Goal: Task Accomplishment & Management: Use online tool/utility

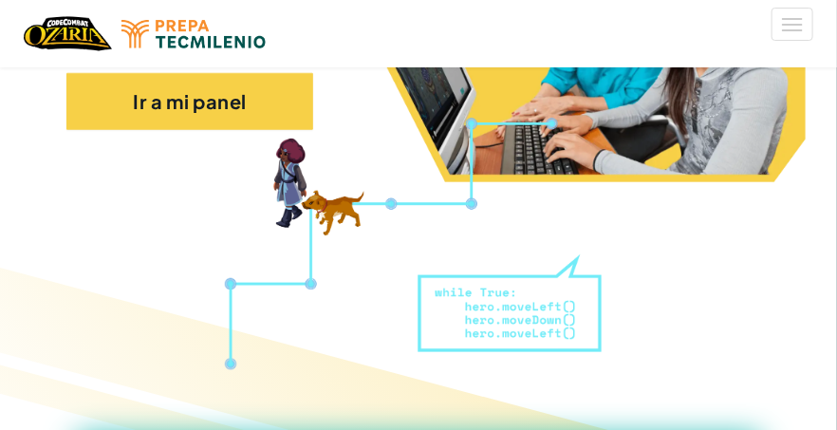
scroll to position [483, 0]
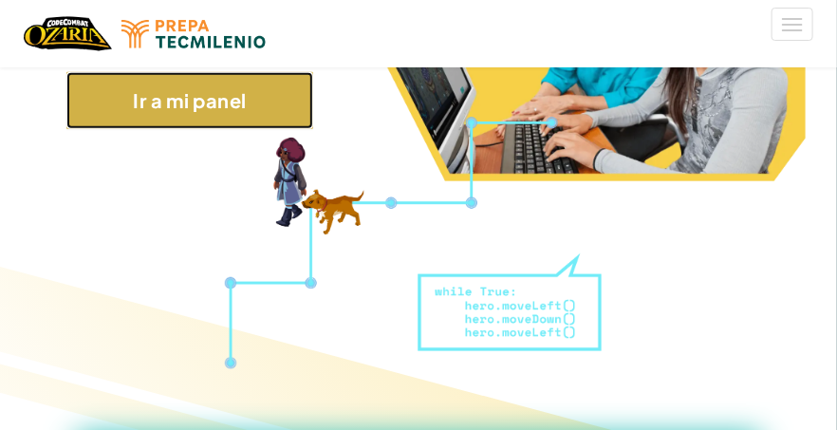
click at [269, 98] on link "Ir a mi panel" at bounding box center [189, 100] width 247 height 57
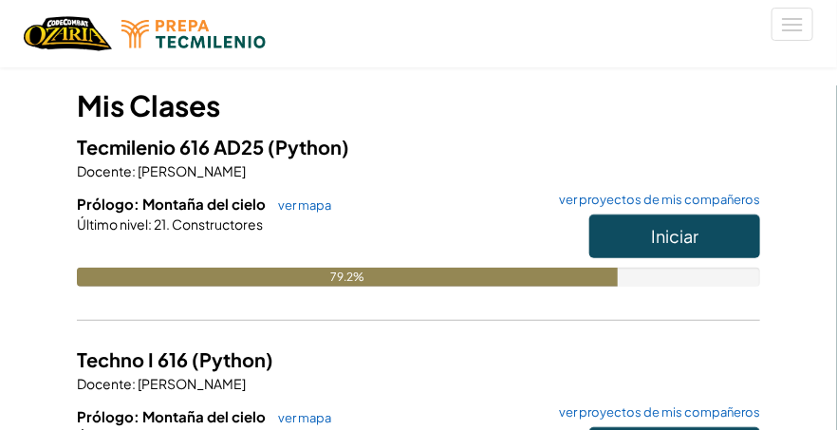
scroll to position [158, 0]
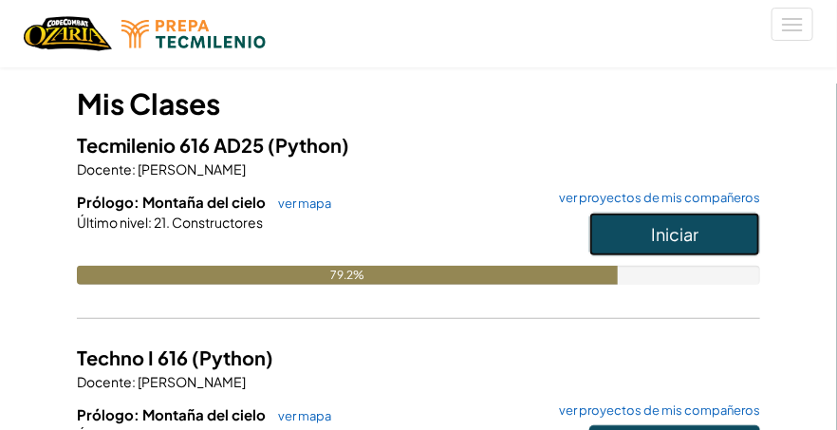
click at [691, 231] on span "Iniciar" at bounding box center [674, 234] width 47 height 22
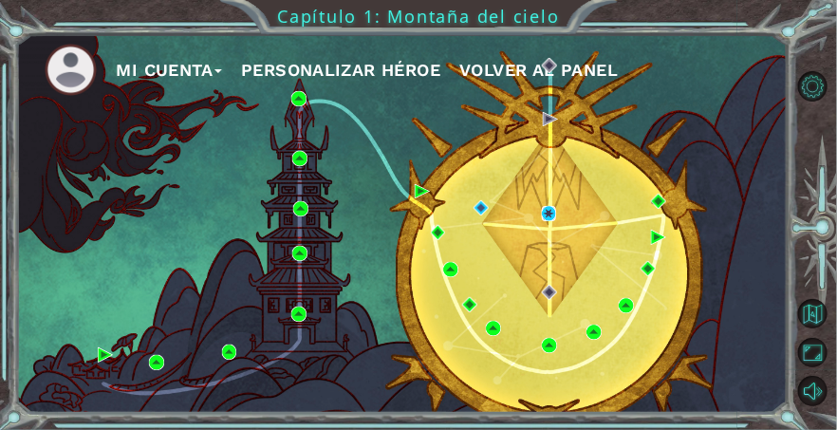
click at [551, 221] on img at bounding box center [549, 213] width 15 height 15
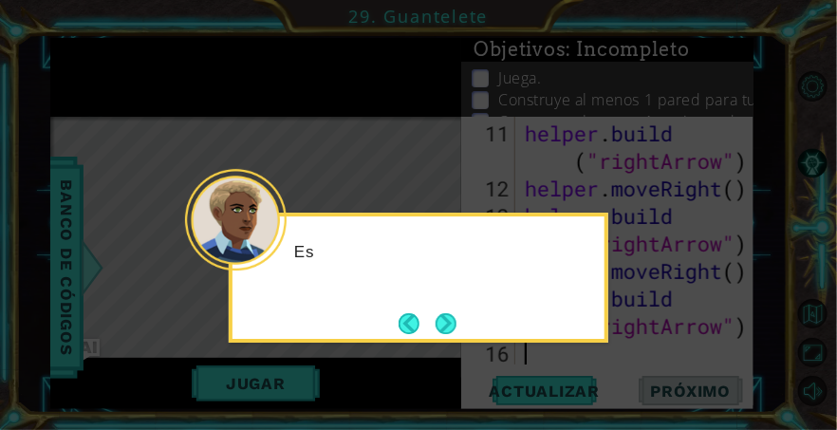
scroll to position [550, 0]
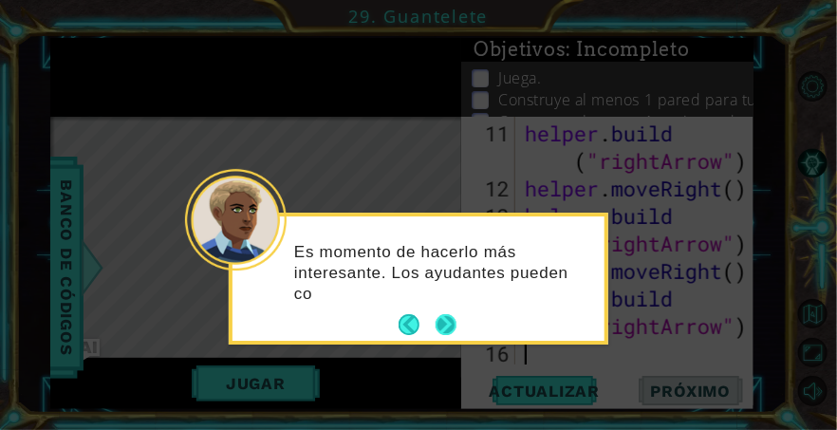
click at [456, 311] on button "Next" at bounding box center [446, 325] width 28 height 28
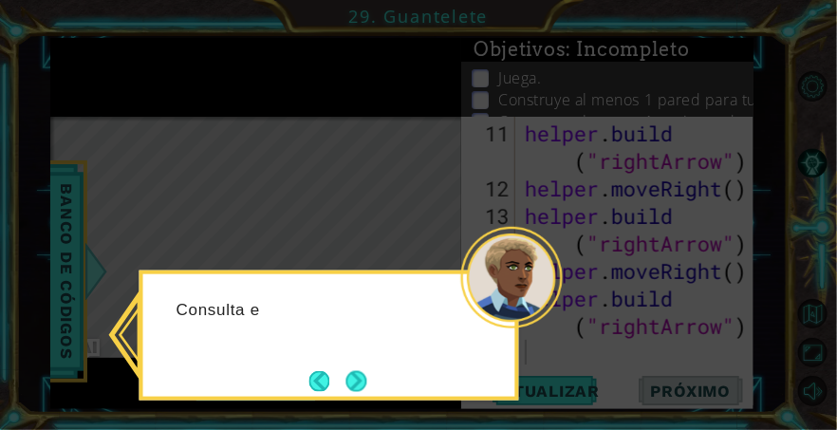
click at [450, 291] on div "Consulta e" at bounding box center [329, 318] width 372 height 75
click at [368, 364] on button "Next" at bounding box center [356, 380] width 33 height 33
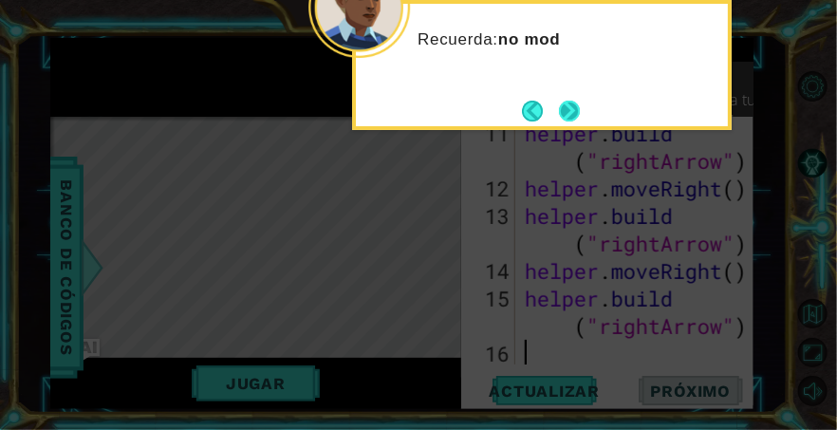
click at [575, 104] on button "Next" at bounding box center [569, 111] width 30 height 30
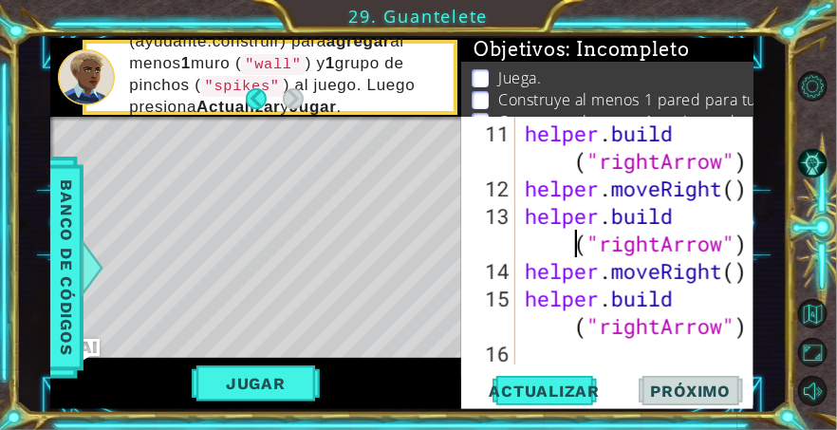
type textarea "[DOMAIN_NAME]("rightArrow")"
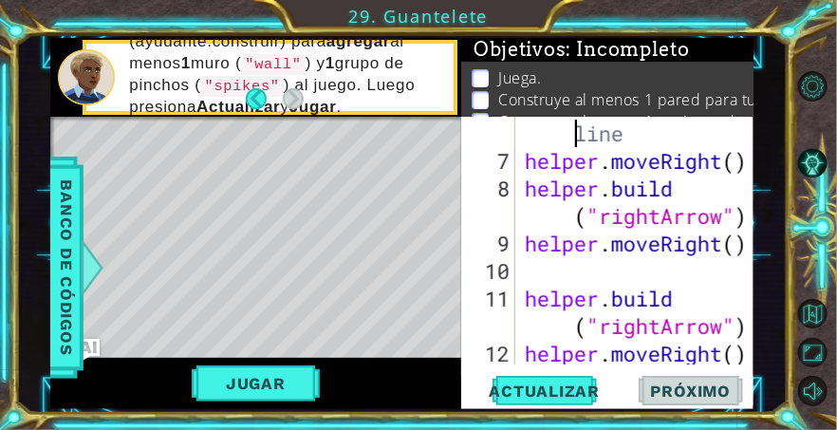
scroll to position [385, 0]
type textarea "helper.moveRight()"
type textarea "[DOMAIN_NAME]("rightArrow")"
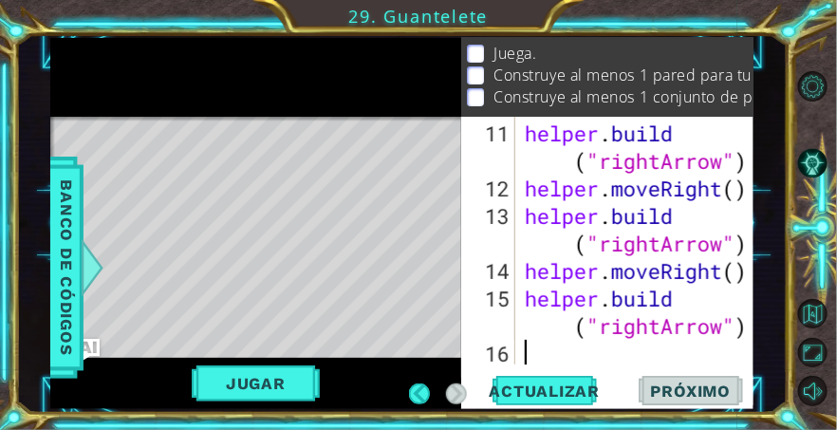
scroll to position [0, 0]
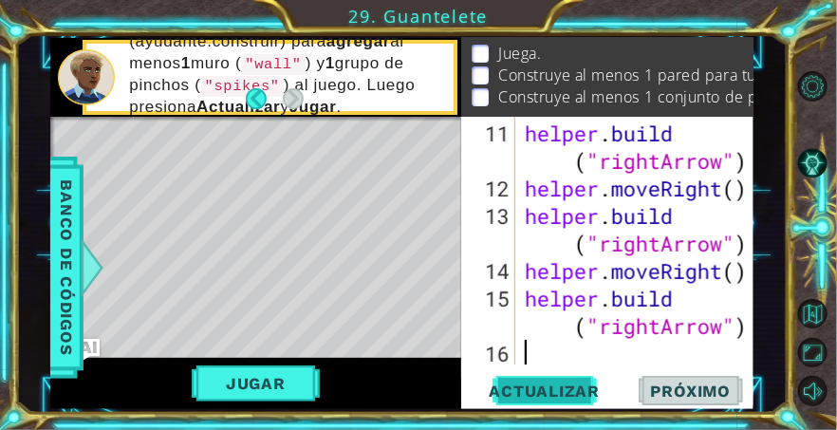
click at [550, 384] on span "Actualizar" at bounding box center [545, 390] width 149 height 19
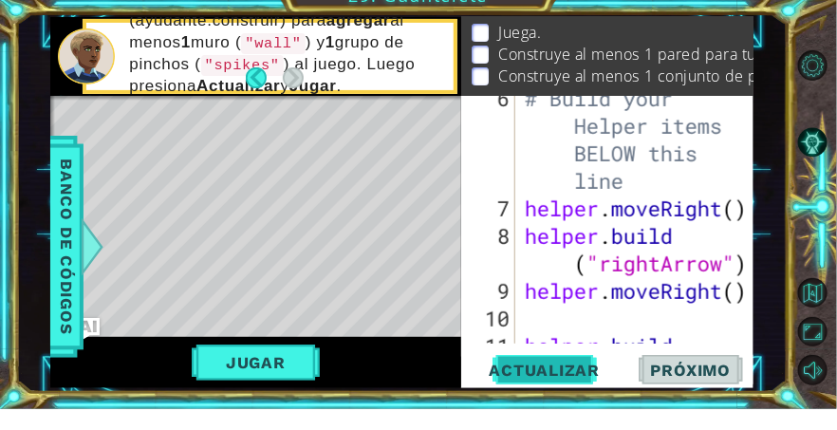
scroll to position [344, 0]
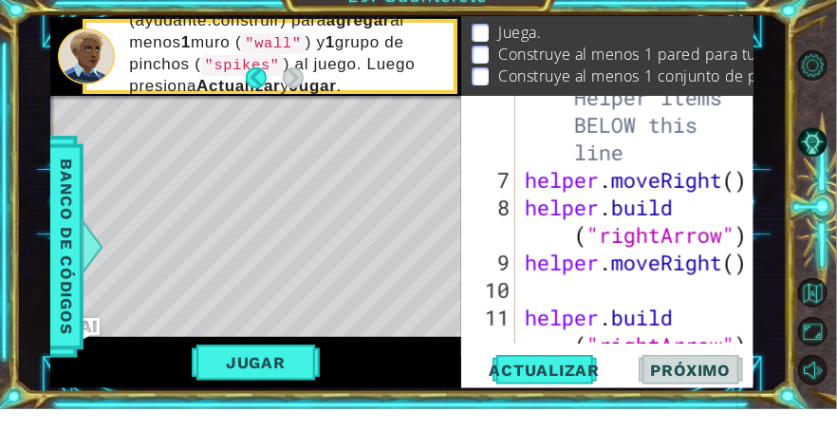
click at [743, 143] on div at bounding box center [740, 171] width 19 height 798
type textarea "# Build your Helper items BELOW this line"
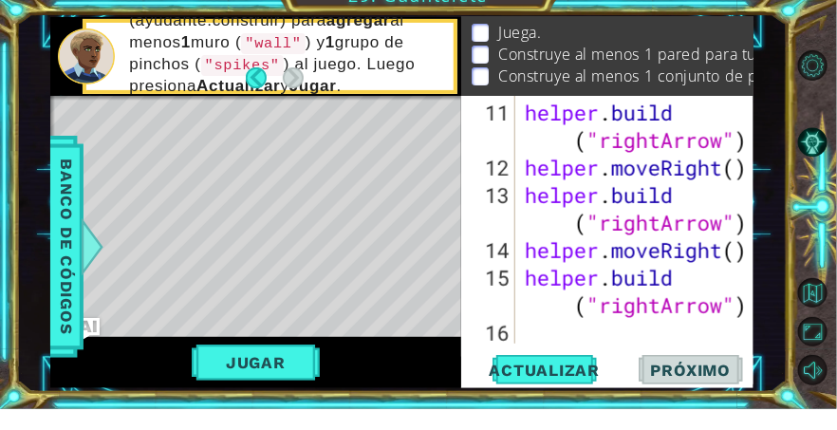
scroll to position [63, 0]
click at [612, 351] on div "helper . build ( "rightArrow" ) helper . moveRight ( ) helper . build ( "rightA…" at bounding box center [640, 285] width 239 height 330
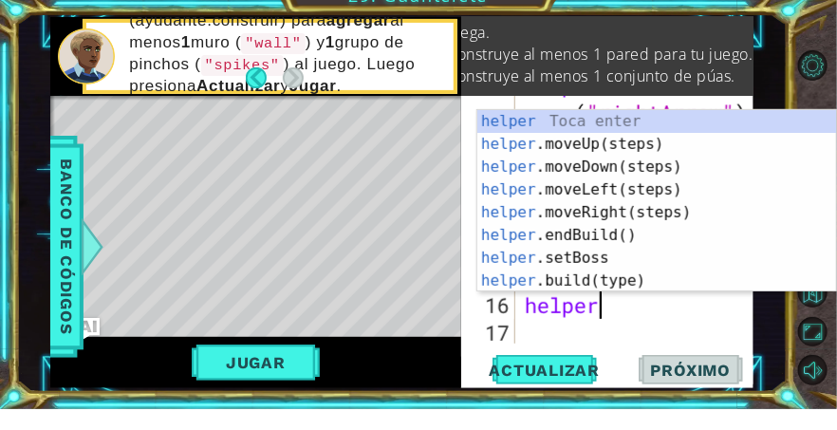
click at [600, 295] on div "helper Toca enter helper .moveUp(steps) Toca enter helper .moveDown(steps) Toca…" at bounding box center [657, 245] width 360 height 228
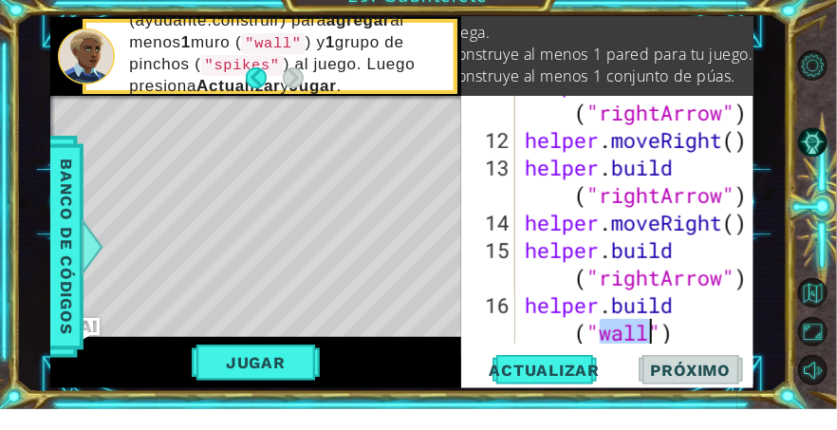
scroll to position [0, 9]
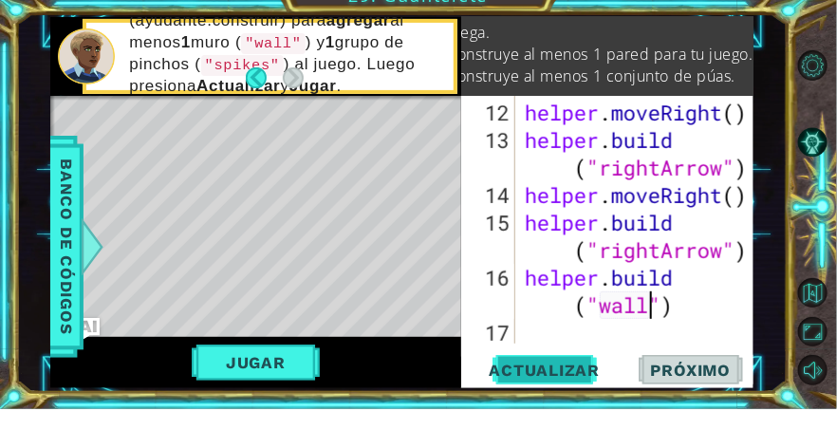
type textarea "[DOMAIN_NAME]("wall")"
click at [520, 395] on span "Actualizar" at bounding box center [545, 390] width 149 height 19
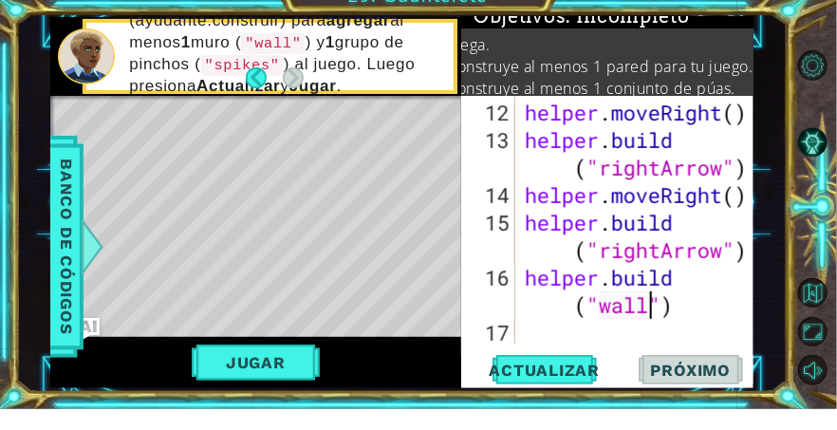
click at [658, 355] on div "helper . moveRight ( ) helper . build ( "rightArrow" ) helper . moveRight ( ) h…" at bounding box center [640, 271] width 239 height 303
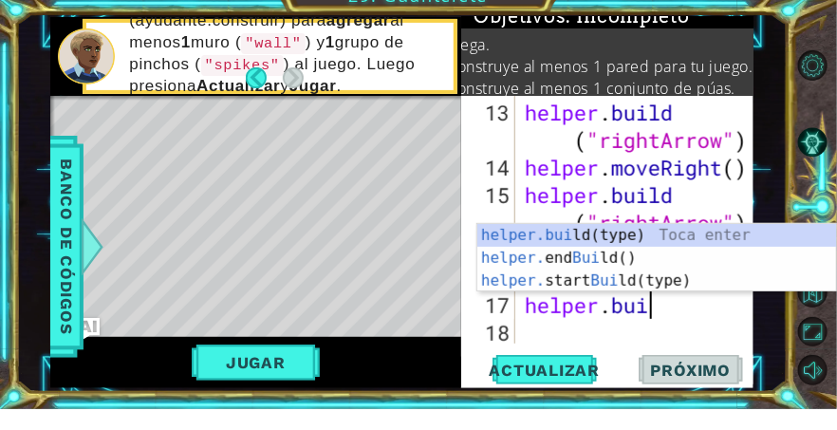
click at [661, 257] on div "helper.[PERSON_NAME] ld(type) Toca enter helper. end [PERSON_NAME] ld() Toca en…" at bounding box center [657, 302] width 360 height 114
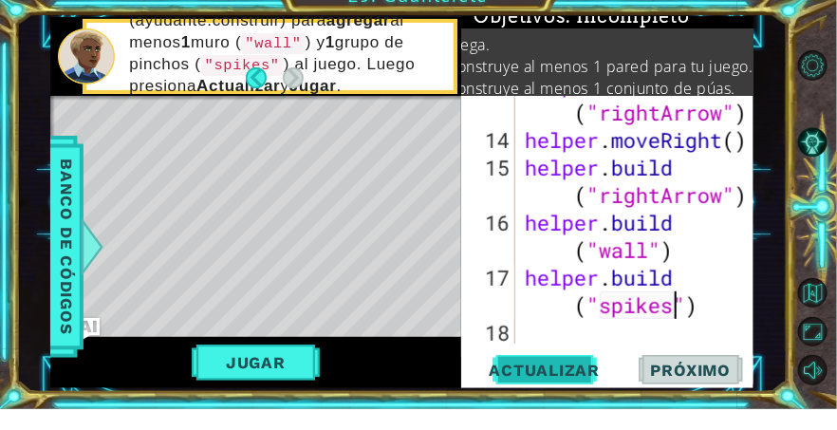
click at [575, 381] on button "Actualizar" at bounding box center [544, 390] width 144 height 29
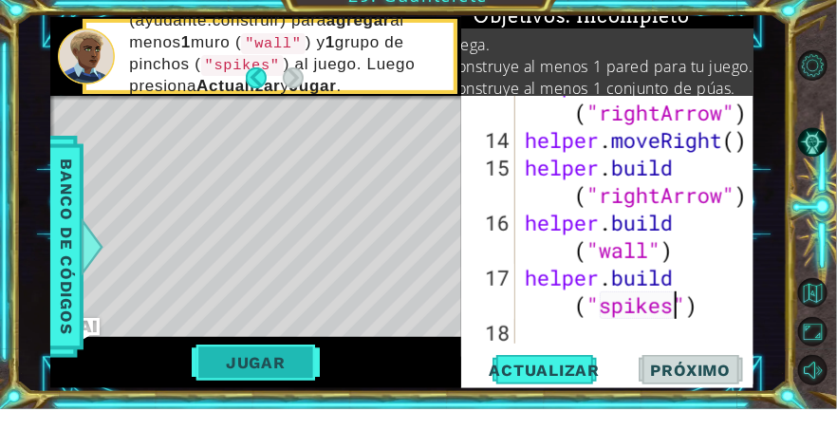
click at [222, 389] on button "Jugar" at bounding box center [256, 383] width 128 height 36
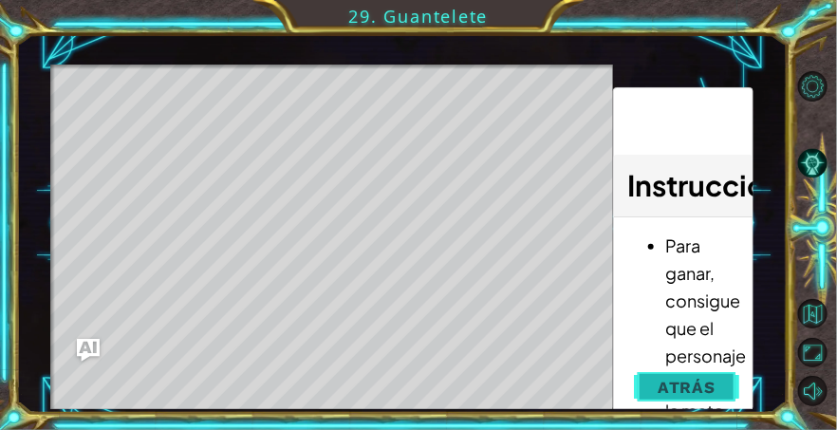
click at [693, 378] on button "Atrás" at bounding box center [686, 387] width 105 height 38
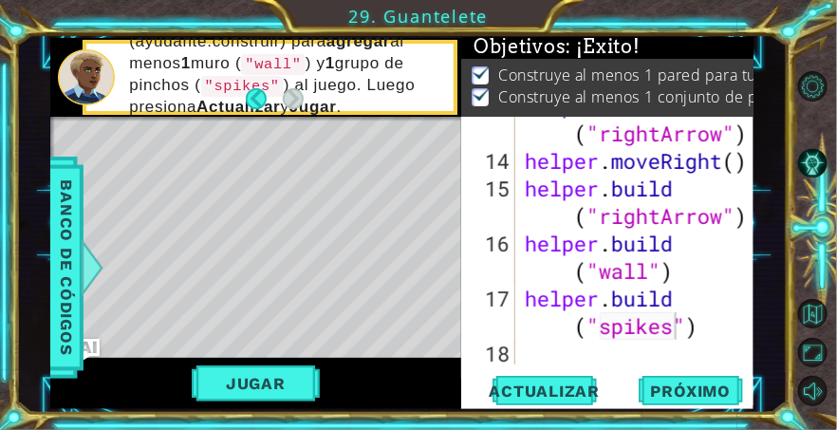
click at [710, 405] on div "Actualizar Próximo" at bounding box center [610, 390] width 292 height 29
click at [706, 386] on span "Próximo" at bounding box center [691, 386] width 118 height 19
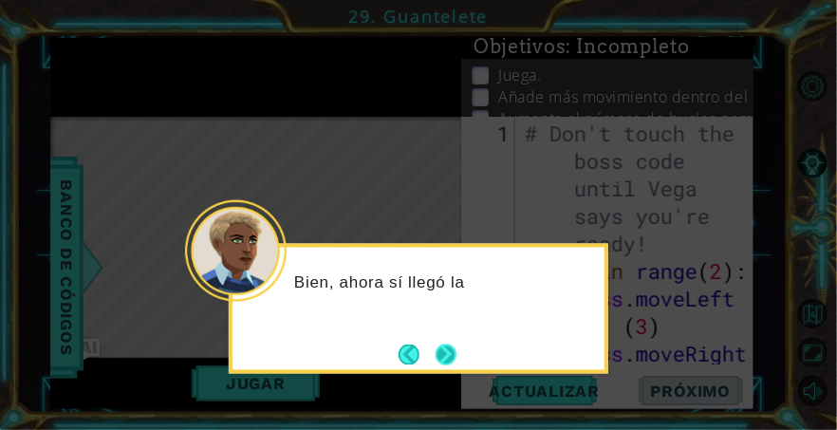
click at [441, 341] on button "Next" at bounding box center [446, 353] width 25 height 25
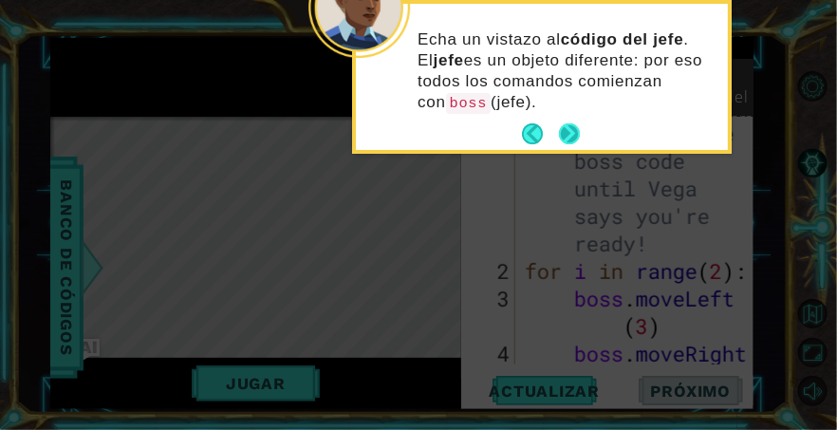
click at [576, 127] on button "Next" at bounding box center [569, 133] width 27 height 27
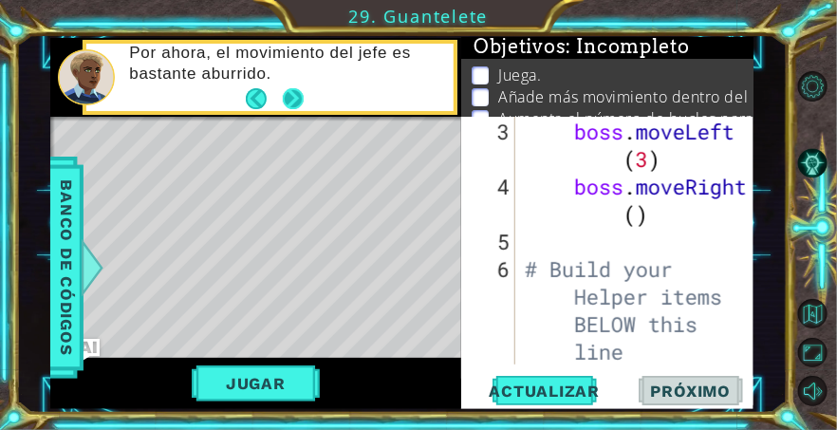
click at [300, 91] on button "Next" at bounding box center [293, 99] width 32 height 32
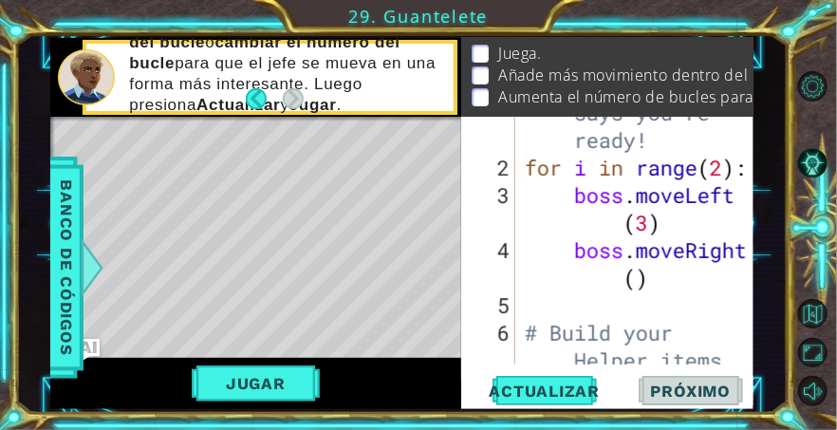
click at [723, 167] on div "# Don't touch the boss code until [PERSON_NAME] says you're ready! for i in ran…" at bounding box center [640, 263] width 239 height 495
type textarea "for i in range(4):"
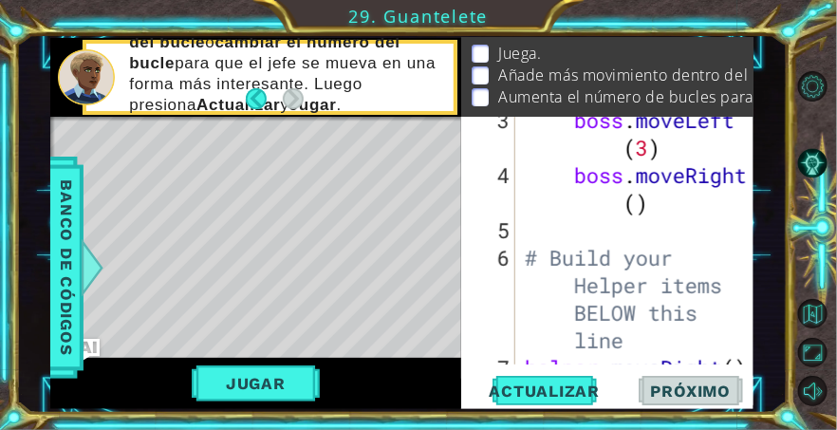
click at [688, 215] on div "boss . moveLeft ( 3 ) boss . moveRight ( ) # Build your Helper items BELOW this…" at bounding box center [640, 271] width 239 height 330
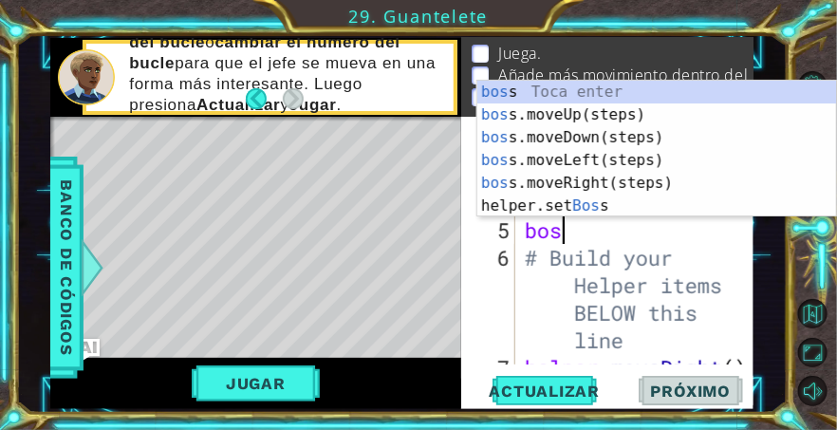
type textarea "boss"
click at [628, 161] on div "boss Toca enter boss .moveUp(steps) Toca enter boss .moveDown(steps) Toca enter…" at bounding box center [657, 172] width 360 height 182
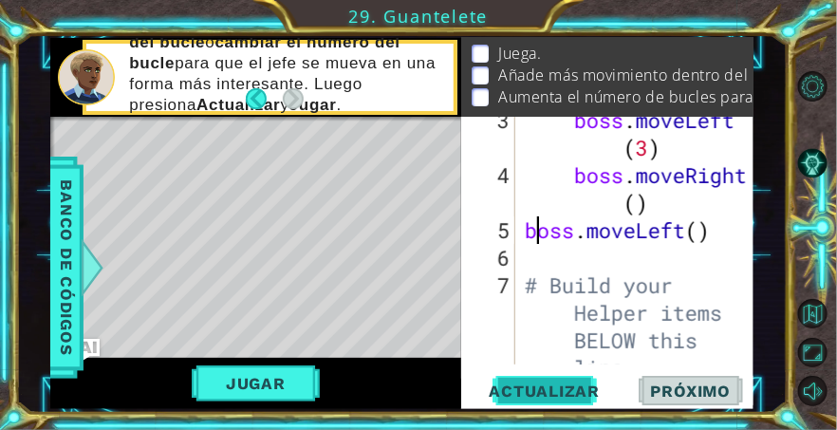
click at [557, 382] on span "Actualizar" at bounding box center [545, 390] width 149 height 19
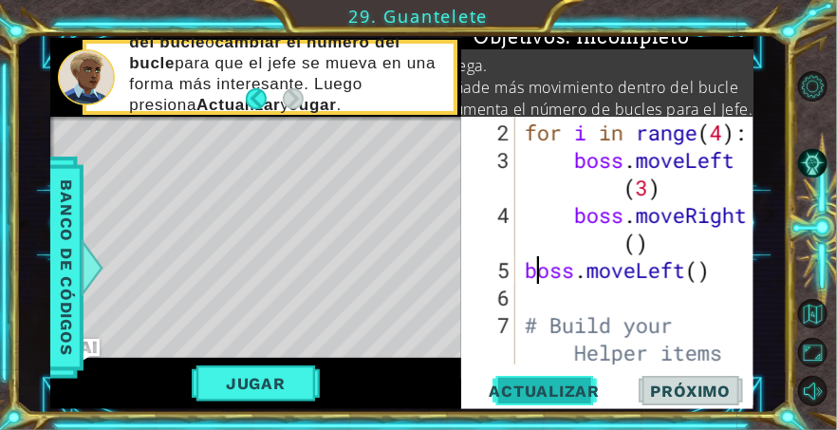
scroll to position [137, 0]
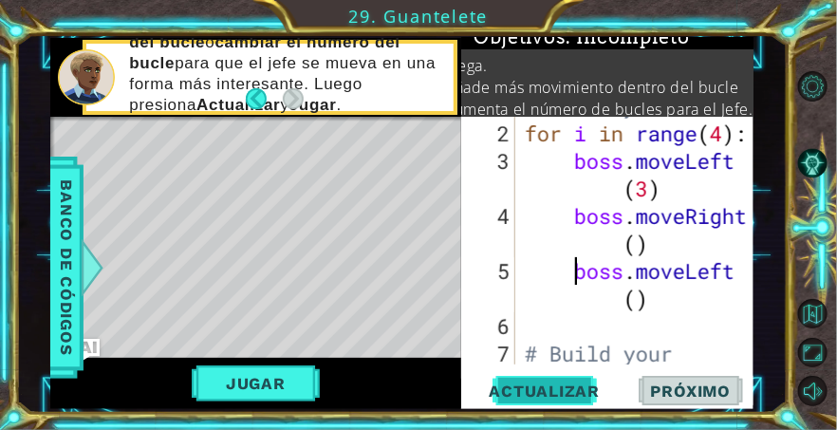
type textarea "boss.moveLeft()"
click at [551, 390] on span "Actualizar" at bounding box center [545, 390] width 149 height 19
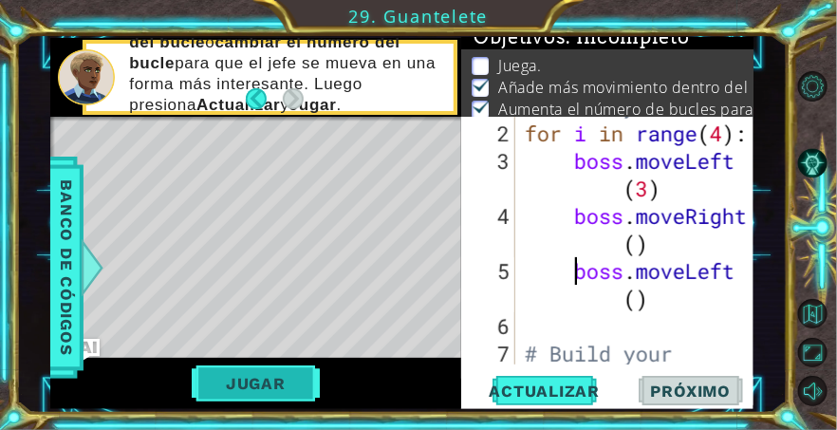
click at [244, 371] on button "Jugar" at bounding box center [256, 383] width 128 height 36
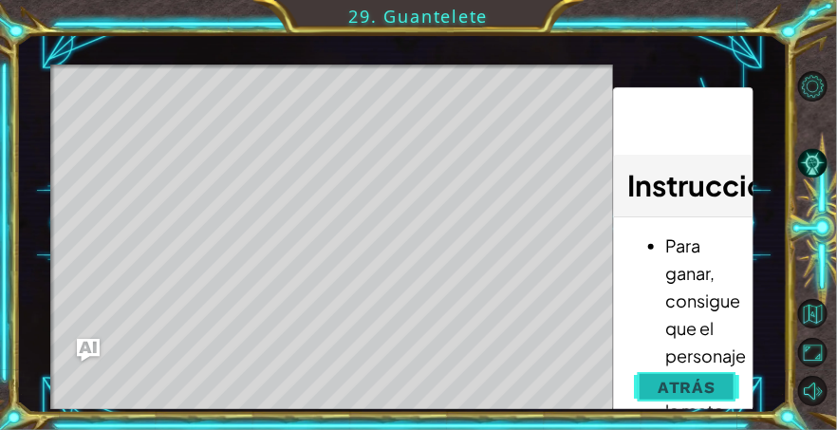
click at [705, 392] on span "Atrás" at bounding box center [686, 387] width 58 height 19
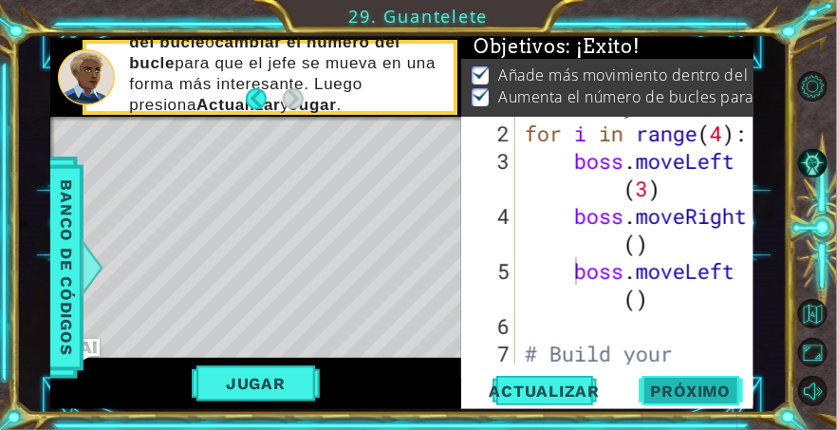
click at [705, 391] on span "Próximo" at bounding box center [691, 395] width 118 height 19
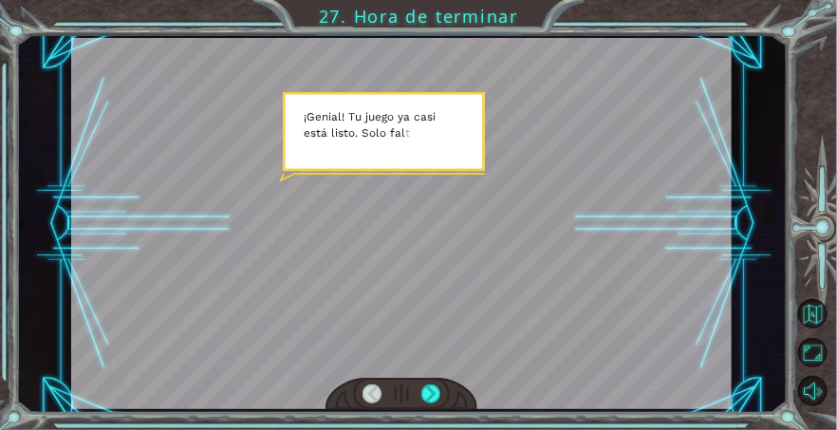
click at [188, 304] on div at bounding box center [401, 223] width 660 height 371
click at [194, 301] on div at bounding box center [401, 223] width 660 height 371
click at [194, 300] on div at bounding box center [401, 223] width 660 height 371
click at [435, 387] on div at bounding box center [430, 394] width 19 height 20
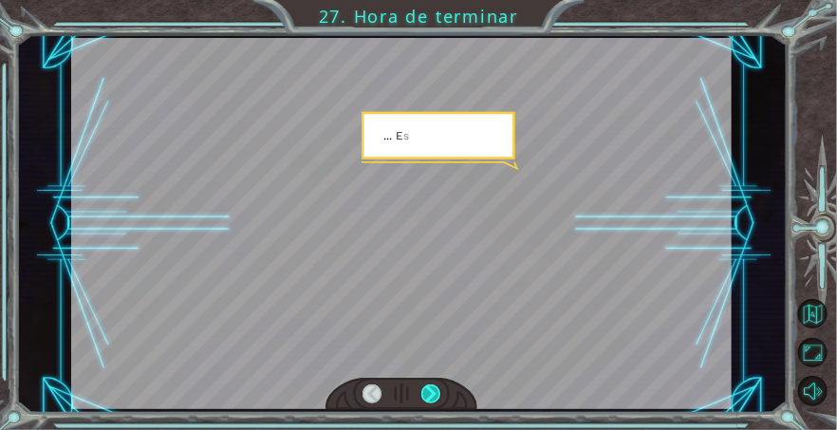
click at [437, 390] on div at bounding box center [430, 394] width 19 height 20
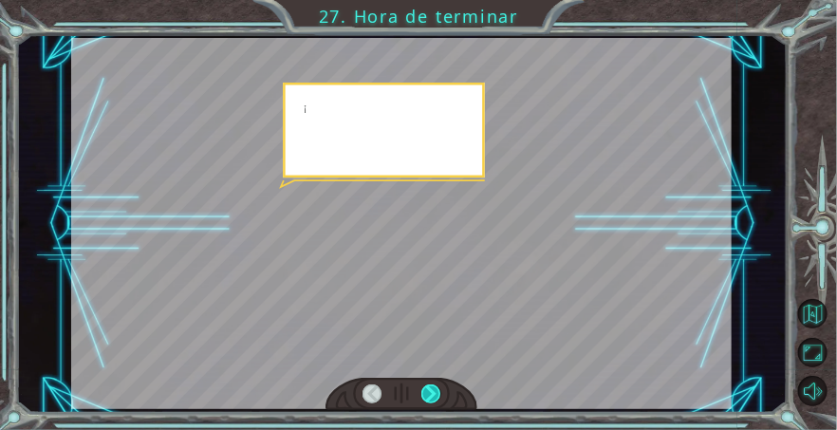
click at [439, 394] on div at bounding box center [430, 394] width 19 height 20
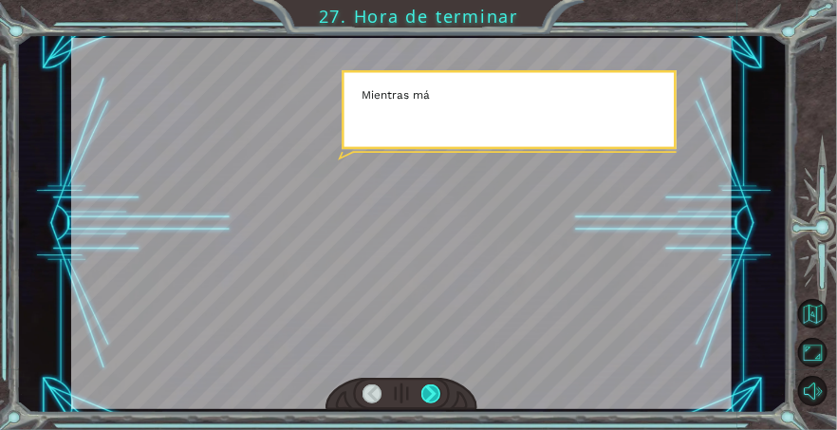
click at [440, 393] on div at bounding box center [430, 394] width 19 height 20
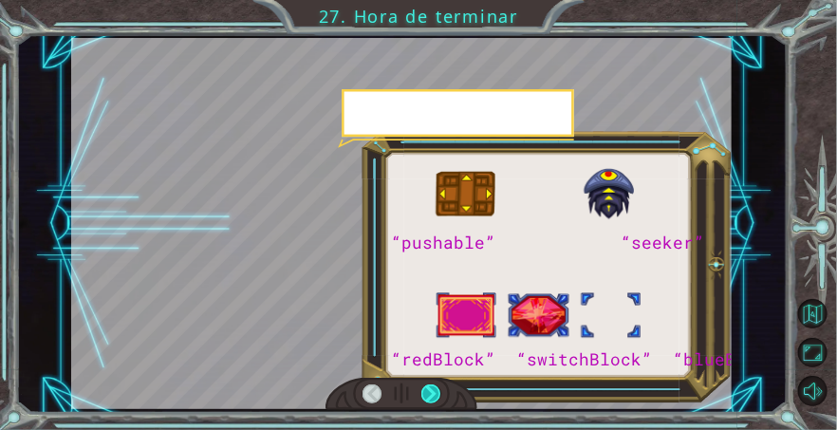
click at [450, 396] on div at bounding box center [401, 394] width 152 height 33
click at [449, 400] on div at bounding box center [401, 394] width 152 height 33
click at [454, 390] on div at bounding box center [401, 394] width 152 height 33
click at [452, 398] on div at bounding box center [401, 394] width 152 height 33
click at [455, 400] on div at bounding box center [401, 394] width 152 height 33
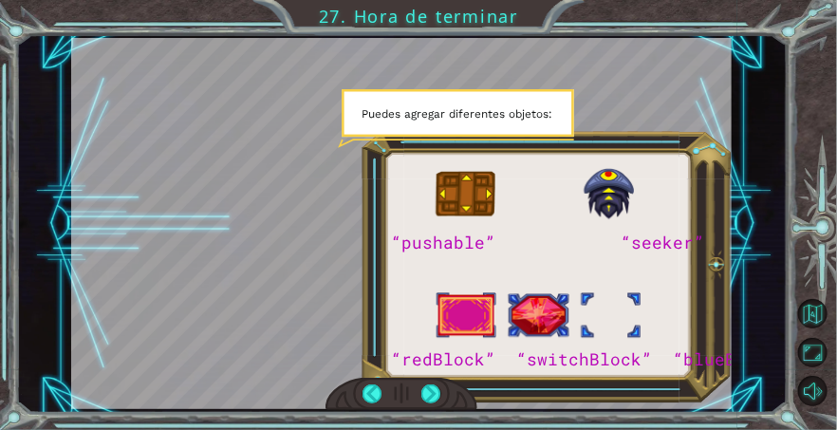
click at [449, 397] on div at bounding box center [401, 394] width 152 height 33
click at [438, 392] on div at bounding box center [430, 394] width 19 height 20
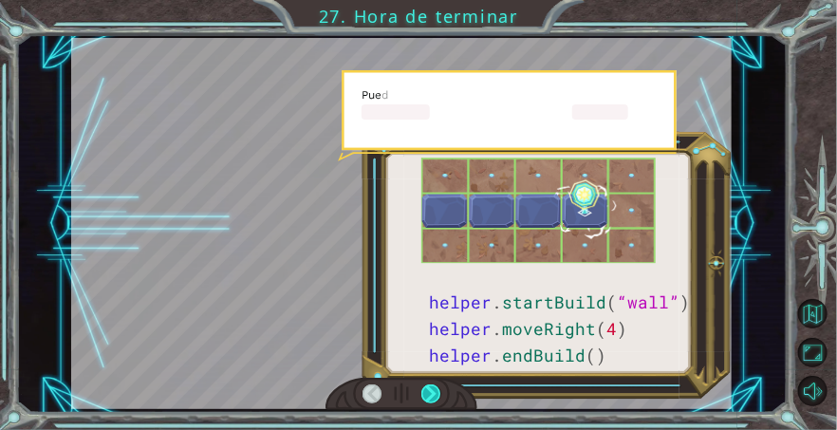
click at [438, 392] on div at bounding box center [430, 394] width 19 height 20
click at [437, 391] on div at bounding box center [430, 394] width 19 height 20
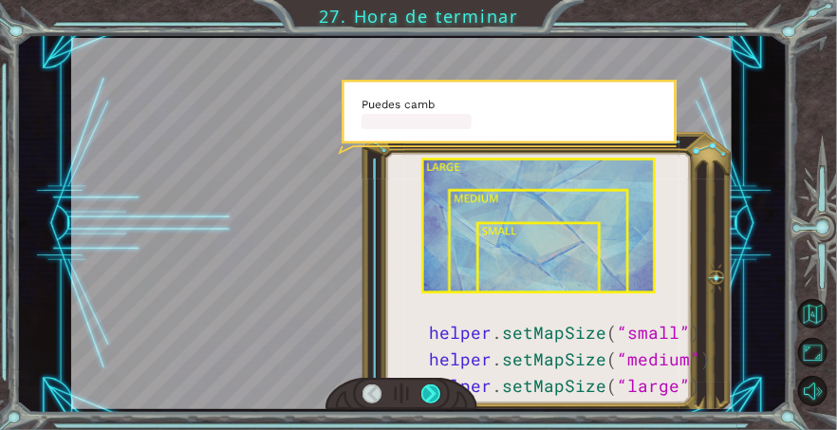
click at [437, 391] on div at bounding box center [430, 394] width 19 height 20
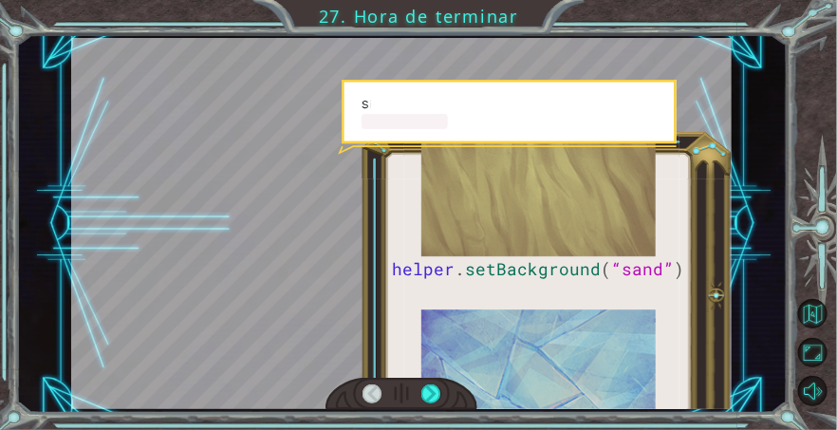
click at [455, 392] on div at bounding box center [401, 394] width 152 height 33
click at [436, 397] on div at bounding box center [430, 394] width 19 height 20
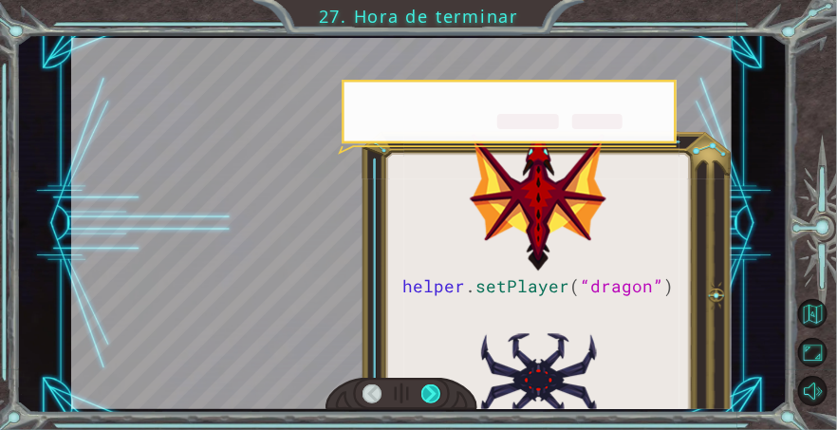
click at [438, 396] on div at bounding box center [430, 394] width 19 height 20
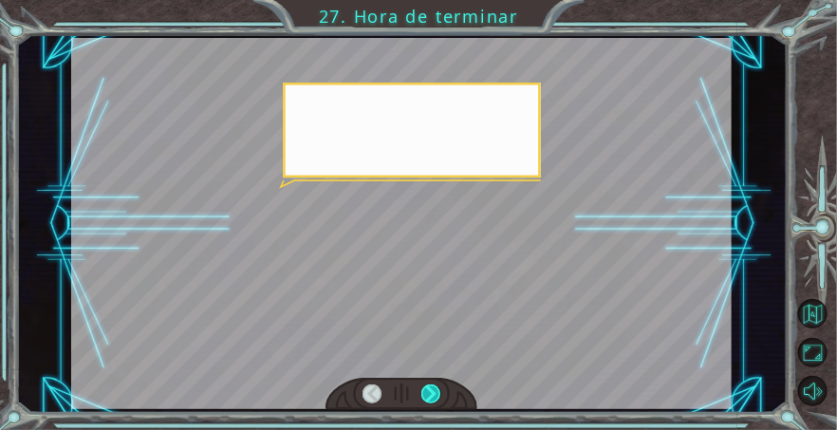
click at [436, 401] on div at bounding box center [430, 394] width 19 height 20
click at [450, 389] on div at bounding box center [401, 394] width 152 height 33
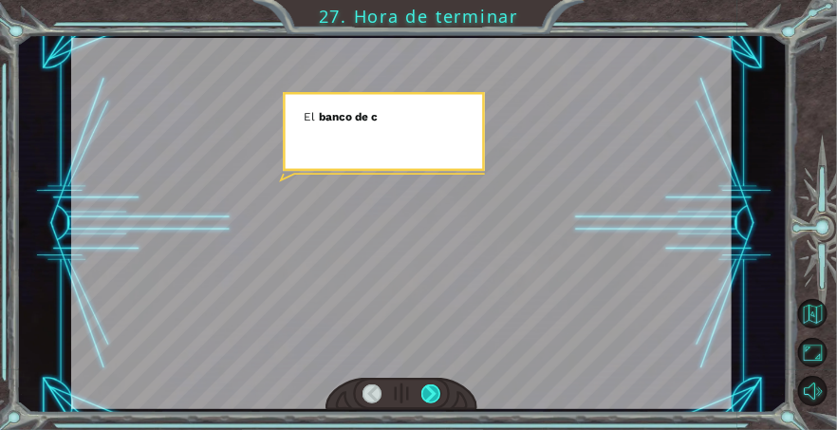
click at [436, 394] on div at bounding box center [430, 394] width 19 height 20
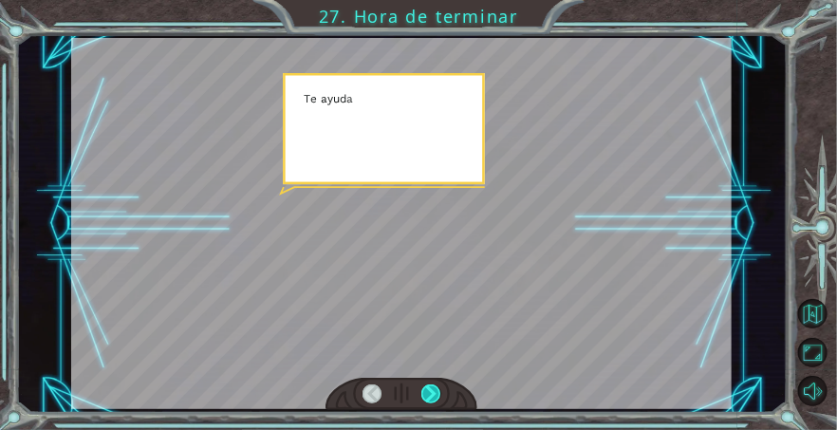
click at [440, 394] on div at bounding box center [430, 394] width 19 height 20
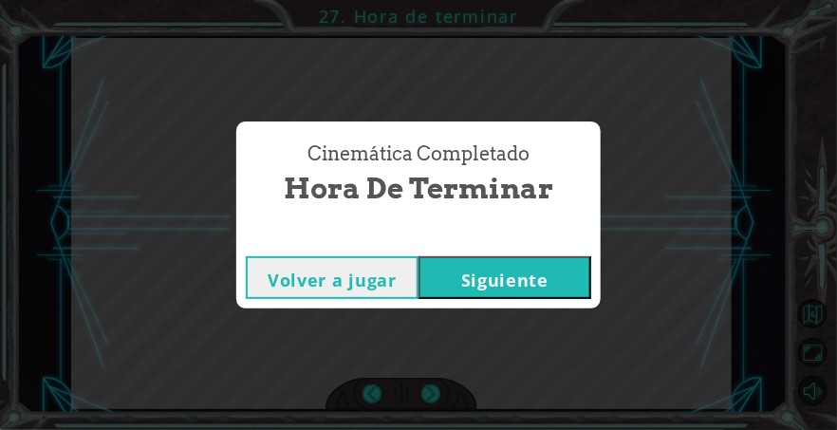
click at [516, 258] on button "Siguiente" at bounding box center [504, 277] width 173 height 43
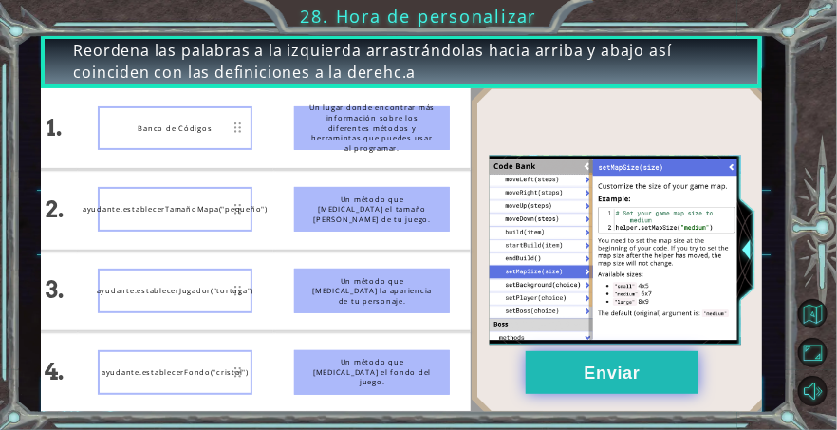
click at [575, 371] on button "Enviar" at bounding box center [612, 372] width 173 height 43
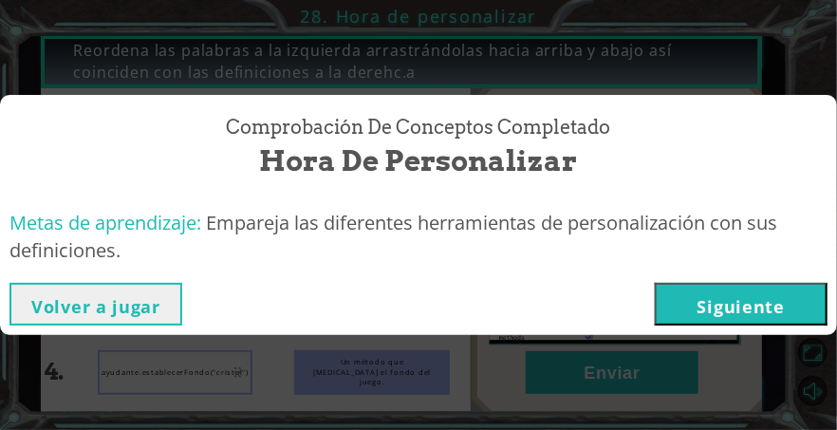
click at [723, 313] on button "Siguiente" at bounding box center [741, 304] width 173 height 43
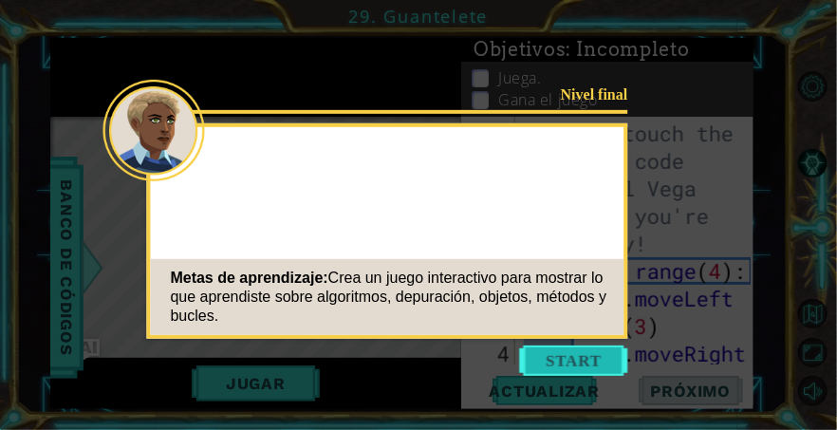
click at [610, 345] on button "Start" at bounding box center [574, 360] width 108 height 30
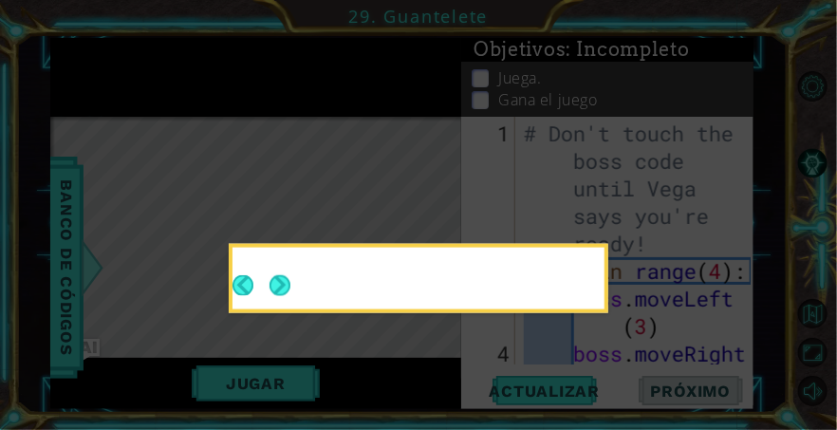
click at [641, 253] on icon at bounding box center [418, 215] width 837 height 430
click at [574, 254] on div at bounding box center [418, 281] width 372 height 54
click at [286, 268] on button "Next" at bounding box center [279, 285] width 35 height 35
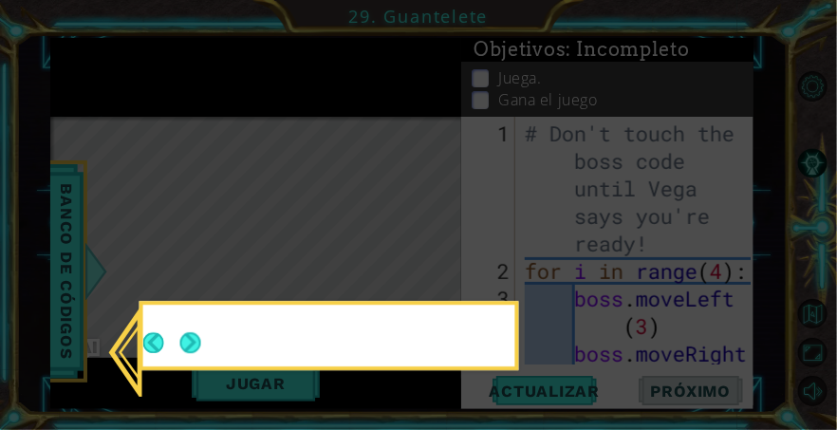
click at [342, 312] on div at bounding box center [329, 339] width 372 height 54
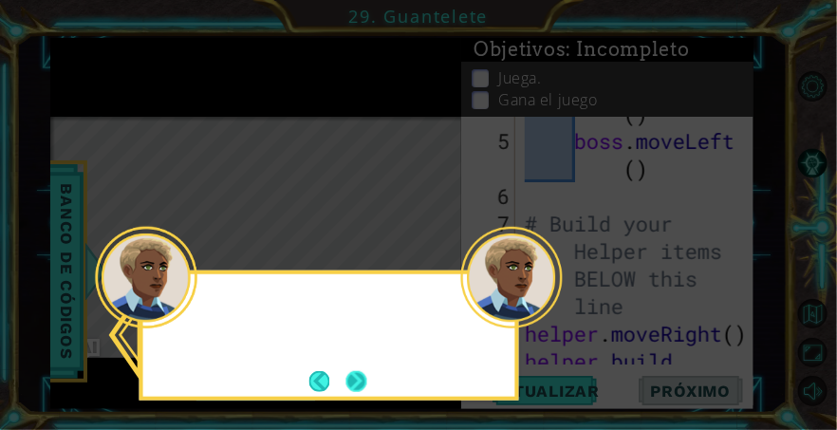
click at [357, 369] on button "Next" at bounding box center [356, 381] width 24 height 24
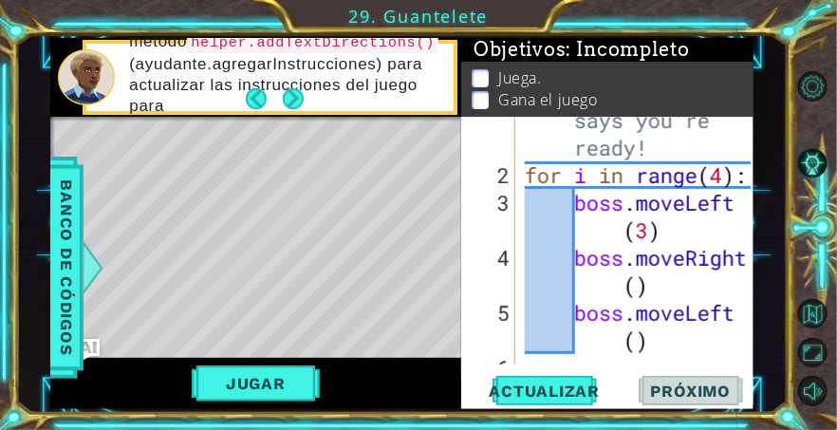
scroll to position [0, 0]
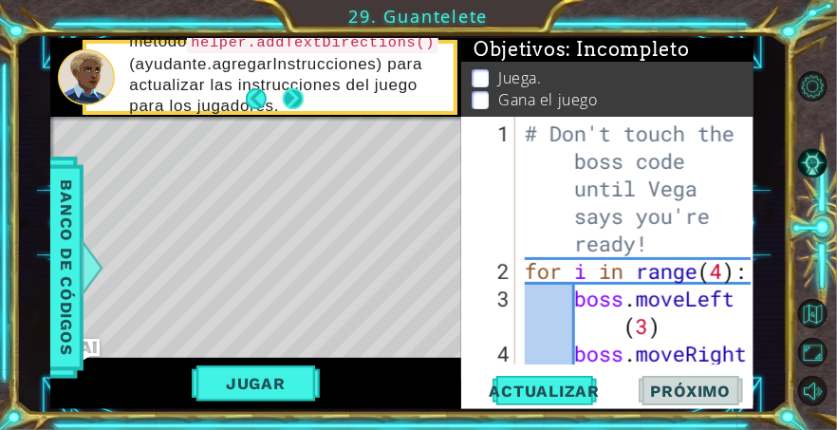
click at [303, 92] on button "Next" at bounding box center [293, 99] width 35 height 35
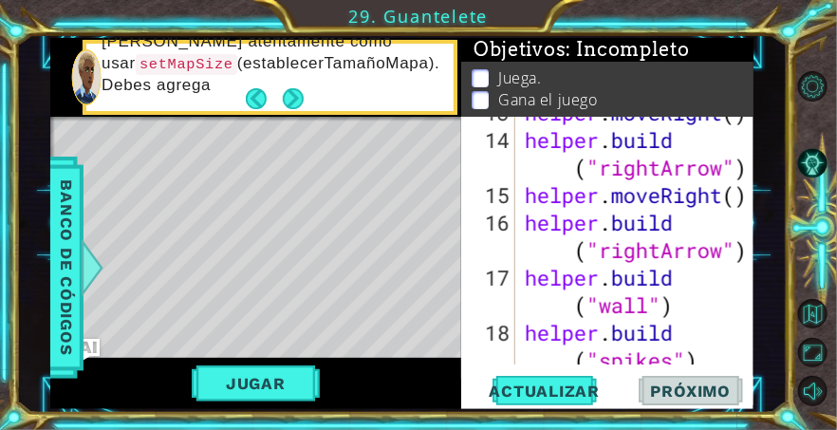
scroll to position [681, 0]
click at [293, 107] on button "Next" at bounding box center [293, 98] width 35 height 35
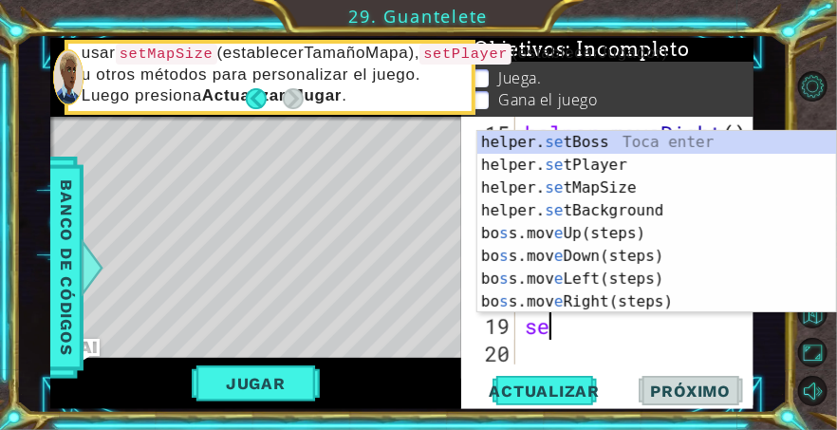
scroll to position [0, 0]
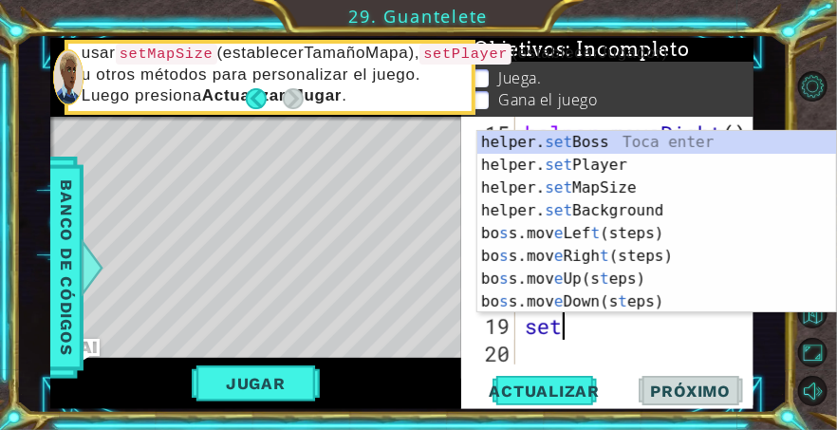
click at [667, 187] on div "helper. set Boss Toca enter helper. set Player Toca enter helper. set MapSize T…" at bounding box center [657, 245] width 360 height 228
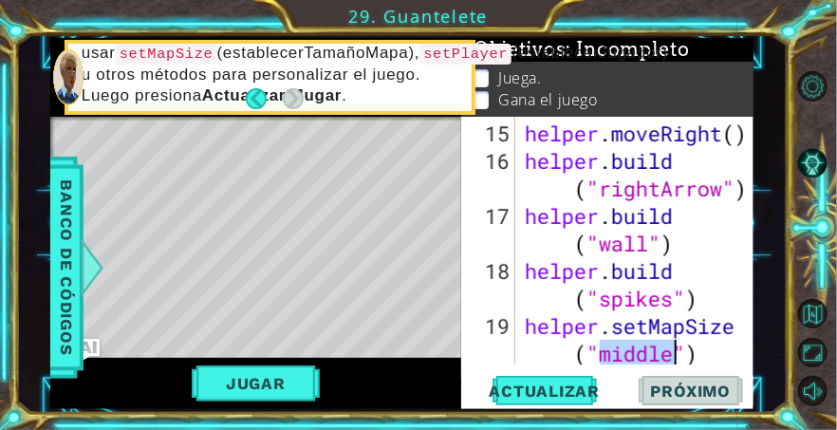
scroll to position [770, 0]
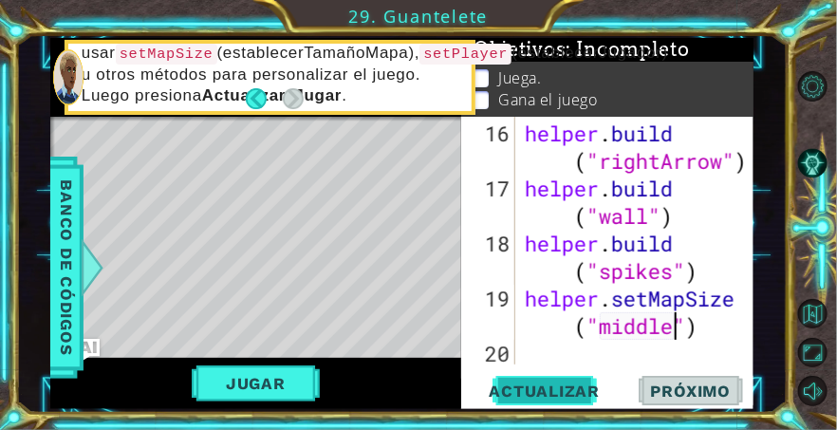
click at [552, 396] on span "Actualizar" at bounding box center [545, 390] width 149 height 19
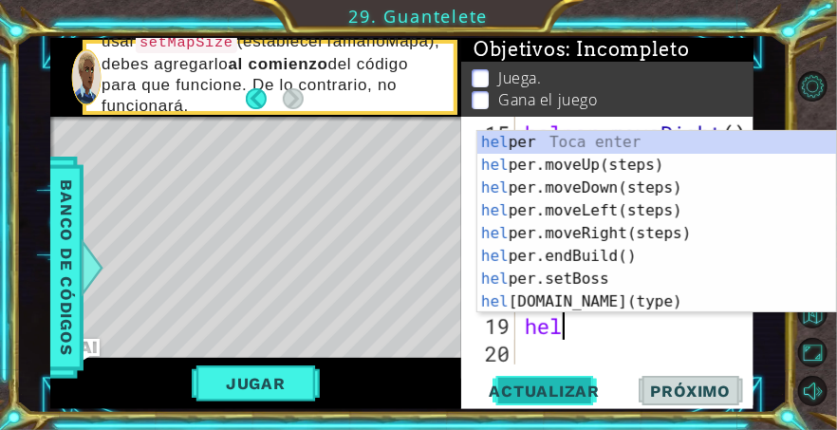
scroll to position [0, 0]
type textarea "h"
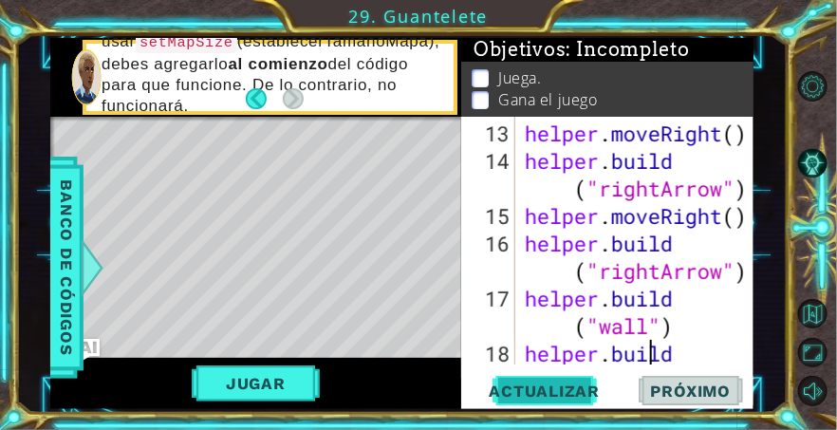
scroll to position [659, 0]
type textarea "[DOMAIN_NAME]("rightArrow")"
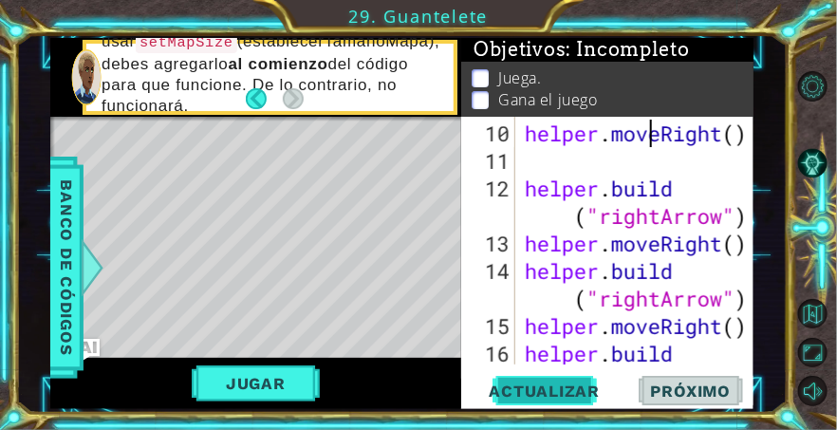
type textarea "# Build your Helper items BELOW this line"
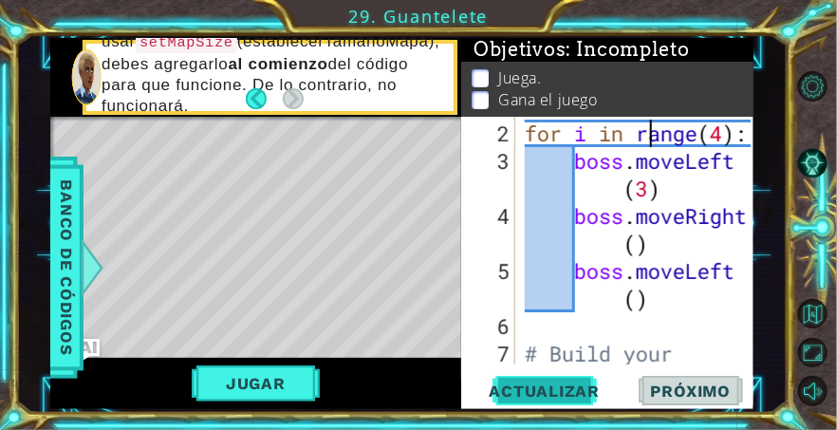
type textarea "# Don't touch the boss code until [PERSON_NAME] says you're ready!"
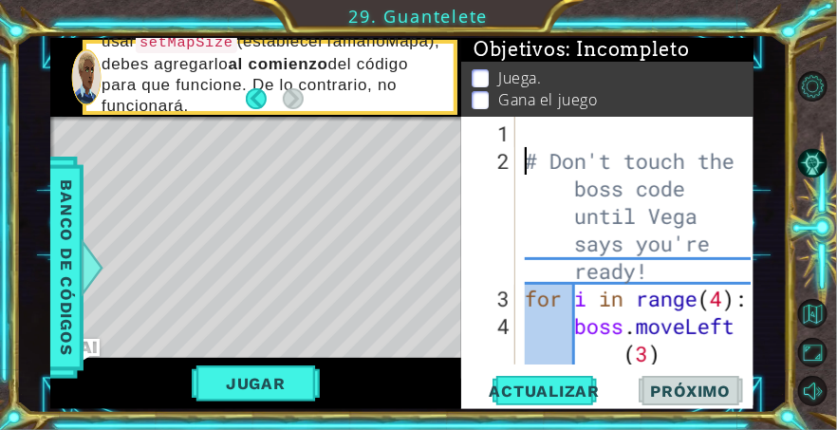
click at [559, 131] on div "# Don't touch the boss code until [PERSON_NAME] says you're ready! for i in ran…" at bounding box center [640, 285] width 239 height 330
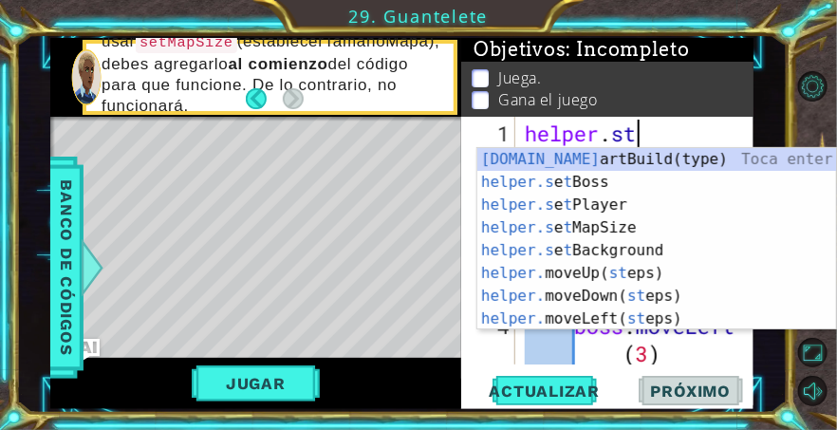
click at [583, 226] on div "[DOMAIN_NAME] artBuild(type) Toca enter helper.s e t Boss Toca enter helper.s e…" at bounding box center [657, 262] width 360 height 228
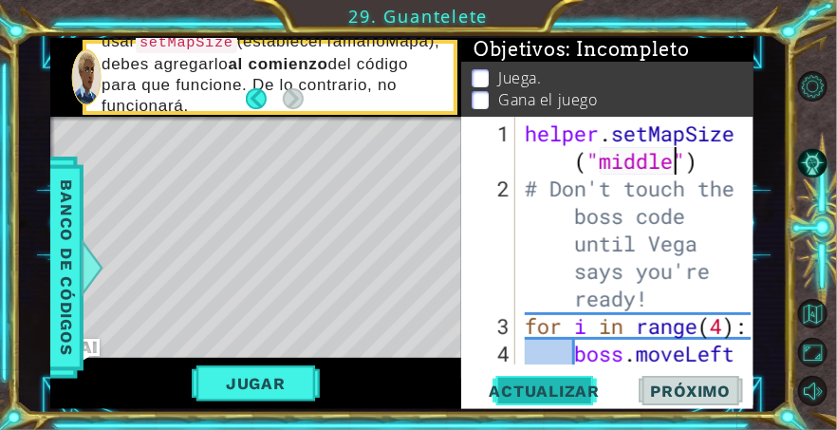
click at [540, 387] on span "Actualizar" at bounding box center [545, 390] width 149 height 19
type textarea "helper.setMapSize("small")"
click at [541, 381] on button "Actualizar" at bounding box center [544, 390] width 144 height 29
click at [561, 388] on span "Actualizar" at bounding box center [545, 390] width 149 height 19
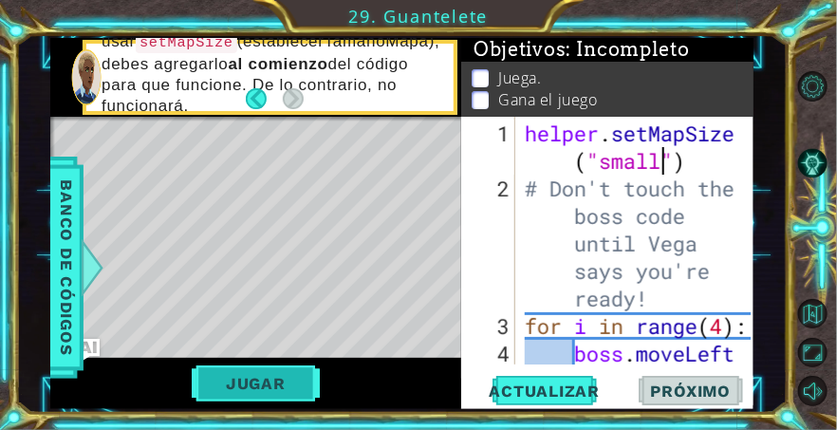
click at [259, 382] on button "Jugar" at bounding box center [256, 383] width 128 height 36
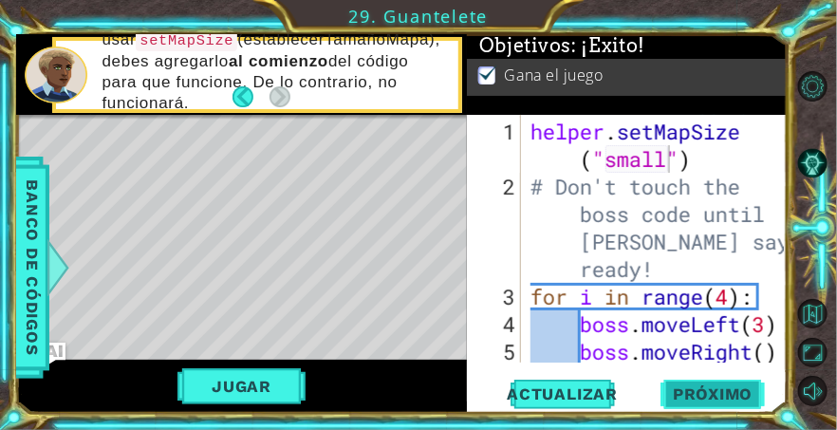
click at [673, 406] on span "Próximo" at bounding box center [713, 396] width 118 height 19
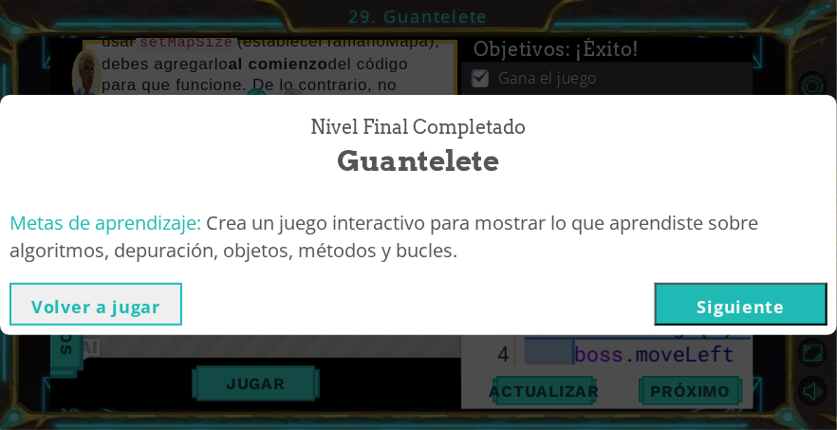
click at [723, 305] on button "Siguiente" at bounding box center [741, 304] width 173 height 43
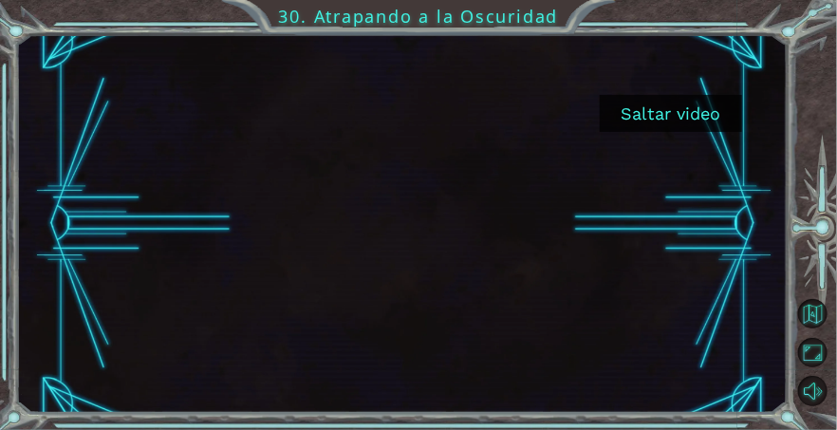
scroll to position [9, 0]
click at [683, 117] on button "Saltar video" at bounding box center [671, 113] width 142 height 37
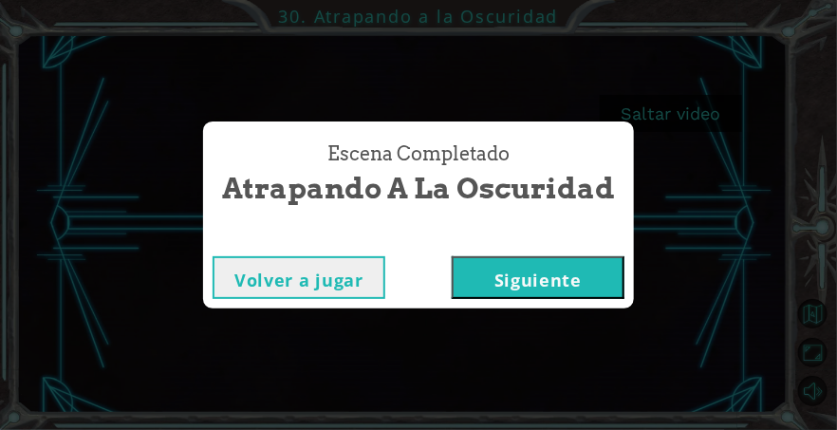
click at [596, 269] on button "Siguiente" at bounding box center [538, 277] width 173 height 43
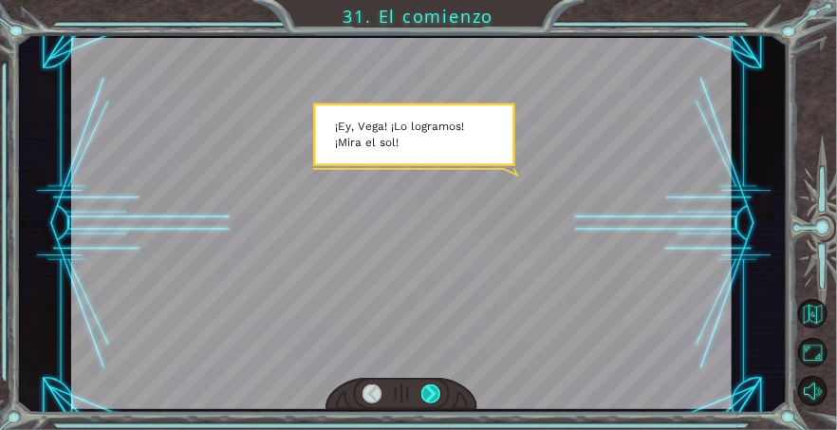
click at [431, 387] on div at bounding box center [430, 394] width 19 height 20
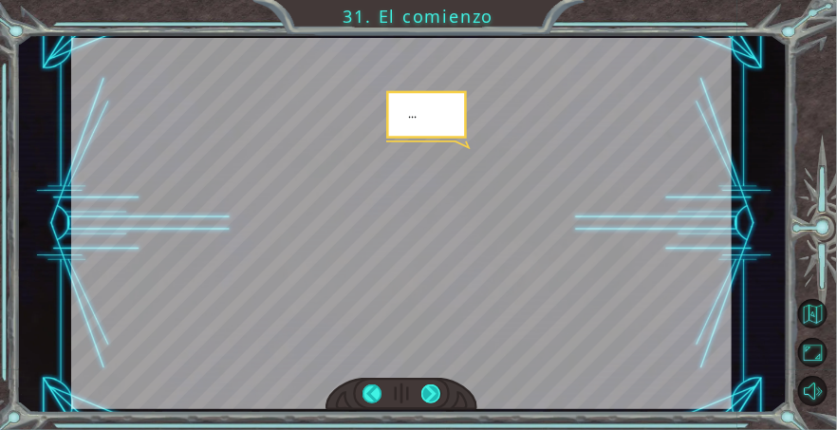
click at [437, 388] on div at bounding box center [430, 394] width 19 height 20
click at [439, 389] on div at bounding box center [430, 394] width 19 height 20
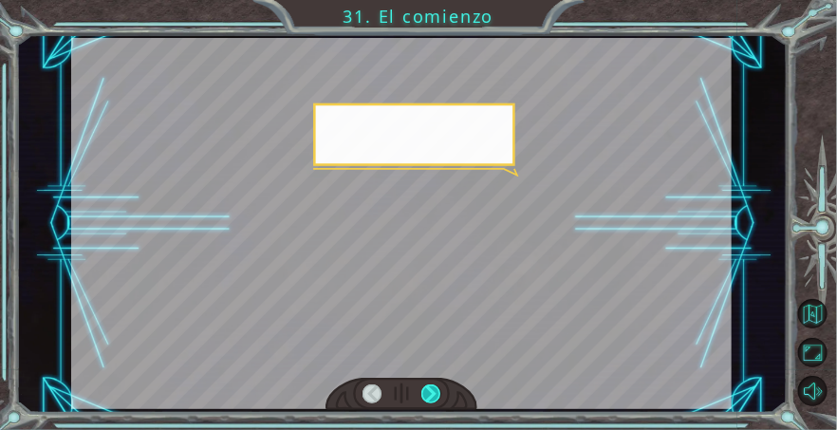
click at [433, 390] on div at bounding box center [430, 394] width 19 height 20
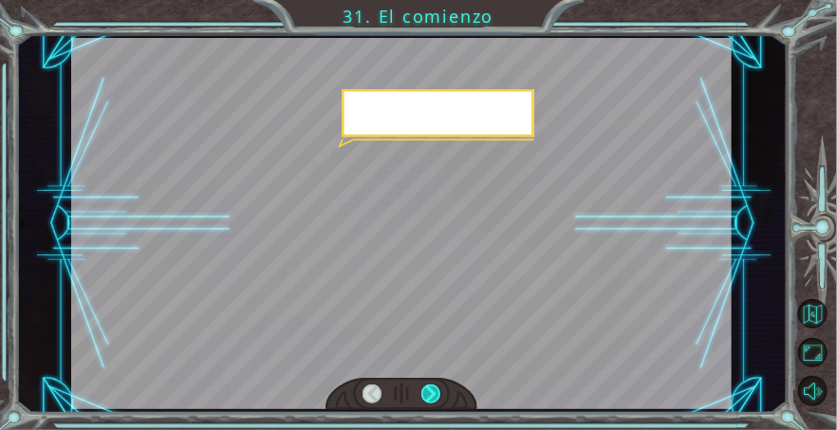
click at [438, 390] on div at bounding box center [430, 394] width 19 height 20
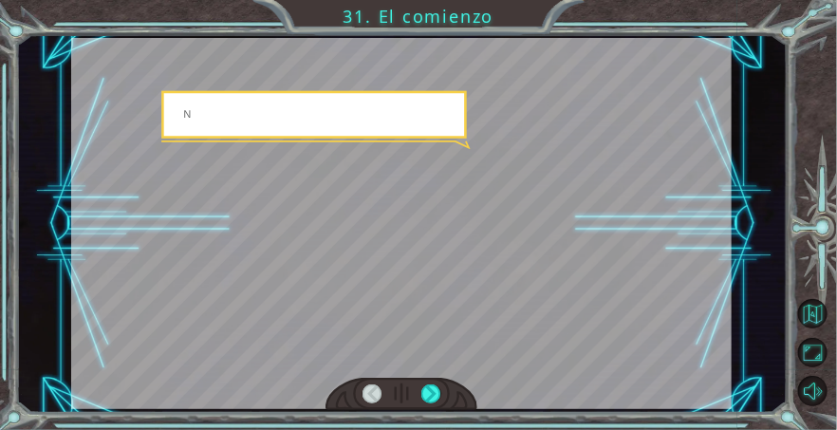
click at [451, 384] on div at bounding box center [401, 394] width 152 height 33
click at [439, 396] on div at bounding box center [430, 394] width 19 height 20
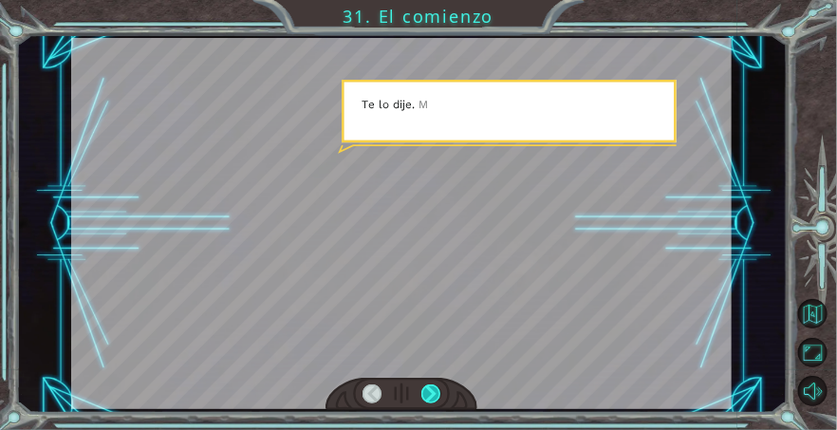
click at [434, 387] on div at bounding box center [430, 394] width 19 height 20
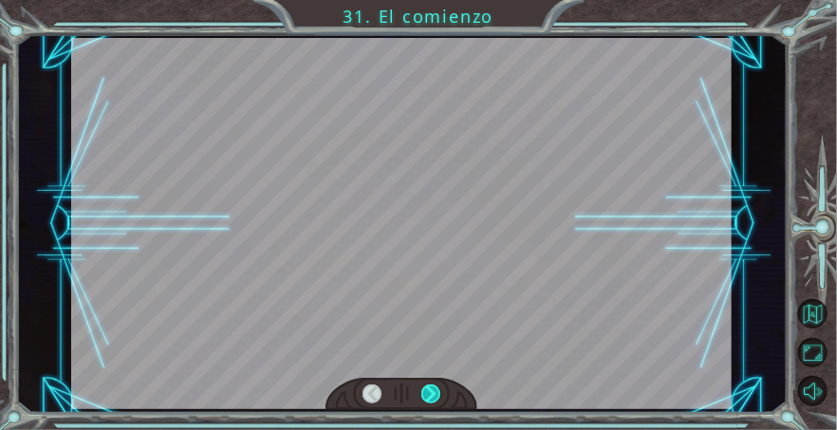
click at [434, 387] on div at bounding box center [430, 394] width 19 height 20
click at [439, 385] on div at bounding box center [430, 394] width 19 height 20
click at [436, 393] on div at bounding box center [430, 394] width 19 height 20
click at [439, 397] on div at bounding box center [430, 394] width 19 height 20
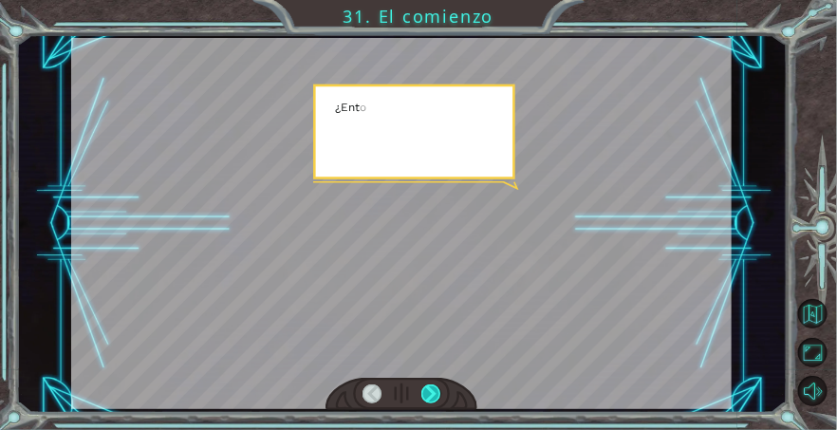
click at [437, 391] on div at bounding box center [430, 394] width 19 height 20
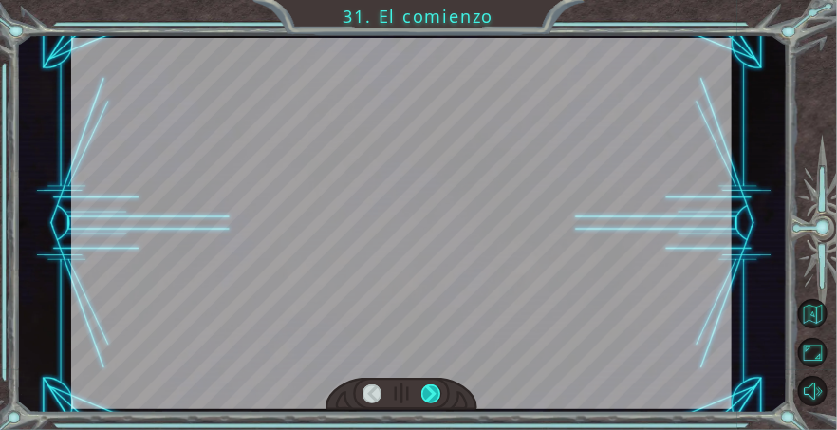
click at [436, 395] on div at bounding box center [430, 394] width 19 height 20
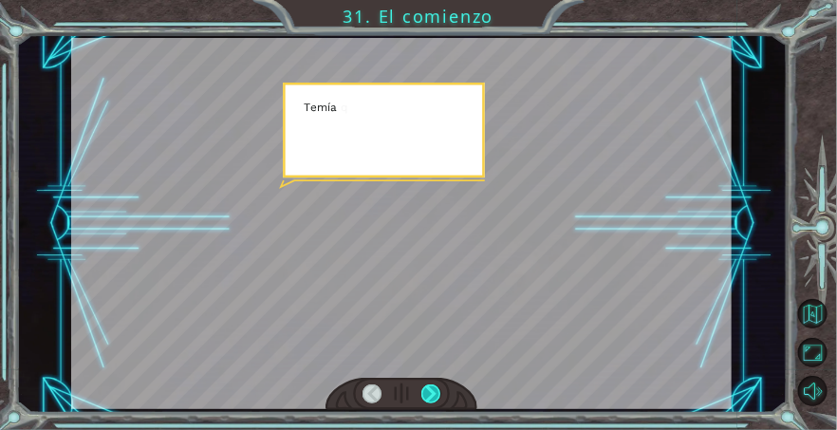
click at [437, 389] on div at bounding box center [430, 394] width 19 height 20
click at [434, 397] on div at bounding box center [430, 394] width 19 height 20
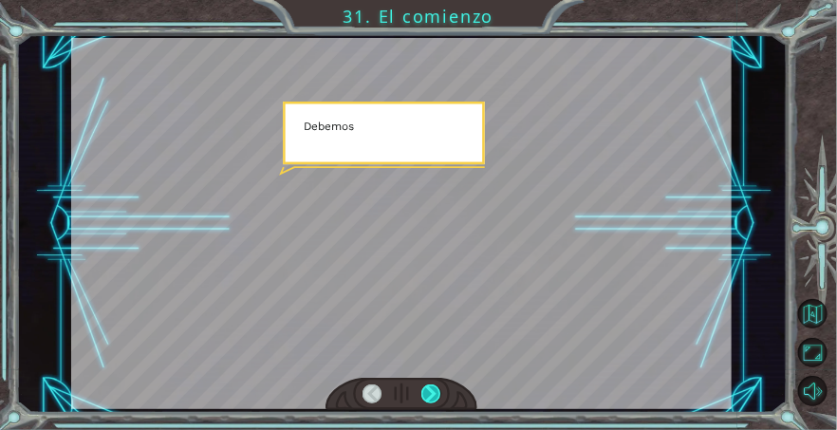
click at [434, 397] on div at bounding box center [430, 394] width 19 height 20
click at [439, 391] on div at bounding box center [430, 394] width 19 height 20
click at [439, 397] on div at bounding box center [430, 394] width 19 height 20
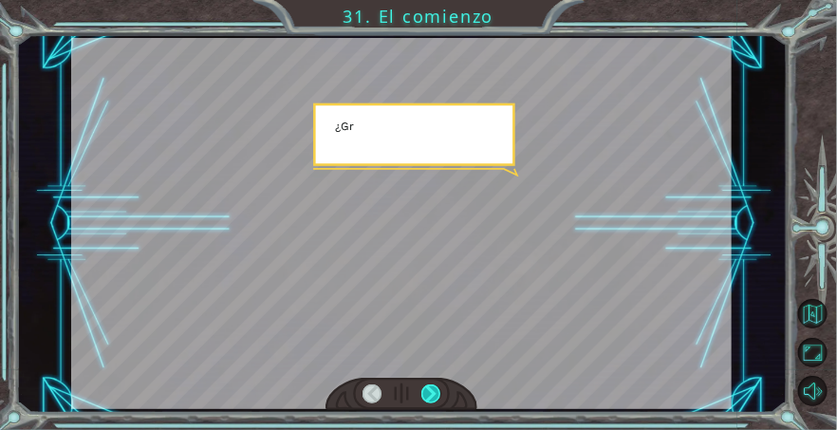
click at [439, 400] on div at bounding box center [430, 394] width 19 height 20
click at [438, 400] on div at bounding box center [430, 394] width 19 height 20
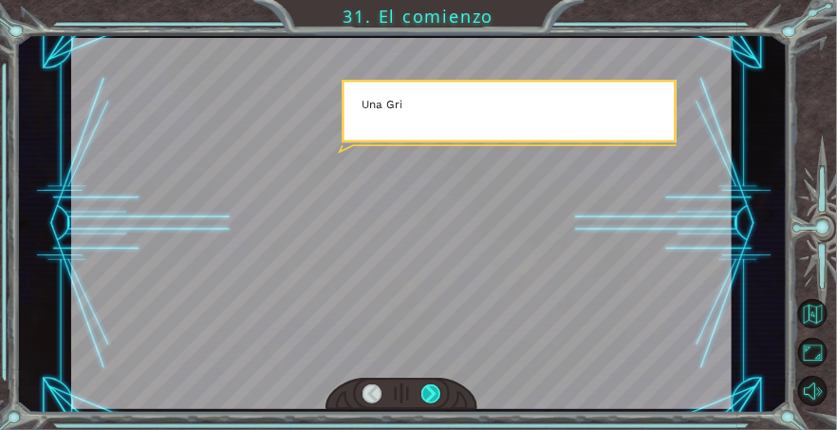
click at [438, 400] on div at bounding box center [430, 394] width 19 height 20
click at [439, 395] on div at bounding box center [430, 394] width 19 height 20
click at [447, 389] on div at bounding box center [401, 394] width 152 height 33
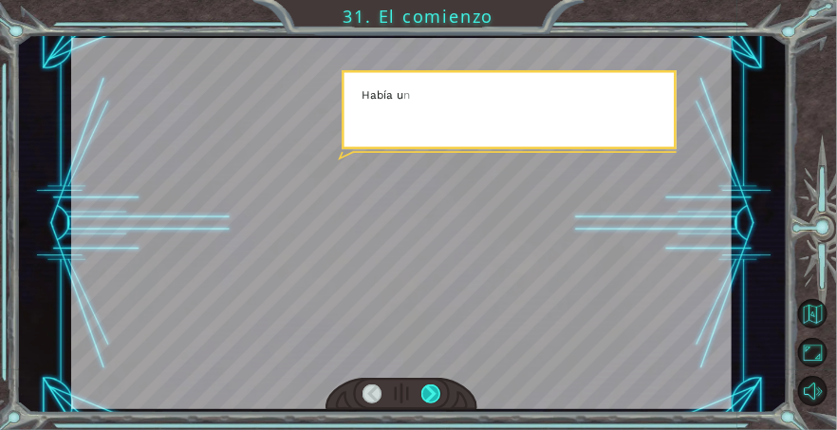
click at [437, 396] on div at bounding box center [430, 394] width 19 height 20
click at [440, 398] on div at bounding box center [430, 394] width 19 height 20
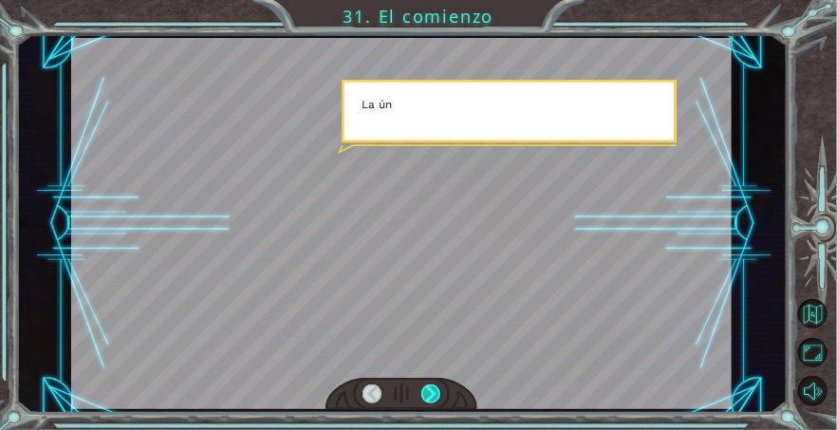
click at [436, 397] on div at bounding box center [430, 394] width 19 height 20
click at [440, 394] on div at bounding box center [430, 394] width 19 height 20
click at [439, 393] on div at bounding box center [430, 394] width 19 height 20
click at [449, 386] on div at bounding box center [401, 394] width 152 height 33
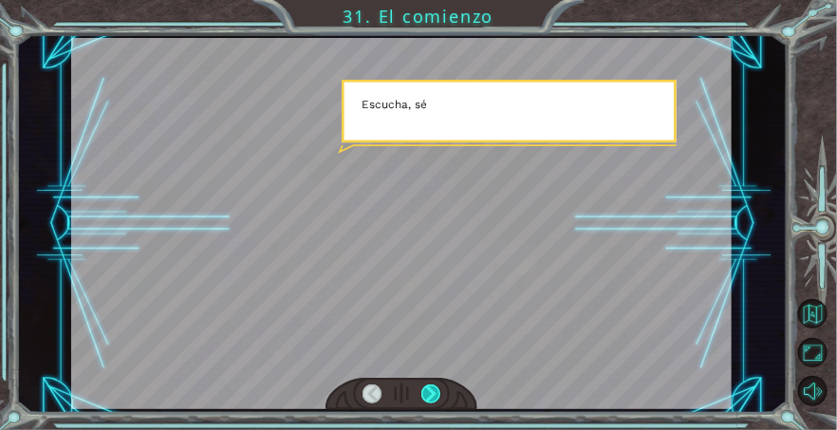
click at [449, 387] on div at bounding box center [401, 394] width 152 height 33
click at [438, 396] on div at bounding box center [430, 394] width 19 height 20
click at [434, 394] on div at bounding box center [430, 394] width 19 height 20
click at [434, 388] on div at bounding box center [430, 394] width 19 height 20
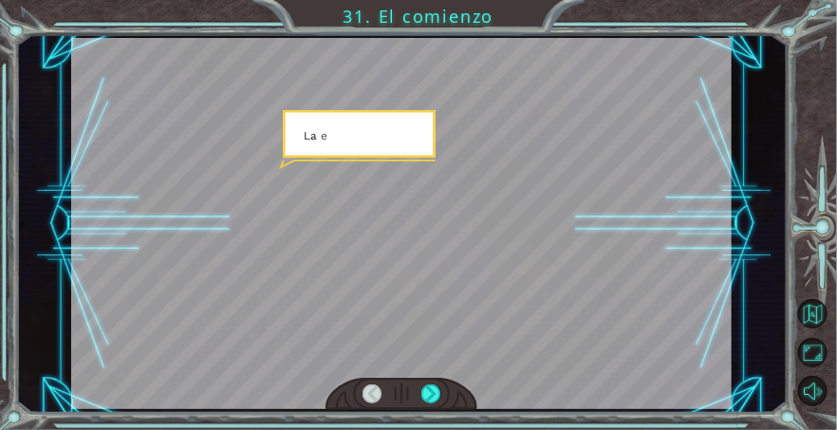
click at [438, 385] on div at bounding box center [430, 394] width 19 height 20
click at [450, 381] on div at bounding box center [401, 394] width 152 height 33
click at [439, 388] on div at bounding box center [430, 394] width 19 height 20
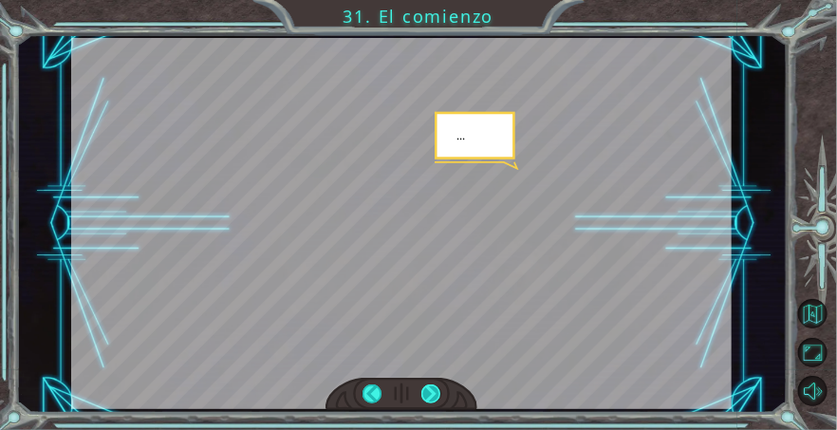
click at [437, 394] on div at bounding box center [430, 394] width 19 height 20
click at [448, 394] on div at bounding box center [401, 394] width 152 height 33
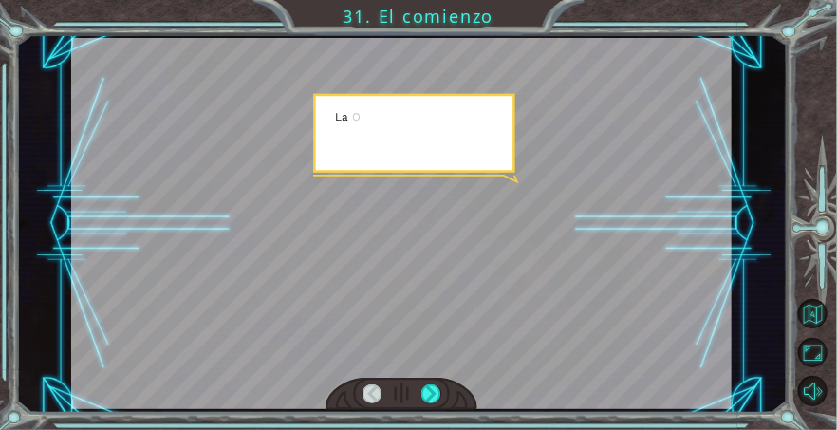
click at [456, 384] on div at bounding box center [401, 394] width 152 height 33
click at [455, 393] on div at bounding box center [401, 394] width 152 height 33
click at [454, 387] on div at bounding box center [401, 394] width 152 height 33
click at [448, 387] on div at bounding box center [401, 394] width 152 height 33
click at [436, 388] on div at bounding box center [430, 394] width 19 height 20
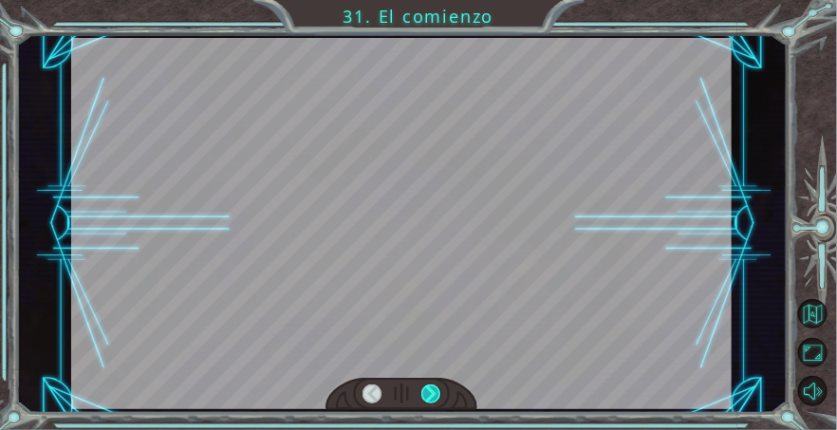
click at [434, 388] on div at bounding box center [430, 394] width 19 height 20
click at [438, 394] on div at bounding box center [430, 394] width 19 height 20
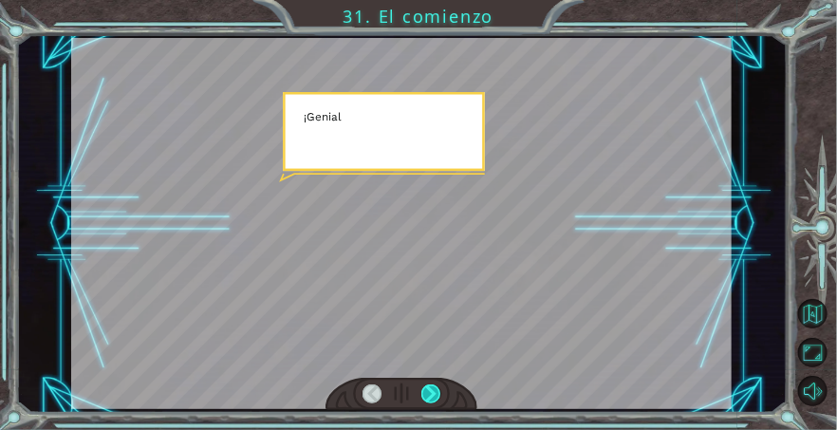
click at [440, 397] on div at bounding box center [430, 394] width 19 height 20
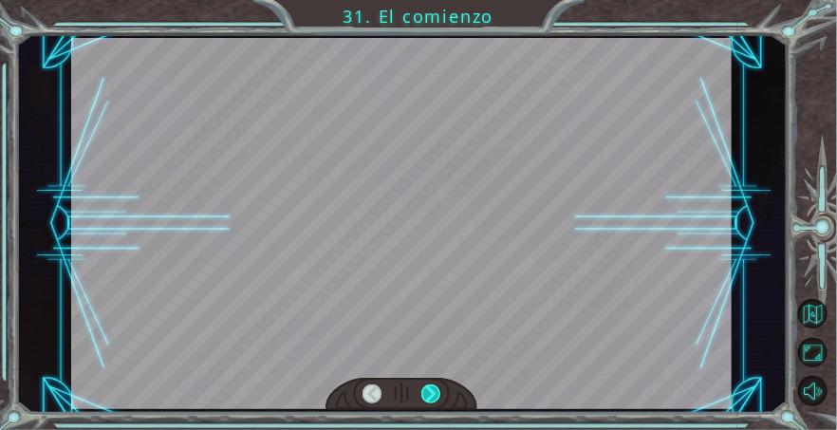
click at [438, 396] on div at bounding box center [430, 394] width 19 height 20
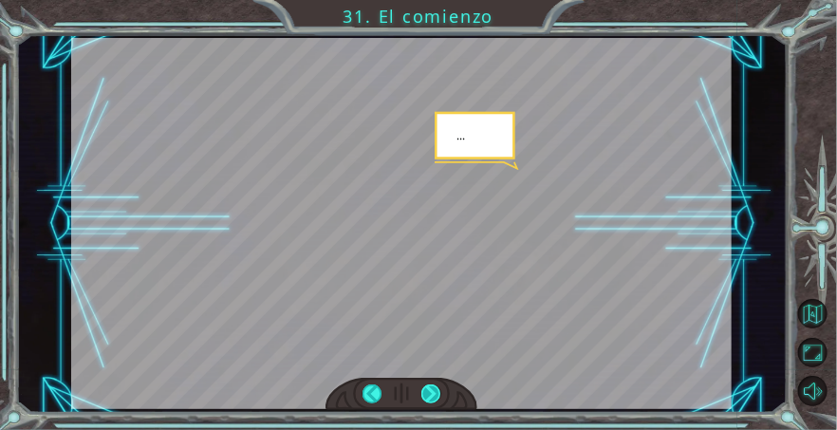
click at [438, 396] on div at bounding box center [430, 394] width 19 height 20
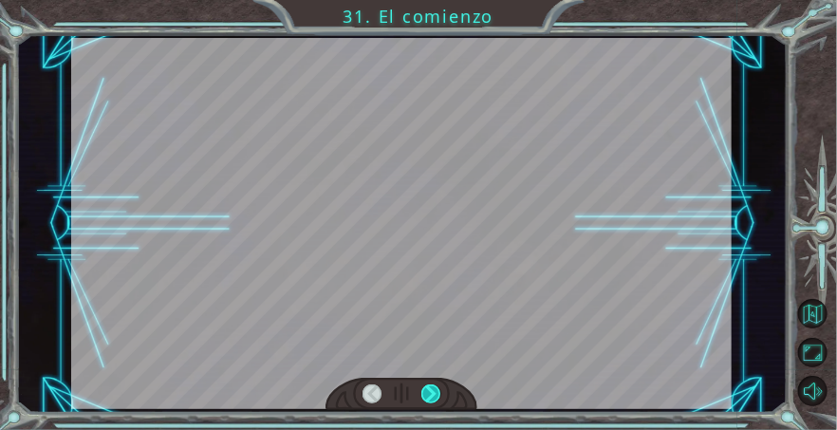
click at [438, 396] on div at bounding box center [430, 394] width 19 height 20
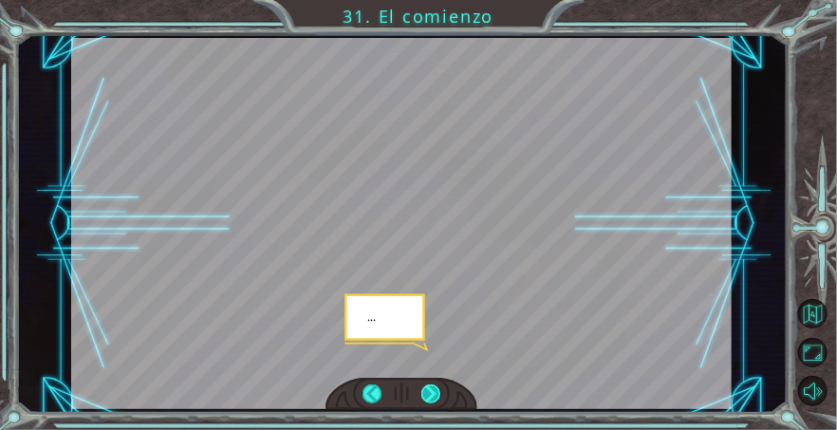
click at [439, 392] on div at bounding box center [430, 394] width 19 height 20
click at [439, 391] on div at bounding box center [430, 394] width 19 height 20
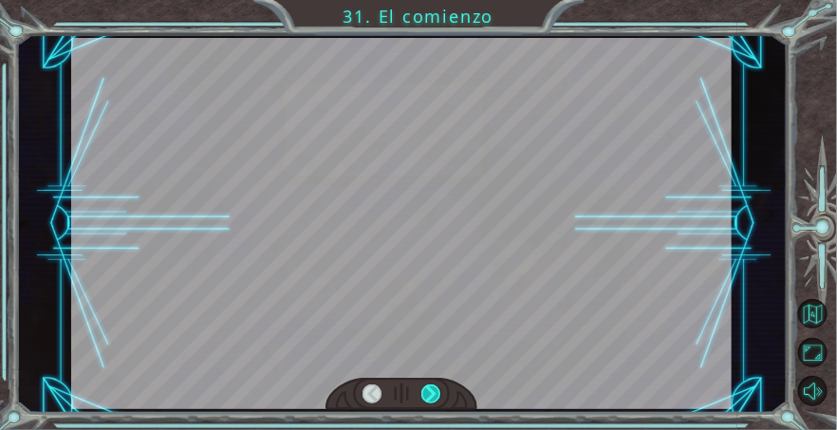
click at [438, 396] on div at bounding box center [430, 394] width 19 height 20
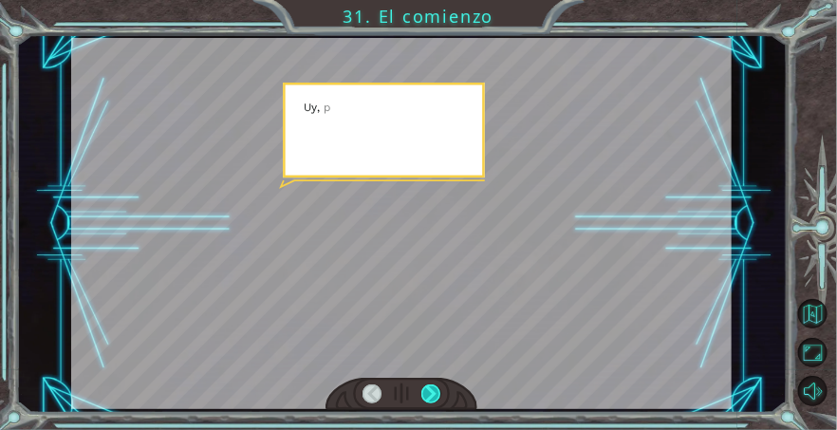
click at [438, 396] on div at bounding box center [430, 394] width 19 height 20
click at [436, 399] on div at bounding box center [430, 394] width 19 height 20
click at [438, 395] on div at bounding box center [430, 394] width 19 height 20
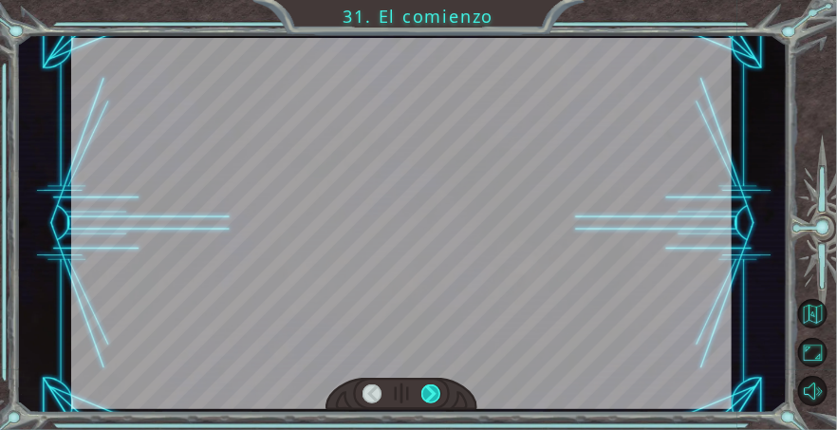
click at [438, 395] on div at bounding box center [430, 394] width 19 height 20
click at [438, 396] on div at bounding box center [430, 394] width 19 height 20
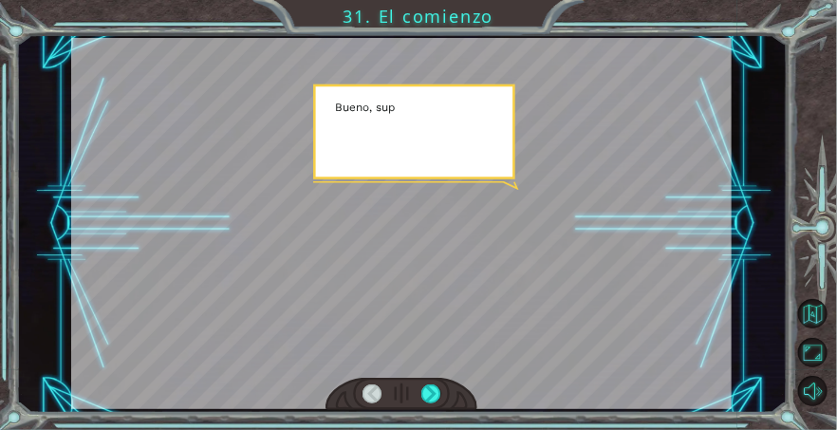
click at [452, 385] on div at bounding box center [401, 394] width 152 height 33
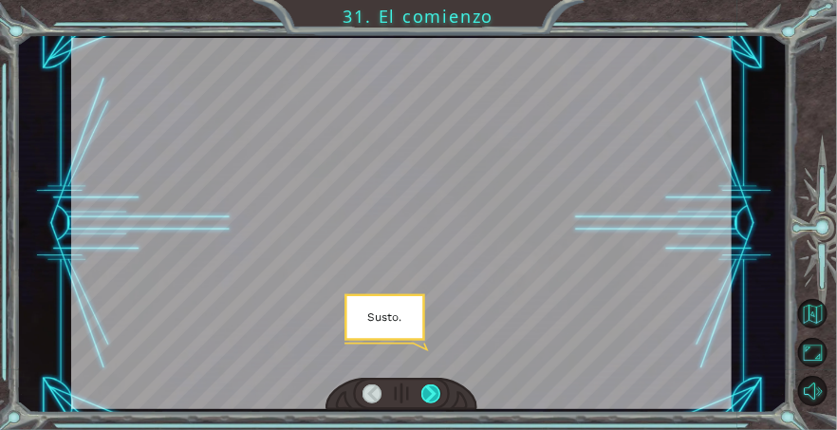
click at [434, 394] on div at bounding box center [430, 394] width 19 height 20
click at [437, 391] on div at bounding box center [430, 394] width 19 height 20
click at [434, 396] on div at bounding box center [430, 394] width 19 height 20
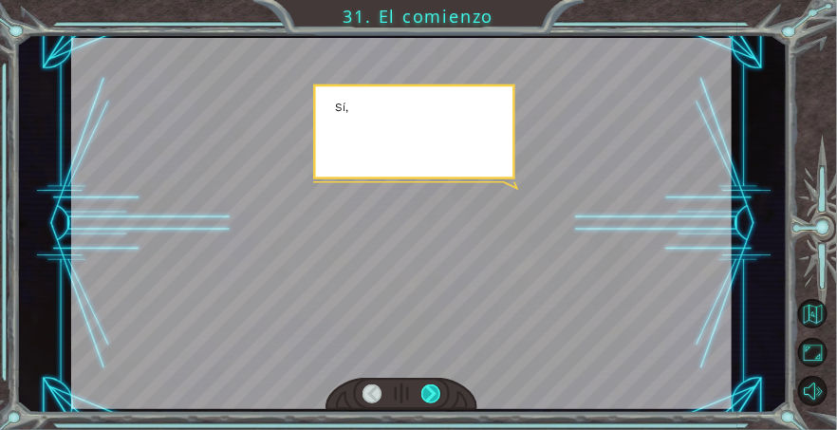
click at [439, 389] on div at bounding box center [430, 394] width 19 height 20
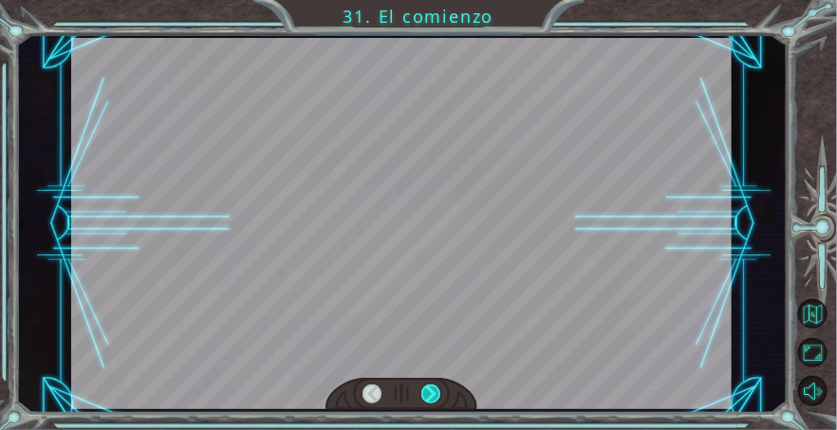
click at [439, 390] on div at bounding box center [430, 394] width 19 height 20
click at [439, 395] on div at bounding box center [430, 394] width 19 height 20
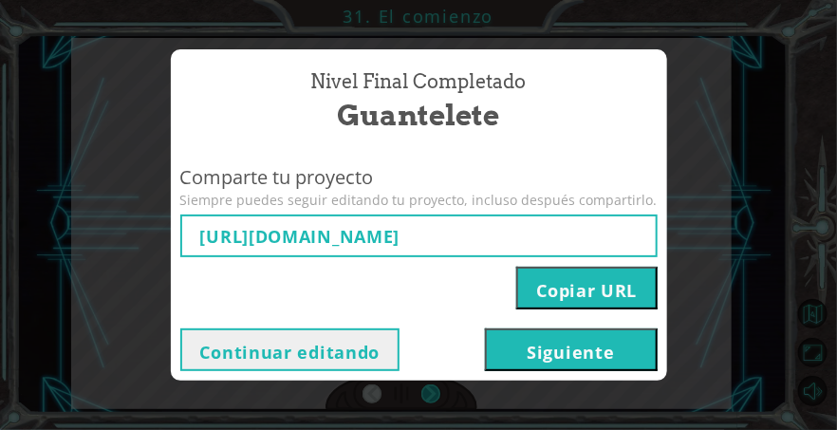
type input "[URL][DOMAIN_NAME]"
click at [565, 341] on button "Siguiente" at bounding box center [571, 349] width 173 height 43
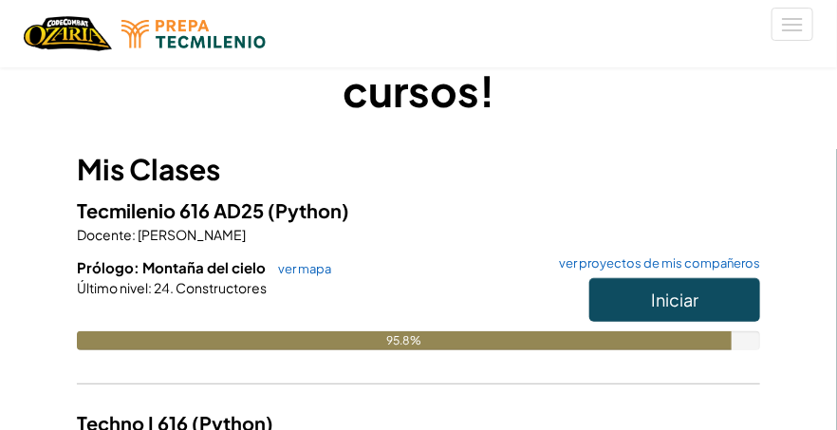
scroll to position [94, 0]
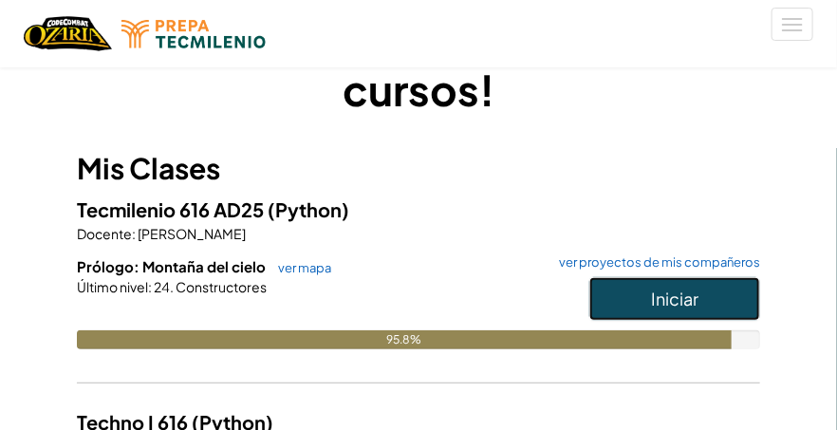
click at [664, 294] on span "Iniciar" at bounding box center [674, 298] width 47 height 22
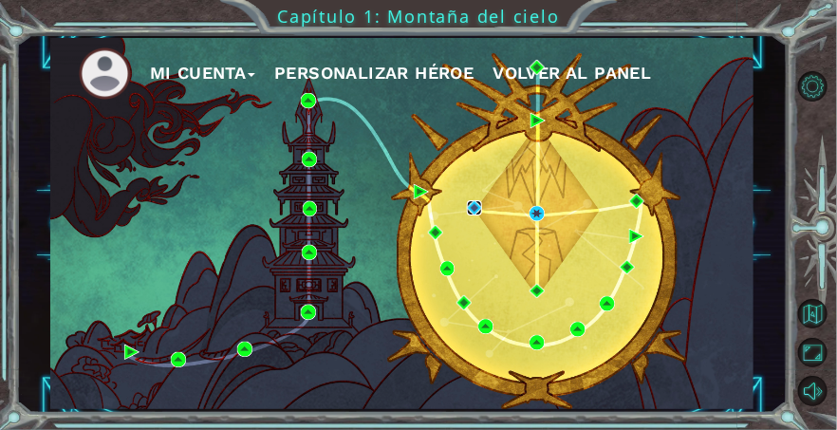
click at [480, 200] on img at bounding box center [474, 207] width 15 height 15
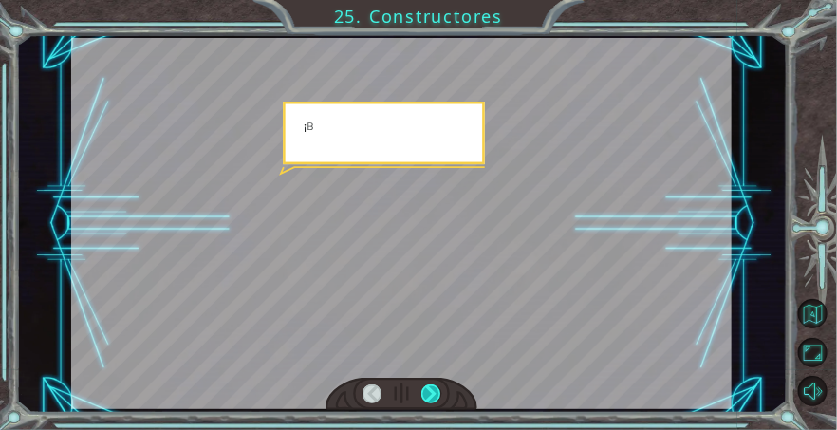
click at [438, 398] on div at bounding box center [430, 394] width 19 height 20
click at [438, 387] on div at bounding box center [430, 394] width 19 height 20
click at [448, 379] on div at bounding box center [401, 394] width 152 height 33
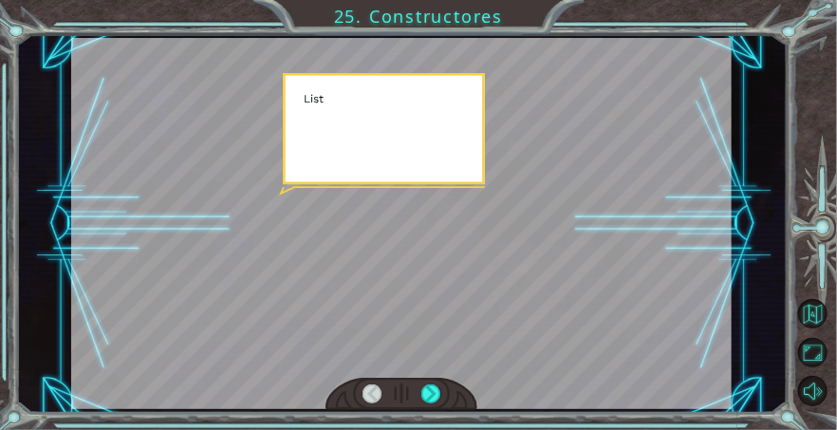
click at [448, 379] on div at bounding box center [401, 394] width 152 height 33
click at [438, 386] on div at bounding box center [430, 394] width 19 height 20
click at [449, 371] on div at bounding box center [401, 223] width 660 height 371
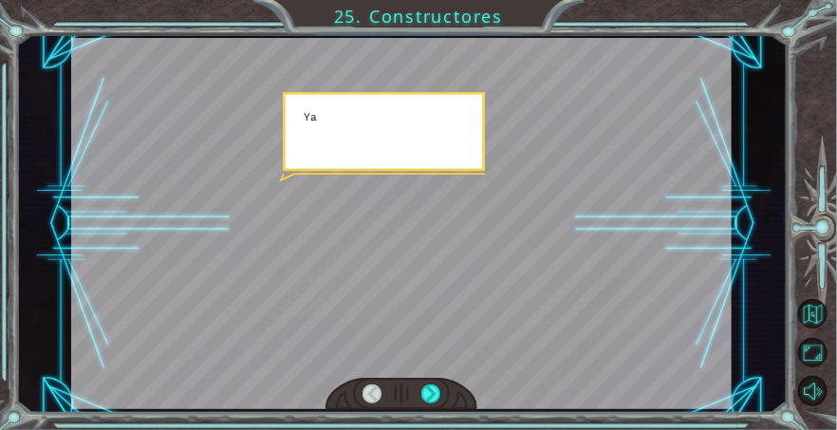
click at [452, 394] on div at bounding box center [401, 394] width 152 height 33
click at [454, 389] on div at bounding box center [401, 394] width 152 height 33
click at [457, 384] on div at bounding box center [401, 394] width 152 height 33
click at [456, 384] on div at bounding box center [401, 394] width 152 height 33
click at [457, 388] on div at bounding box center [401, 394] width 152 height 33
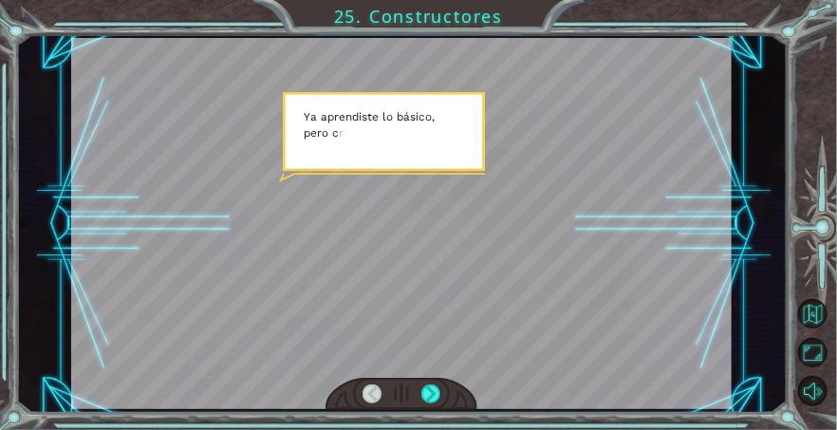
click at [456, 400] on div at bounding box center [401, 394] width 152 height 33
click at [434, 394] on div at bounding box center [430, 394] width 19 height 20
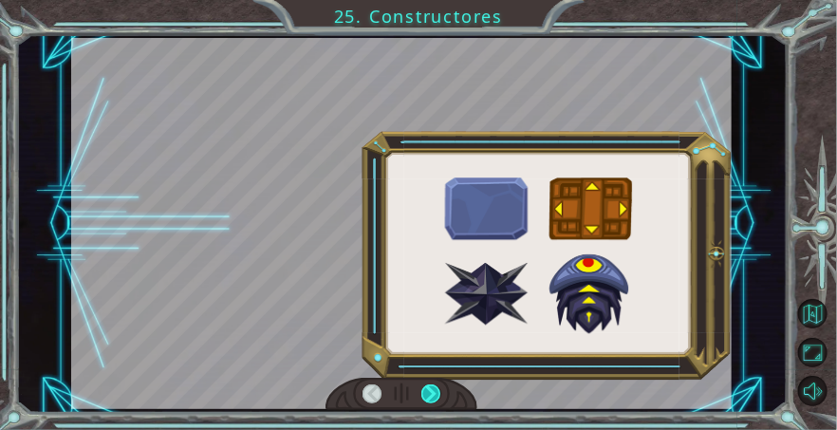
click at [427, 400] on div at bounding box center [430, 394] width 19 height 20
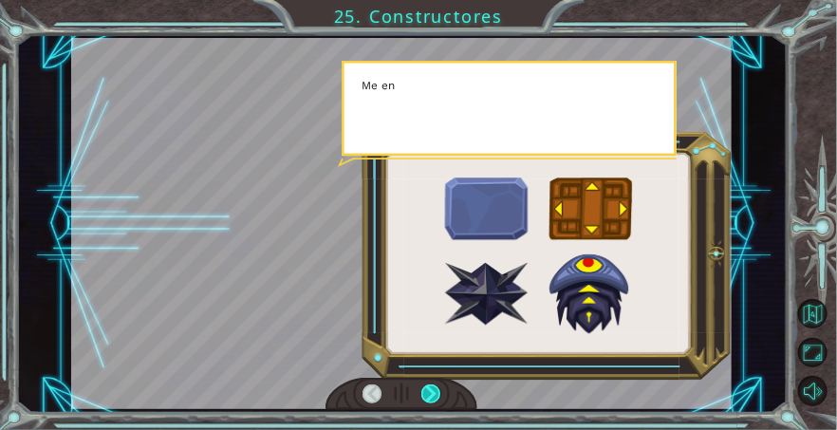
click at [432, 397] on div at bounding box center [430, 394] width 19 height 20
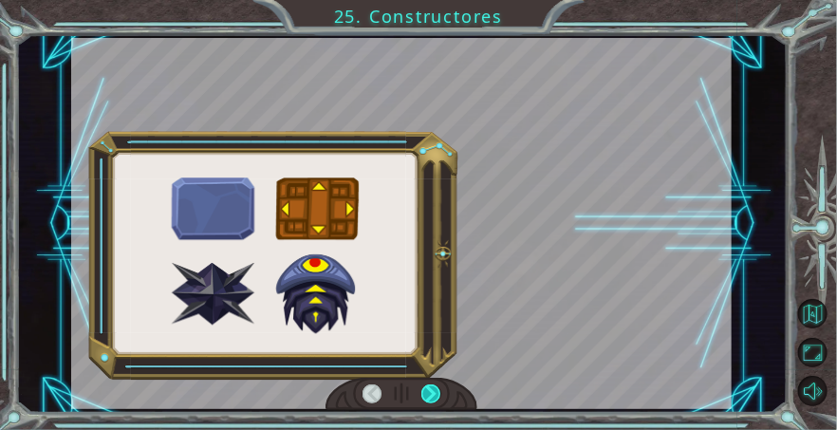
click at [435, 395] on div at bounding box center [430, 394] width 19 height 20
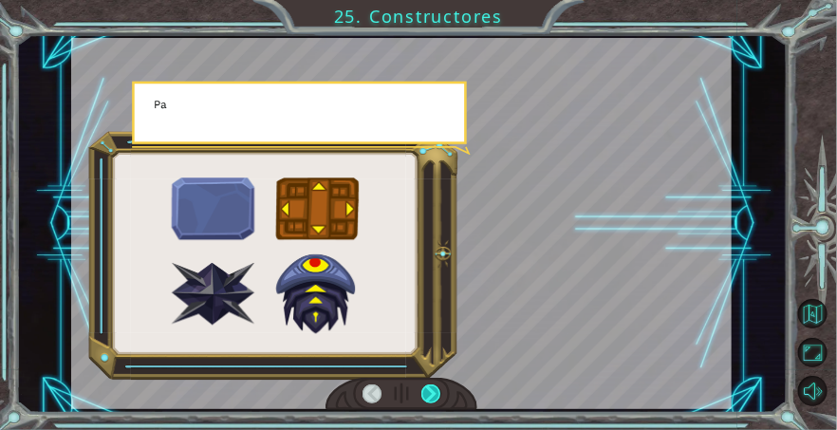
click at [436, 395] on div at bounding box center [430, 394] width 19 height 20
click at [438, 397] on div at bounding box center [430, 394] width 19 height 20
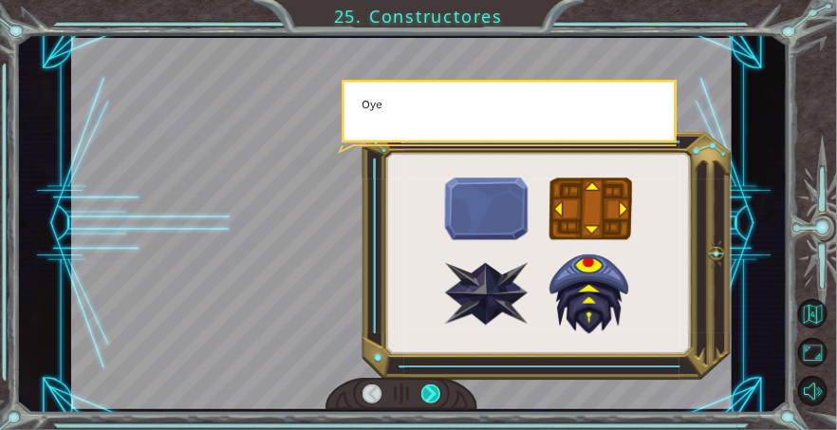
click at [437, 395] on div at bounding box center [430, 394] width 19 height 20
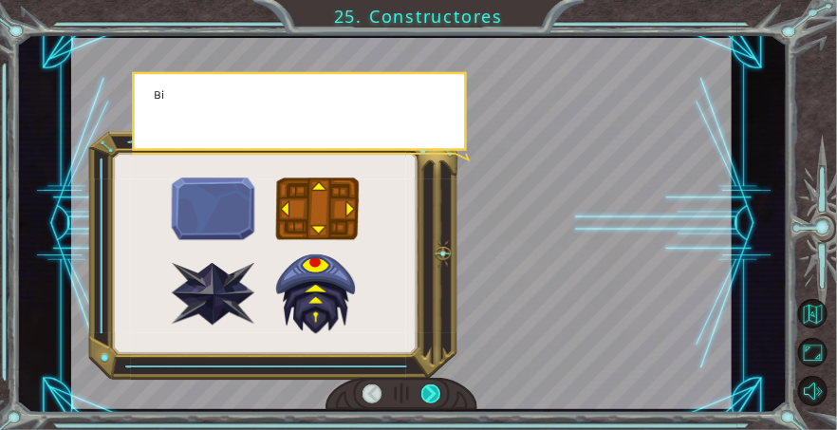
click at [437, 394] on div at bounding box center [430, 394] width 19 height 20
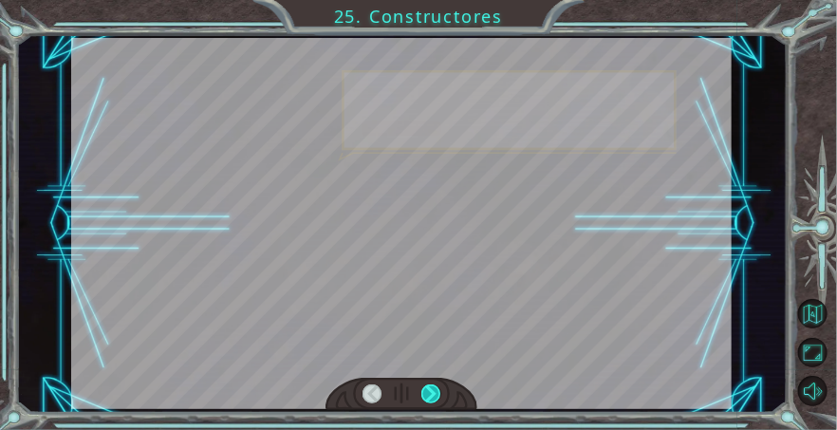
click at [437, 394] on div at bounding box center [430, 394] width 19 height 20
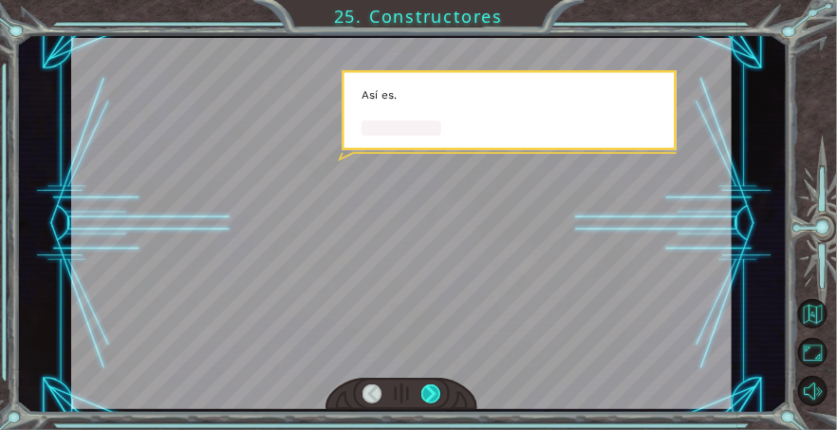
click at [437, 394] on div at bounding box center [430, 394] width 19 height 20
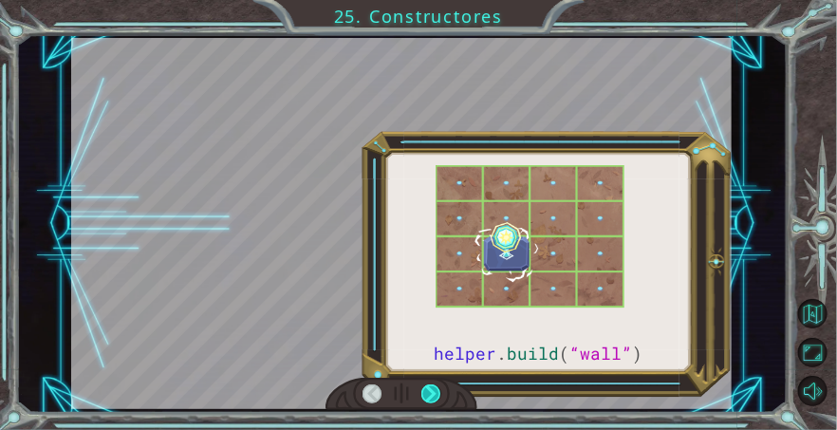
click at [438, 390] on div at bounding box center [430, 394] width 19 height 20
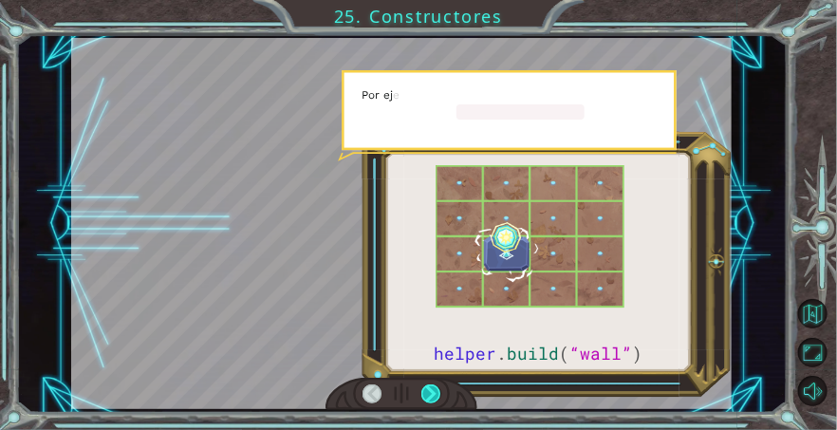
click at [438, 390] on div at bounding box center [430, 394] width 19 height 20
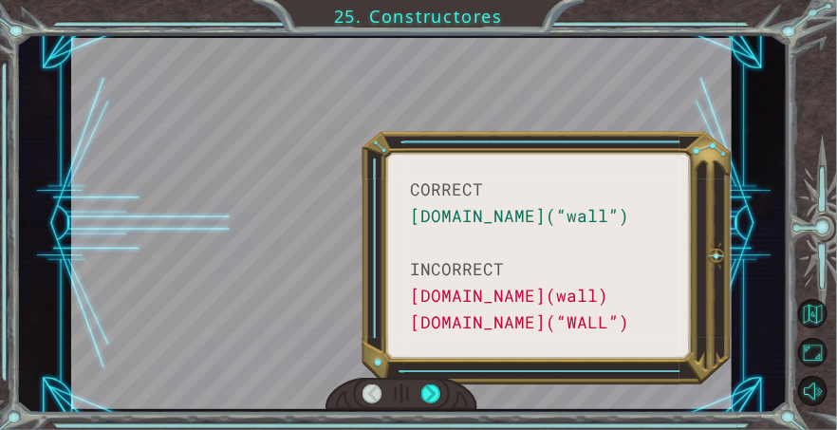
click at [447, 386] on div at bounding box center [401, 394] width 152 height 33
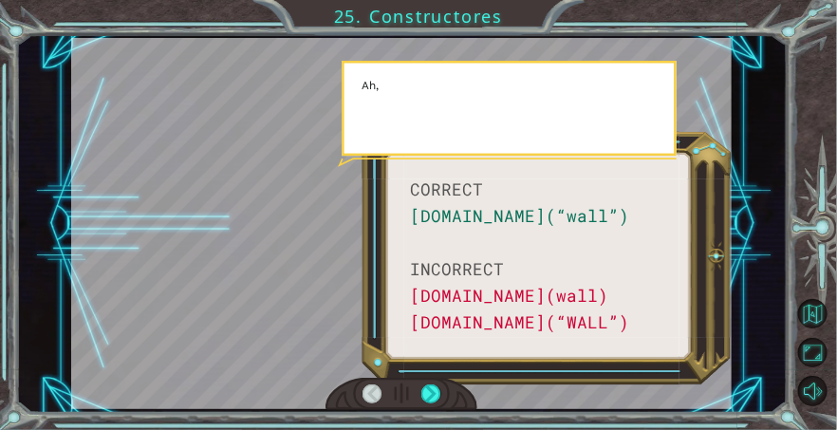
click at [447, 386] on div at bounding box center [401, 394] width 152 height 33
click at [440, 394] on div at bounding box center [430, 394] width 19 height 20
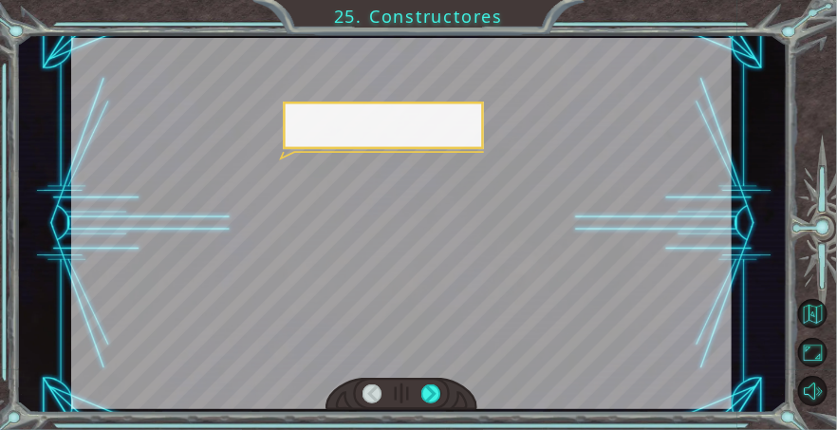
click at [447, 394] on div at bounding box center [401, 394] width 152 height 33
click at [447, 393] on div at bounding box center [401, 394] width 152 height 33
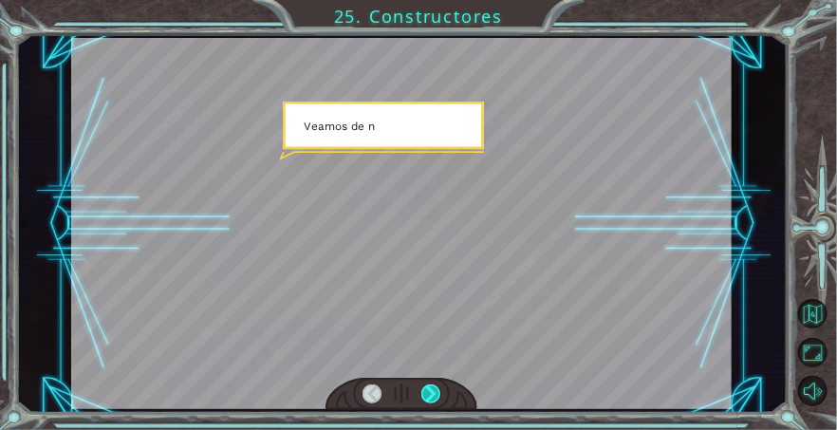
click at [440, 393] on div at bounding box center [430, 394] width 19 height 20
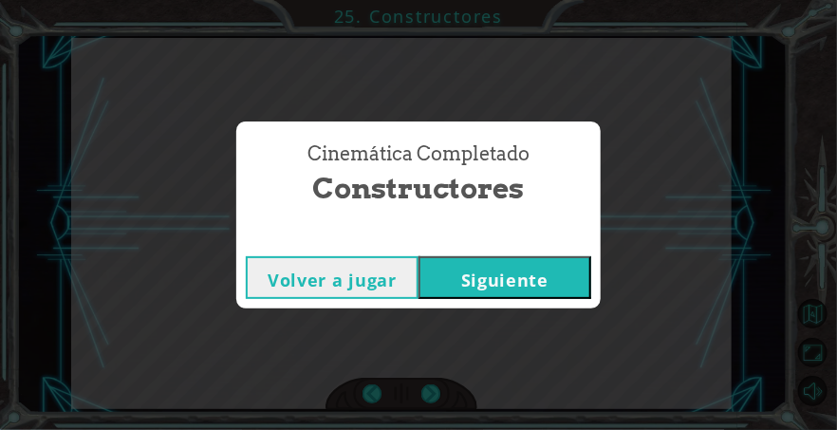
click at [442, 389] on div "Cinemática Completado Constructores Volver a jugar [GEOGRAPHIC_DATA]" at bounding box center [418, 215] width 837 height 430
click at [490, 281] on button "Siguiente" at bounding box center [504, 277] width 173 height 43
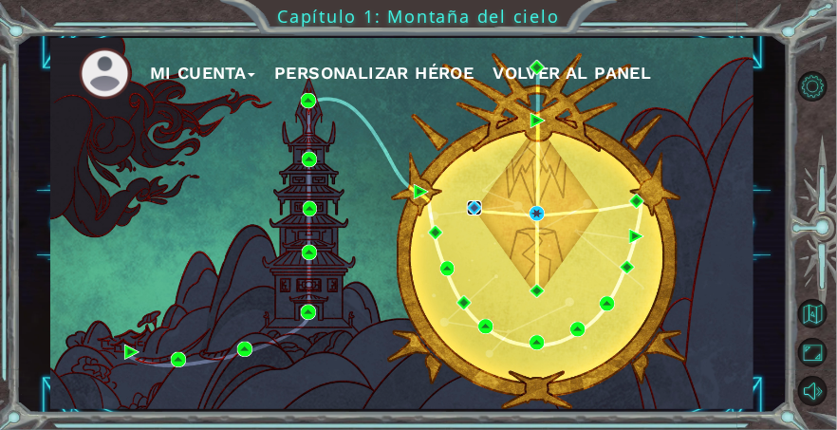
click at [475, 205] on img at bounding box center [474, 207] width 15 height 15
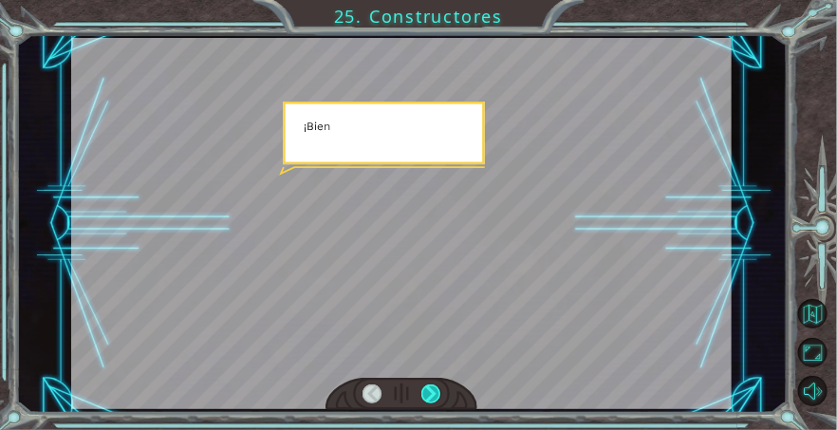
click at [435, 401] on div at bounding box center [430, 394] width 19 height 20
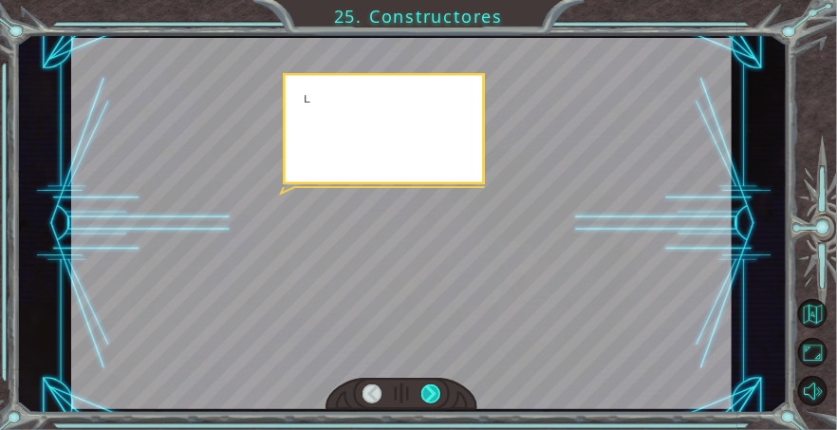
click at [435, 401] on div at bounding box center [430, 394] width 19 height 20
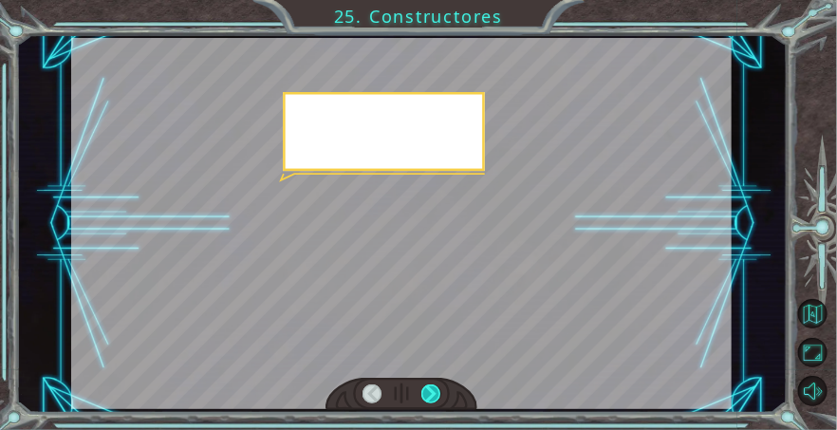
click at [435, 400] on div at bounding box center [430, 394] width 19 height 20
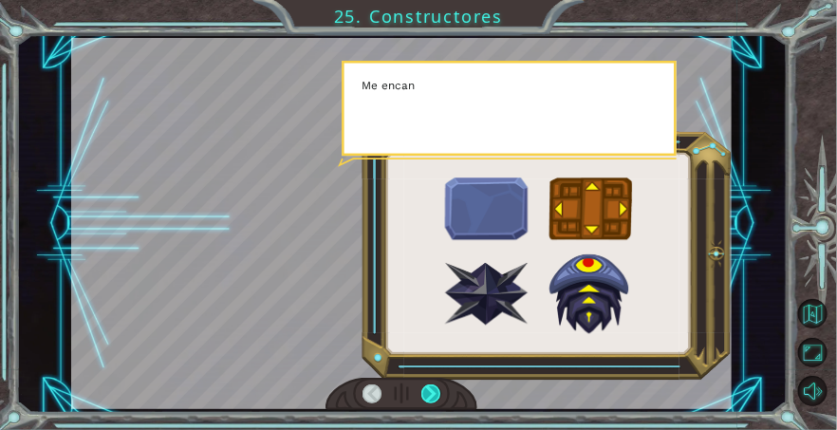
click at [435, 400] on div at bounding box center [430, 394] width 19 height 20
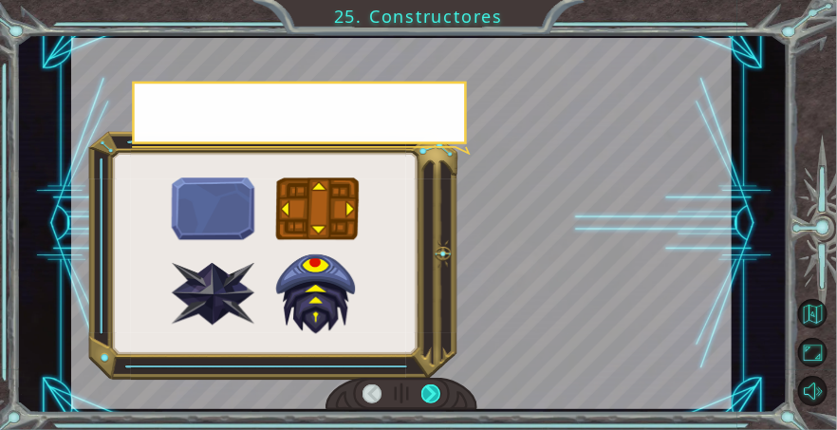
click at [435, 400] on div at bounding box center [430, 394] width 19 height 20
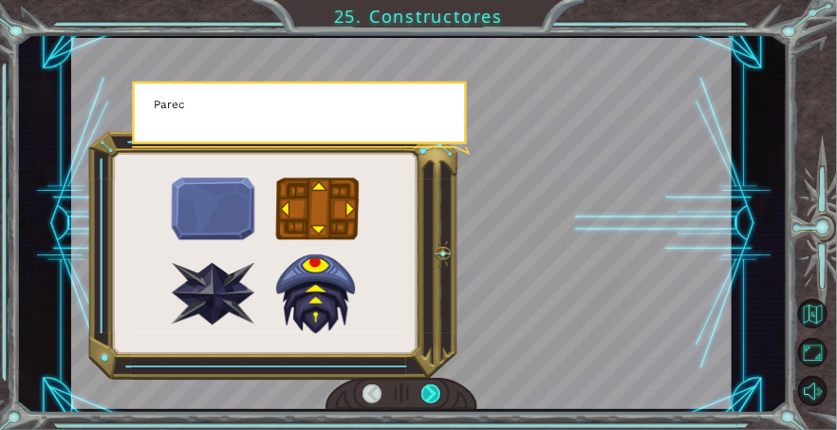
click at [435, 400] on div at bounding box center [430, 394] width 19 height 20
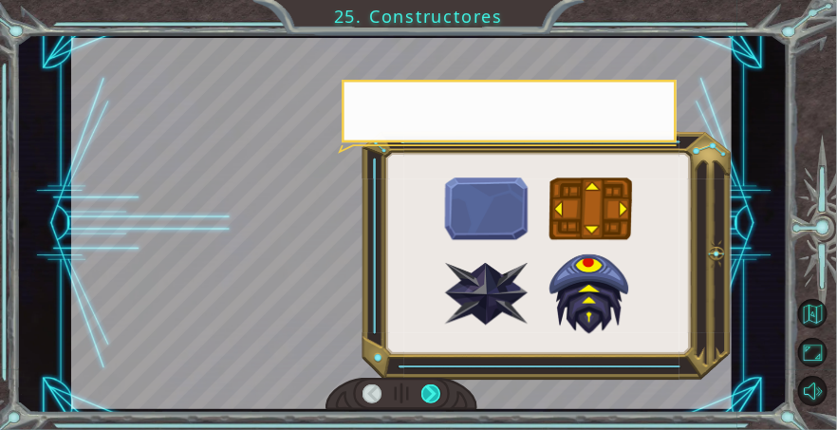
click at [435, 400] on div at bounding box center [430, 394] width 19 height 20
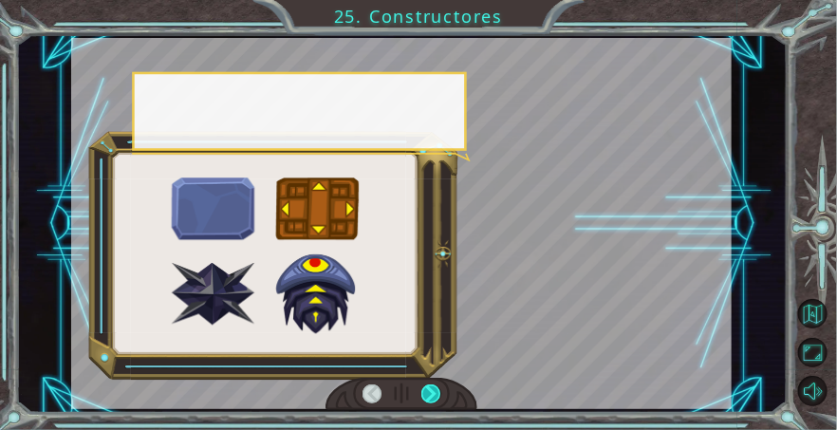
click at [435, 400] on div at bounding box center [430, 394] width 19 height 20
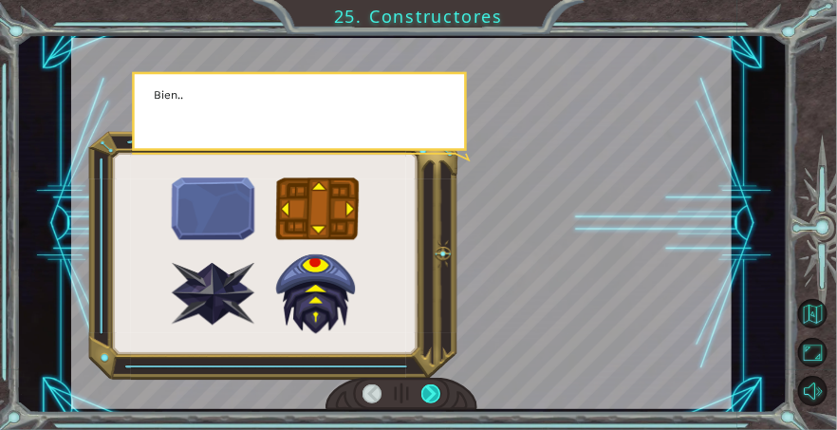
click at [435, 400] on div at bounding box center [430, 394] width 19 height 20
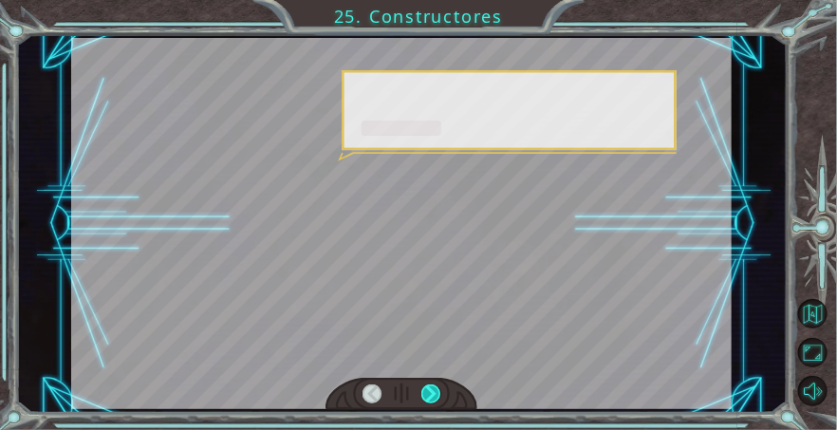
click at [435, 400] on div at bounding box center [430, 394] width 19 height 20
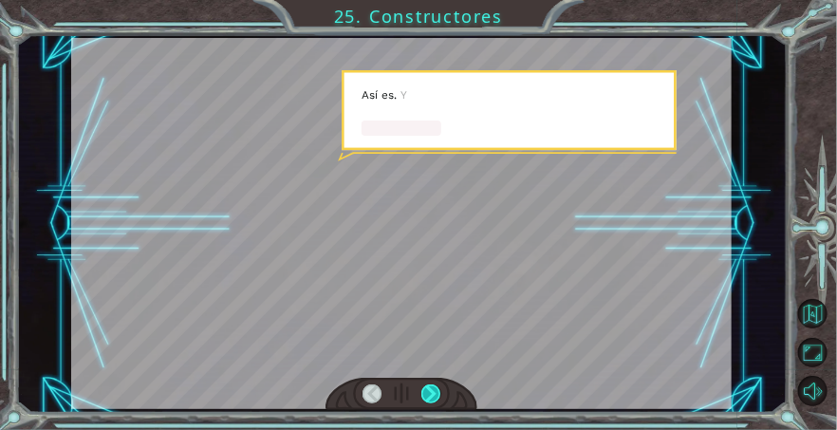
click at [435, 400] on div at bounding box center [430, 394] width 19 height 20
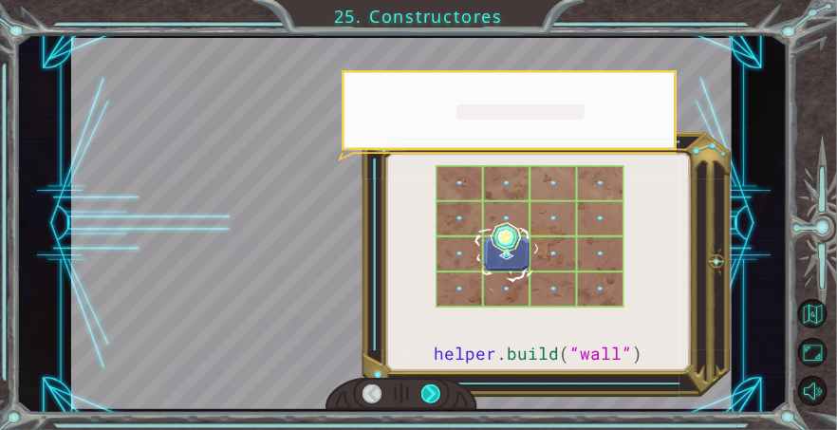
click at [435, 400] on div at bounding box center [430, 394] width 19 height 20
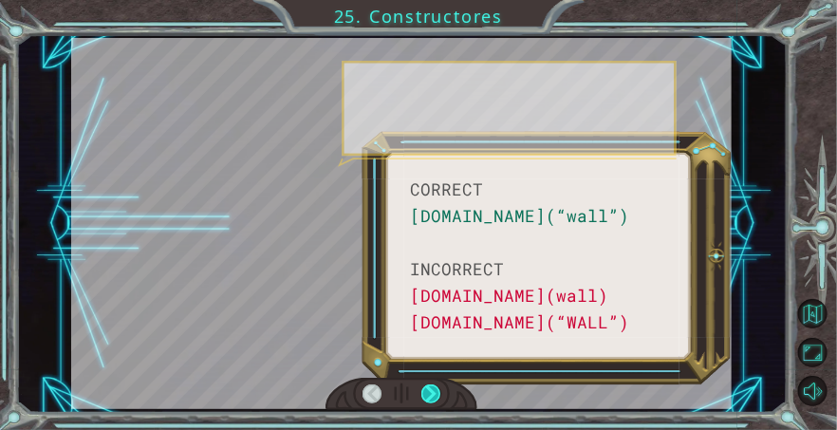
click at [435, 400] on div at bounding box center [430, 394] width 19 height 20
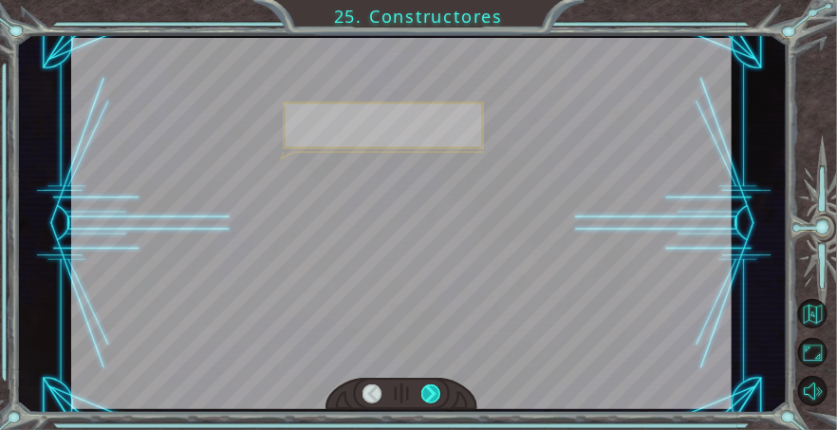
click at [435, 400] on div at bounding box center [430, 394] width 19 height 20
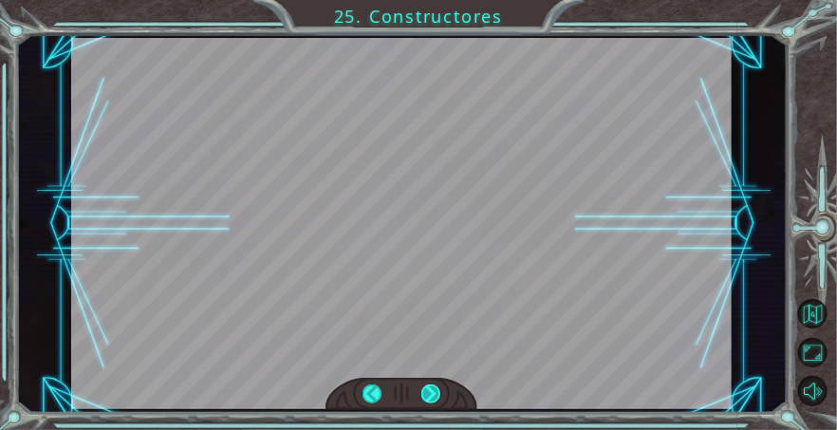
click at [435, 400] on div at bounding box center [430, 394] width 19 height 20
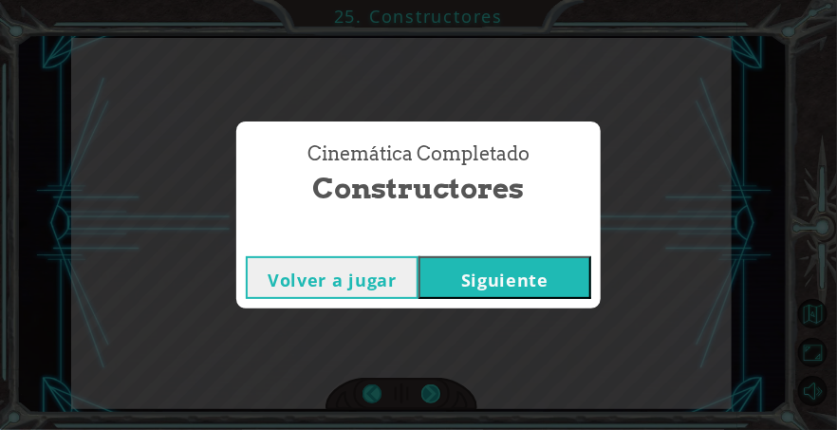
click at [435, 400] on div "Cinemática Completado Constructores Volver a jugar [GEOGRAPHIC_DATA]" at bounding box center [418, 215] width 837 height 430
click at [519, 285] on button "Siguiente" at bounding box center [504, 277] width 173 height 43
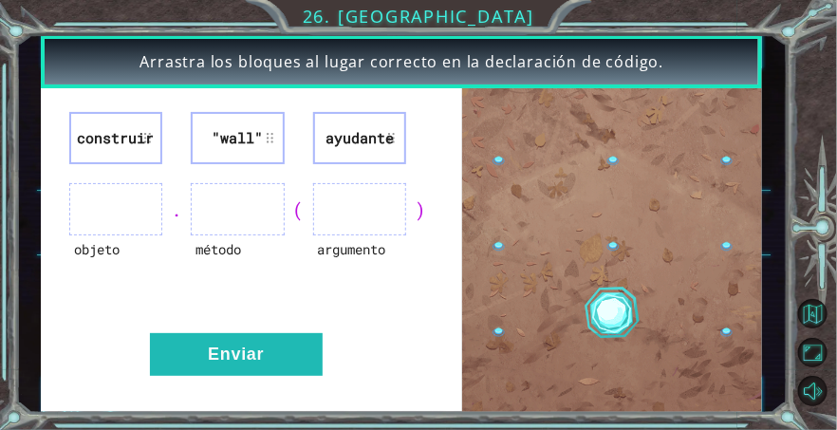
click at [366, 136] on li "ayudante" at bounding box center [359, 138] width 93 height 52
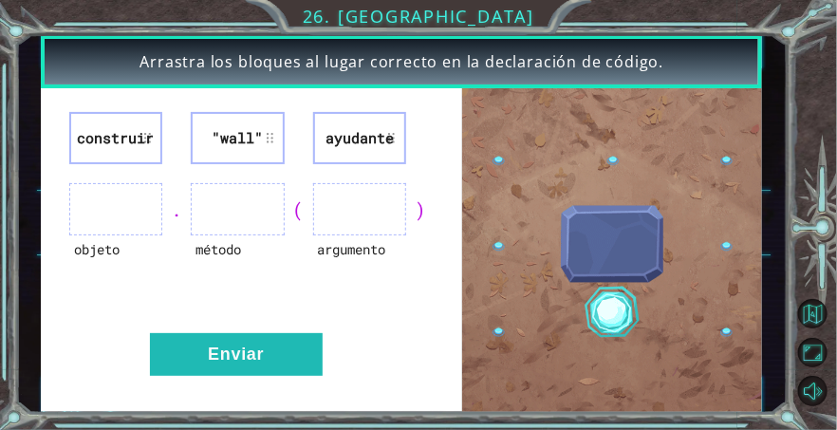
click at [362, 138] on li "ayudante" at bounding box center [359, 138] width 93 height 52
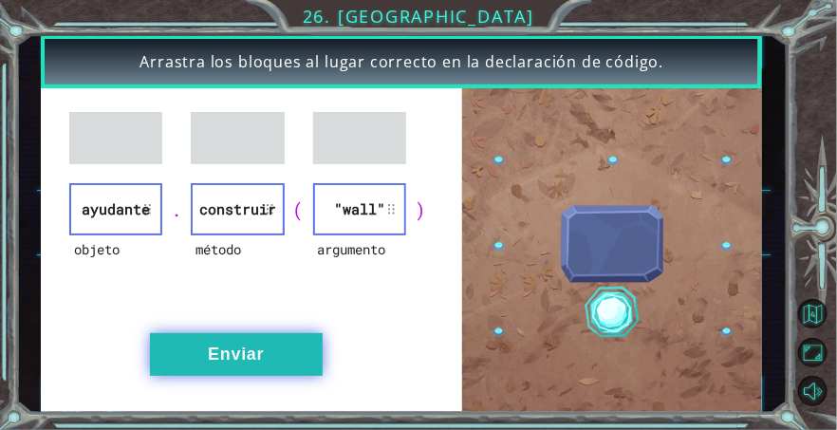
click at [267, 370] on button "Enviar" at bounding box center [236, 354] width 173 height 43
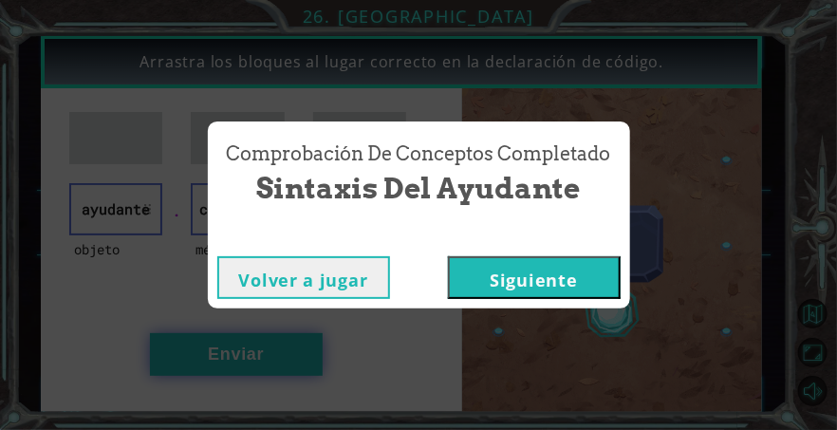
click at [494, 279] on button "Siguiente" at bounding box center [534, 277] width 173 height 43
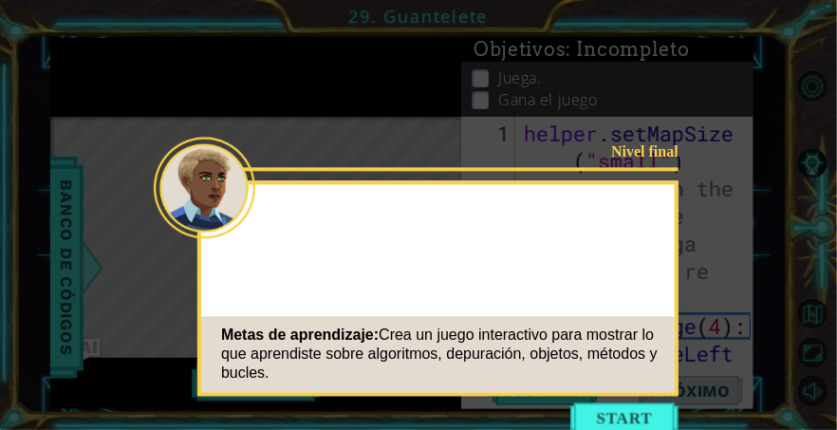
click at [186, 53] on icon at bounding box center [418, 215] width 837 height 430
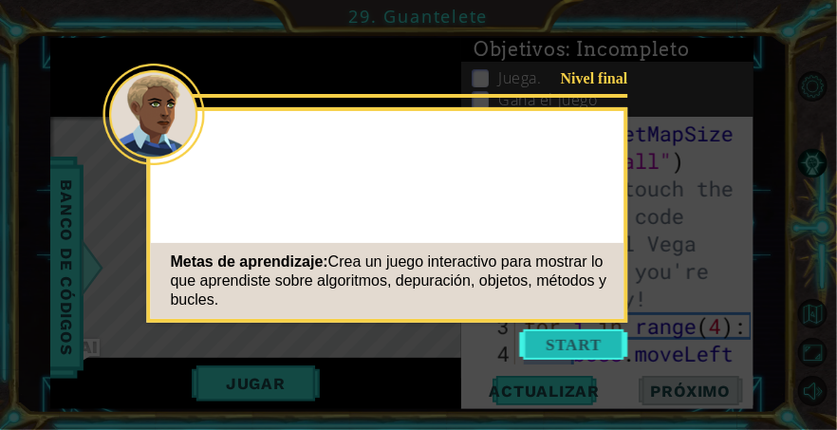
click at [577, 354] on button "Start" at bounding box center [574, 344] width 108 height 30
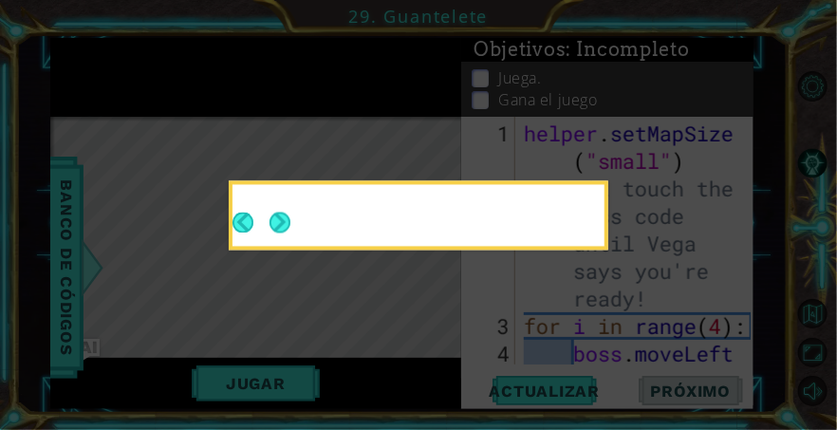
click at [395, 120] on icon at bounding box center [418, 215] width 837 height 430
click at [328, 58] on icon at bounding box center [418, 215] width 837 height 430
click at [313, 120] on icon at bounding box center [418, 215] width 837 height 430
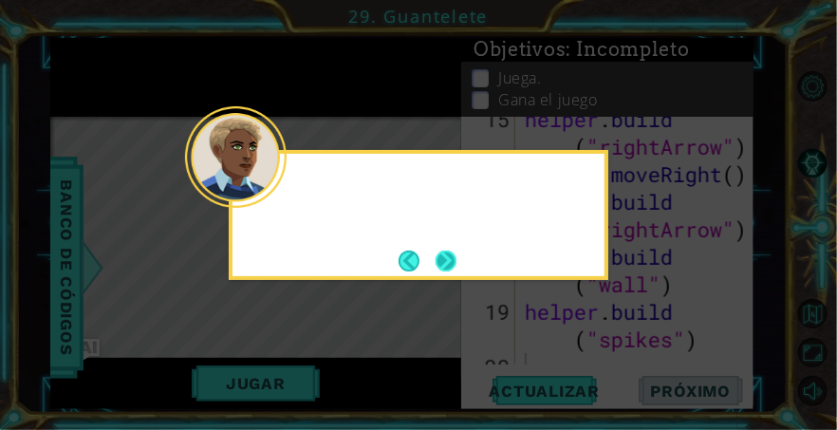
click at [452, 262] on button "Next" at bounding box center [446, 260] width 33 height 33
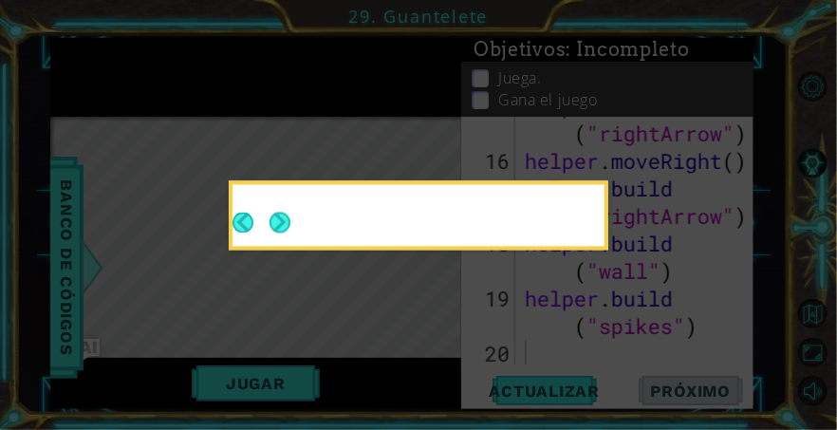
scroll to position [770, 0]
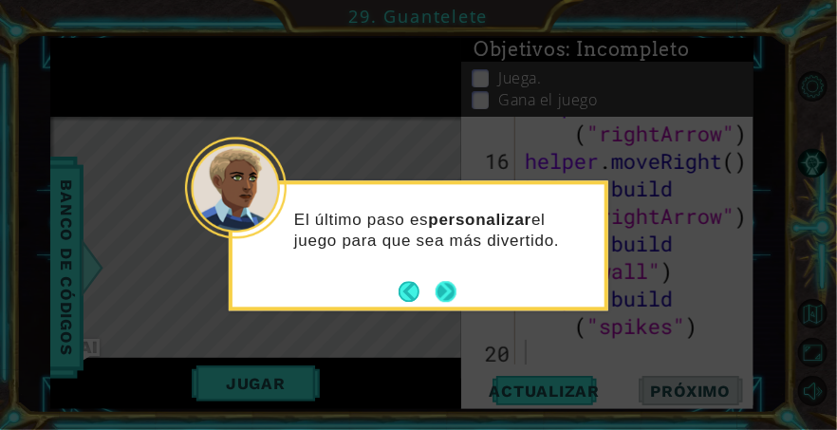
click at [436, 301] on button "Next" at bounding box center [446, 291] width 30 height 30
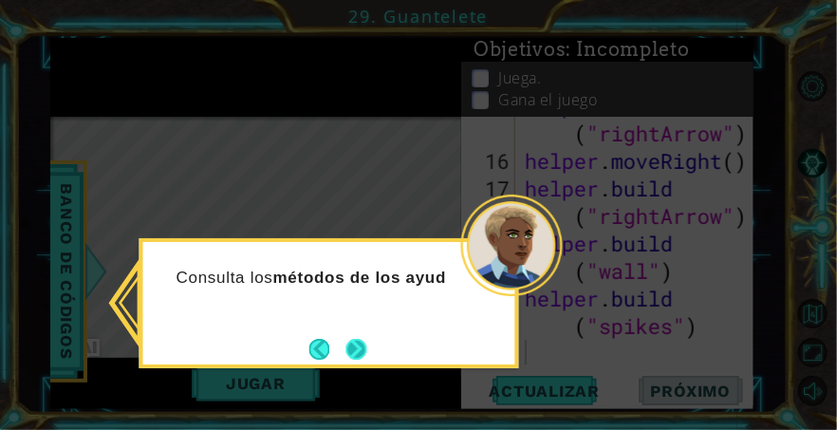
click at [355, 356] on button "Next" at bounding box center [356, 348] width 35 height 35
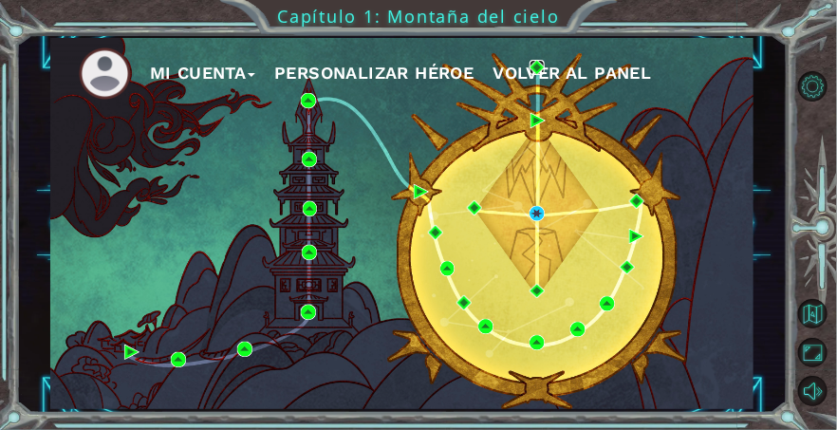
click at [540, 62] on img at bounding box center [536, 67] width 15 height 15
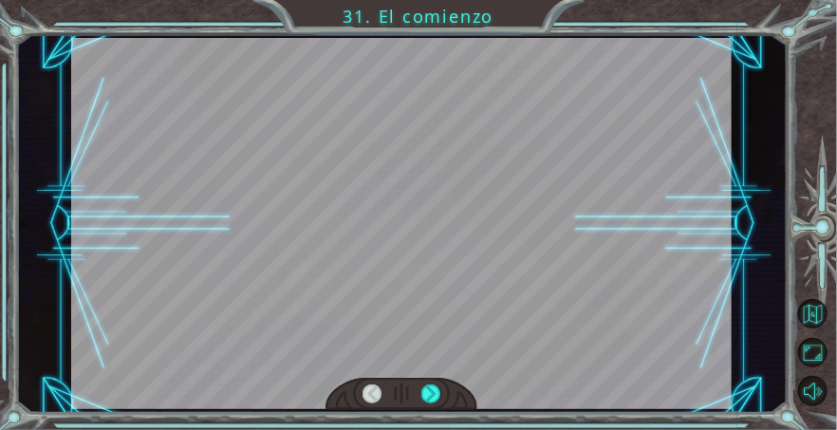
scroll to position [55, 0]
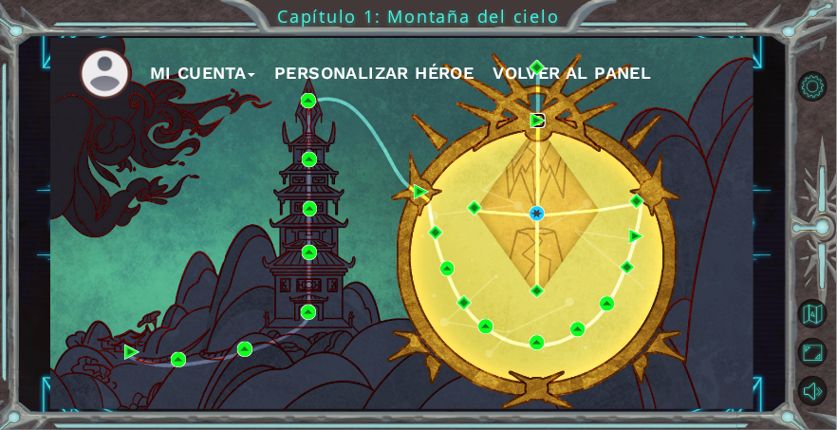
click at [545, 123] on img at bounding box center [537, 120] width 15 height 15
click at [530, 206] on img at bounding box center [536, 213] width 15 height 15
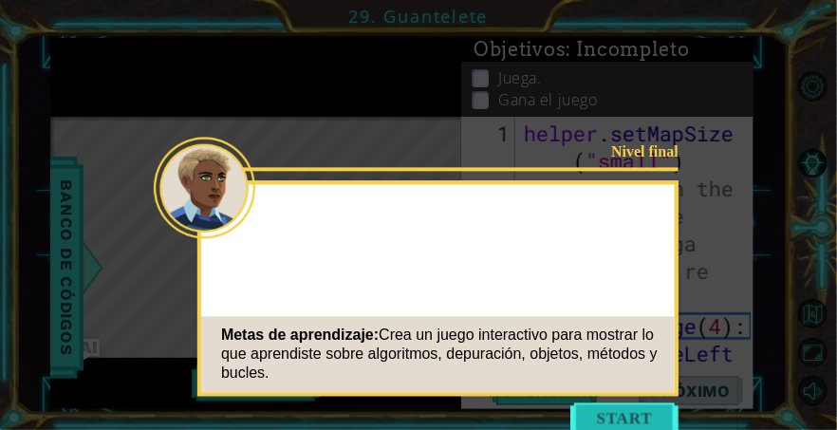
click at [661, 403] on button "Start" at bounding box center [624, 417] width 108 height 30
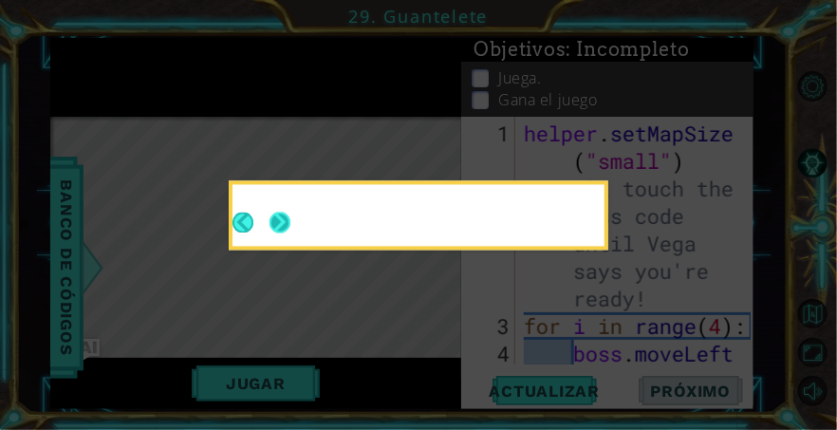
click at [278, 219] on button "Next" at bounding box center [279, 222] width 35 height 35
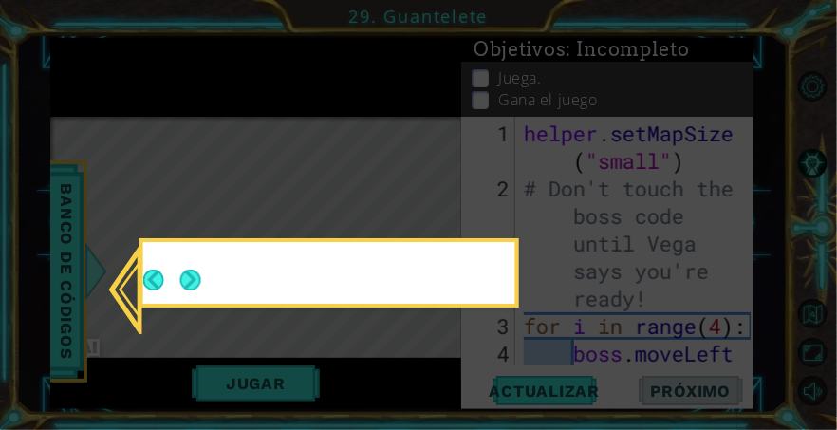
click at [277, 221] on icon at bounding box center [418, 215] width 837 height 430
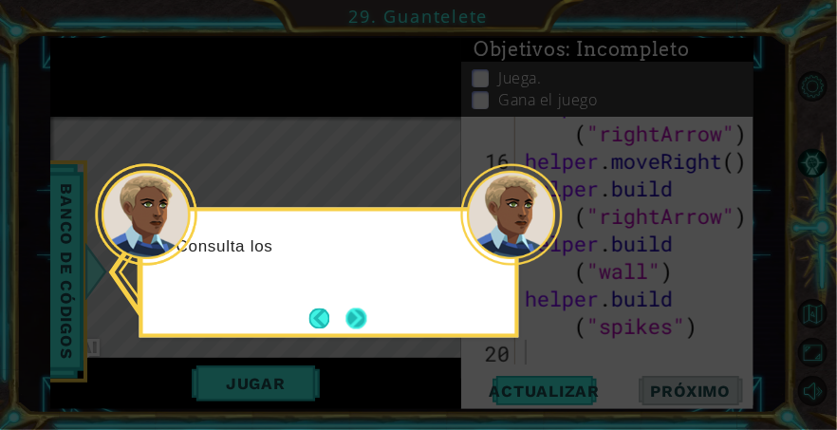
scroll to position [770, 0]
click at [355, 317] on button "Next" at bounding box center [356, 318] width 22 height 22
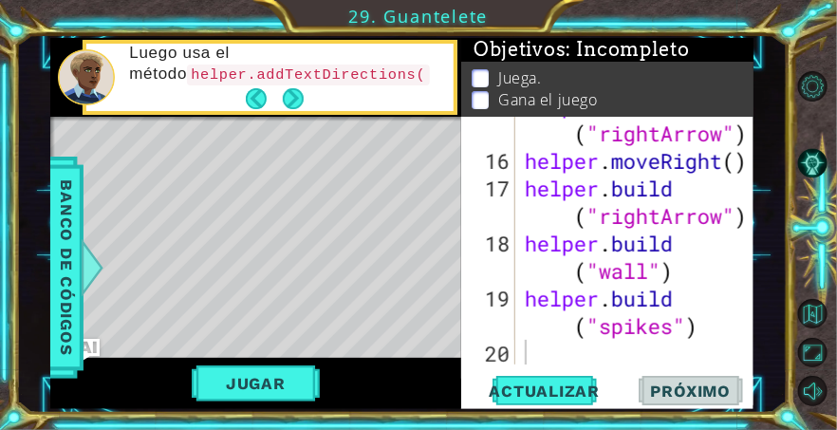
click at [291, 109] on button "Next" at bounding box center [293, 99] width 32 height 32
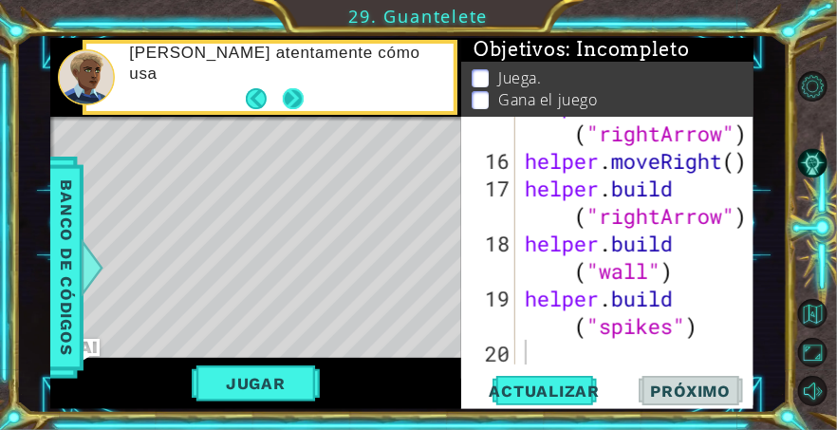
click at [292, 101] on button "Next" at bounding box center [294, 99] width 32 height 32
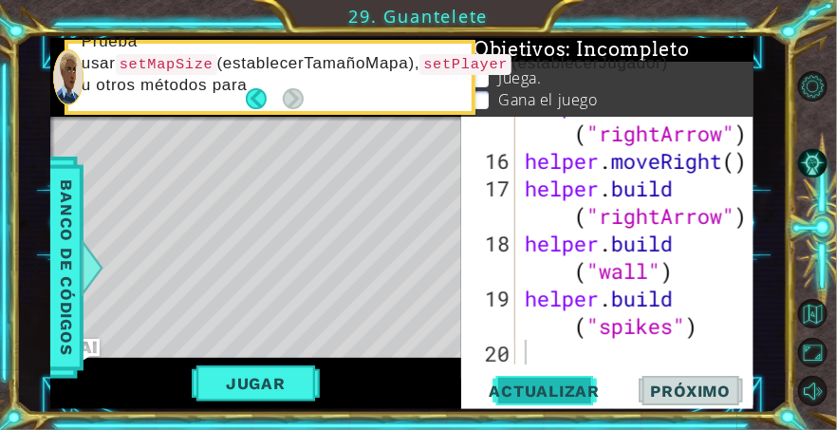
click at [546, 390] on span "Actualizar" at bounding box center [545, 390] width 149 height 19
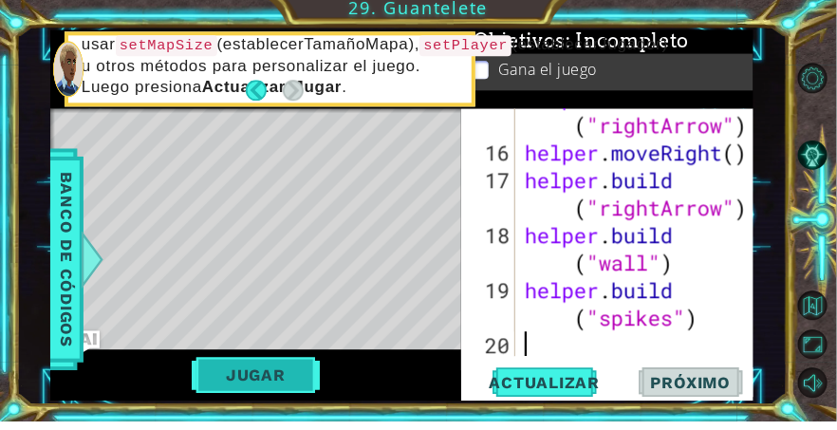
click at [288, 387] on button "Jugar" at bounding box center [256, 383] width 128 height 36
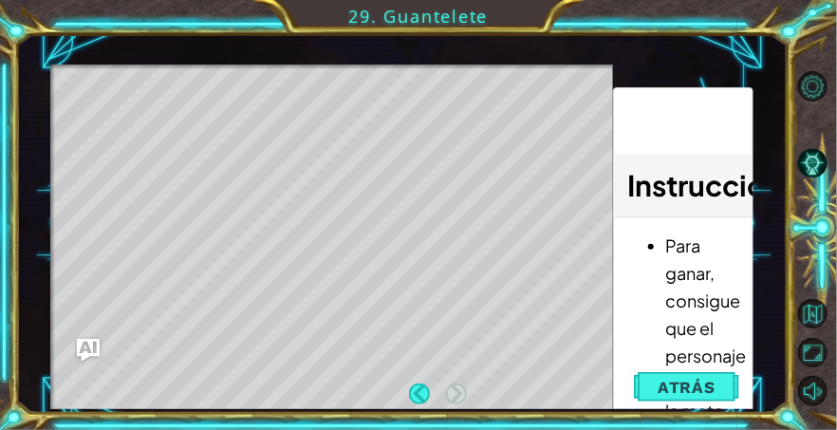
scroll to position [63, 0]
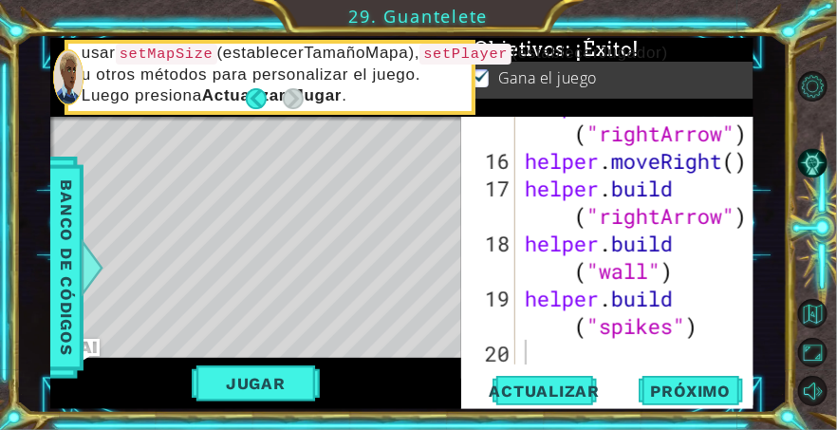
click at [682, 420] on div "1 ההההההההההההההההההההההההההההההההההההההההההההההההההההההההההההההההההההההההההההה…" at bounding box center [418, 215] width 837 height 430
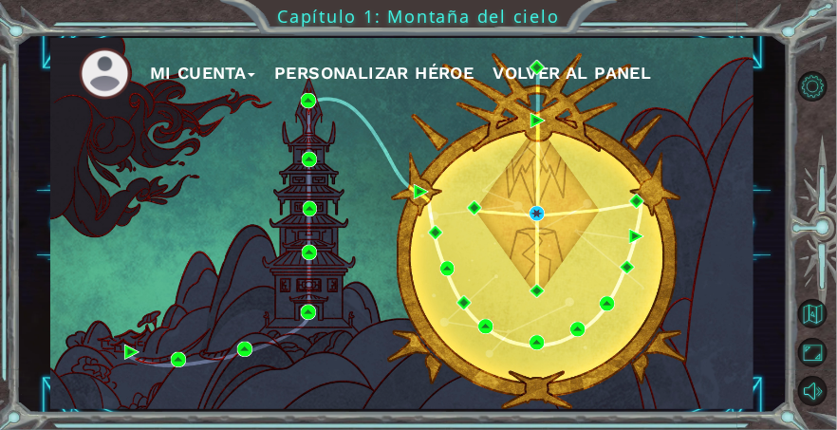
click at [525, 69] on span "Volver al panel" at bounding box center [571, 73] width 158 height 20
click at [529, 75] on img at bounding box center [536, 67] width 15 height 15
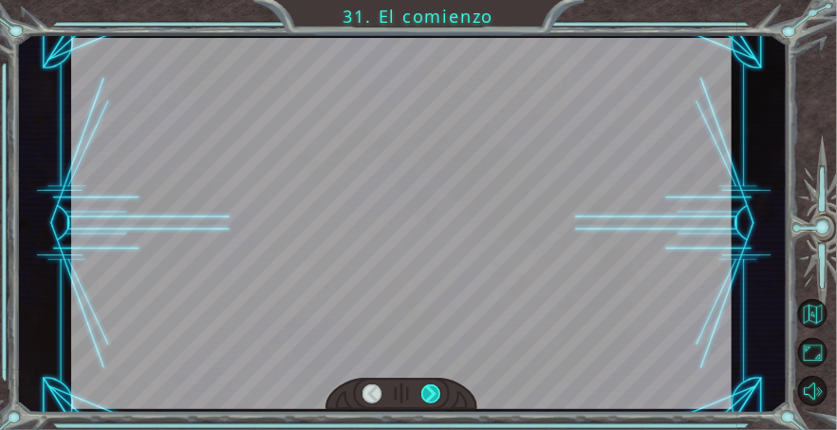
click at [432, 397] on div at bounding box center [430, 394] width 19 height 20
click at [425, 402] on div at bounding box center [430, 394] width 19 height 20
click at [426, 402] on div at bounding box center [430, 394] width 19 height 20
click at [429, 399] on div at bounding box center [430, 394] width 19 height 20
click at [433, 395] on div at bounding box center [430, 394] width 19 height 20
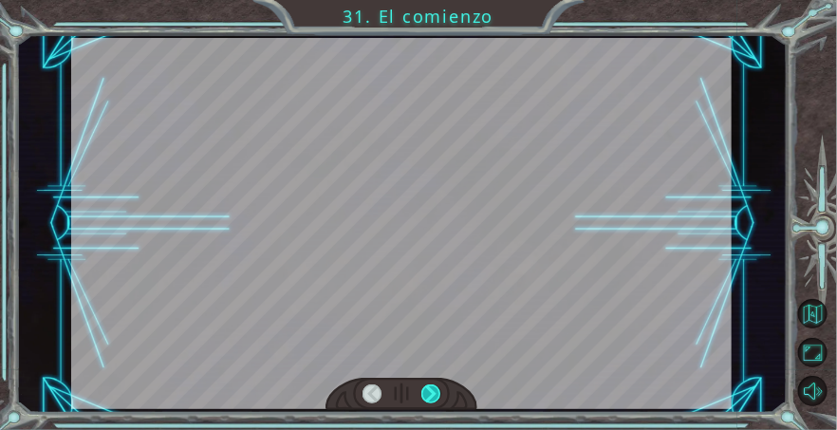
click at [433, 395] on div at bounding box center [430, 394] width 19 height 20
click at [432, 395] on div at bounding box center [430, 394] width 19 height 20
click at [437, 393] on div at bounding box center [430, 394] width 19 height 20
click at [438, 393] on div at bounding box center [430, 394] width 19 height 20
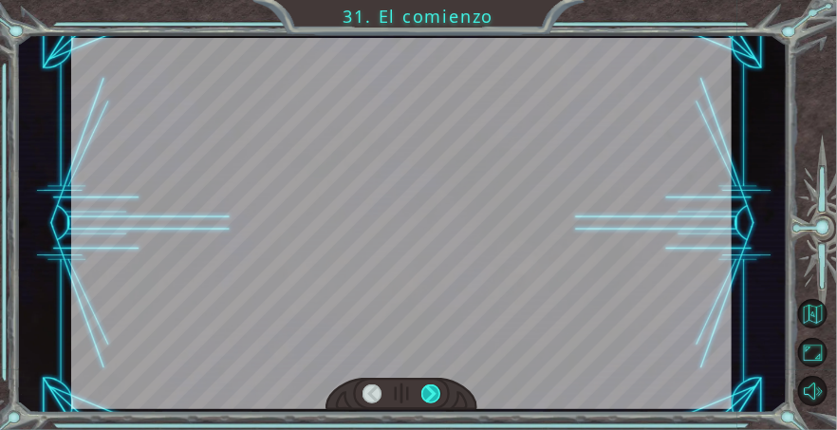
click at [438, 393] on div at bounding box center [430, 394] width 19 height 20
